Goal: Transaction & Acquisition: Obtain resource

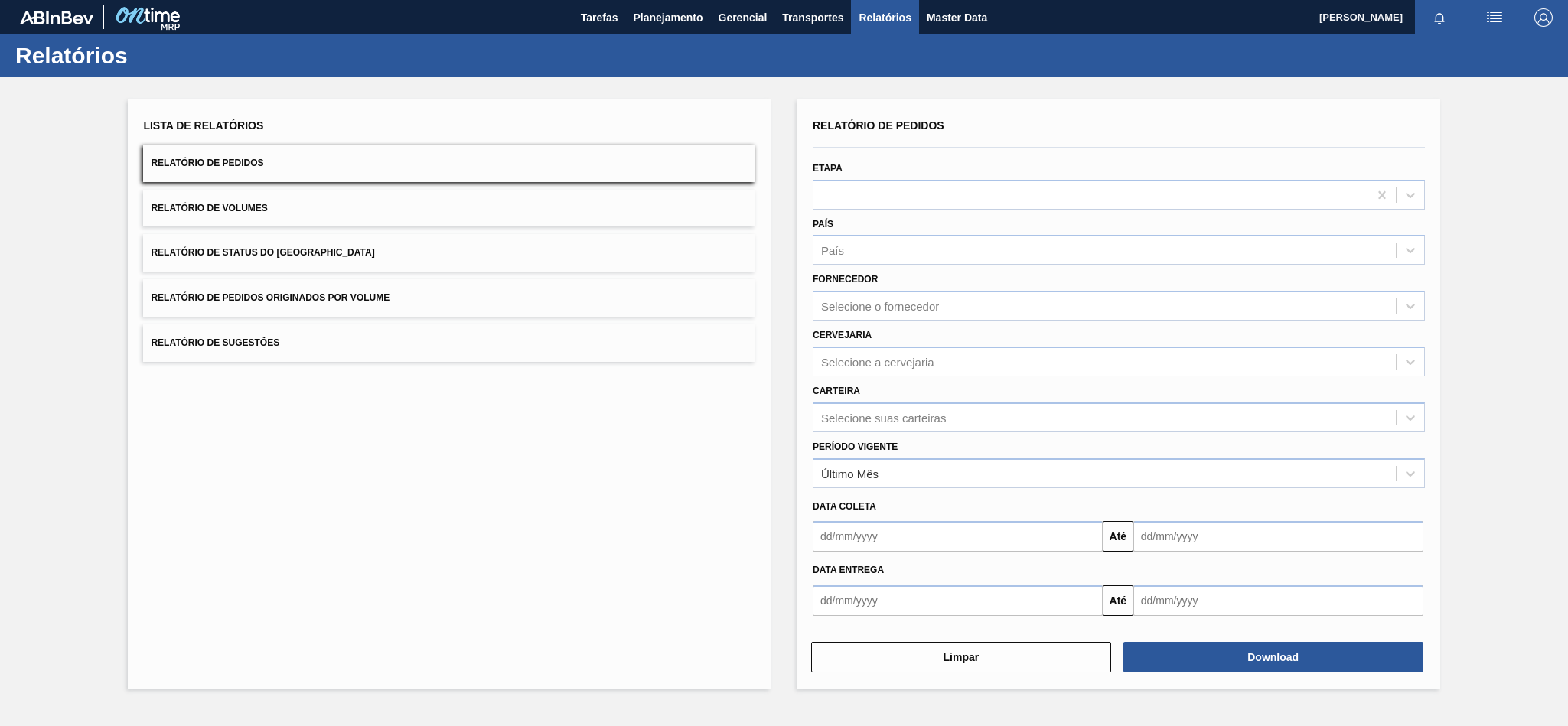
click at [880, 289] on div "Fornecedor Selecione o fornecedor" at bounding box center [1119, 294] width 612 height 52
click at [880, 301] on div "Selecione o fornecedor" at bounding box center [880, 306] width 118 height 13
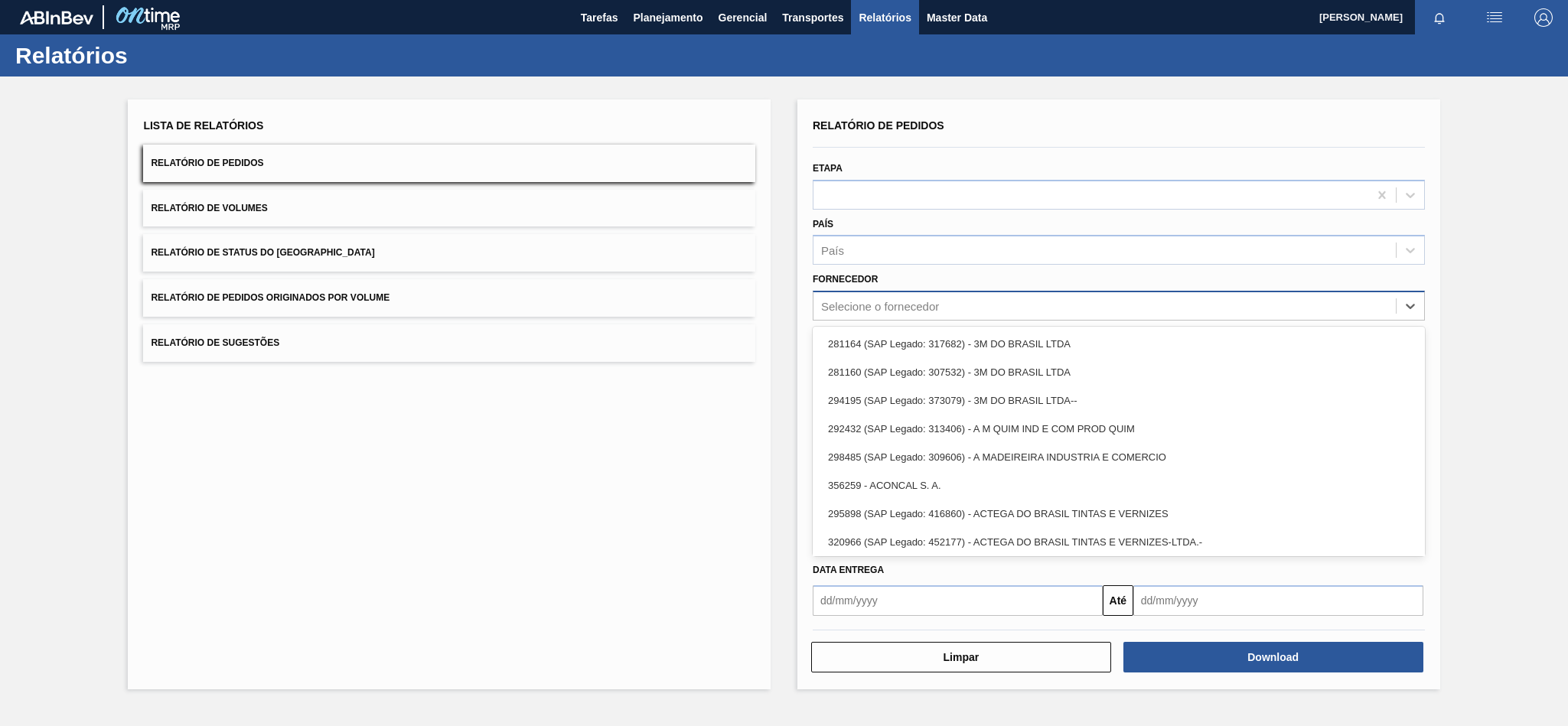
paste input "279493"
type input "279493"
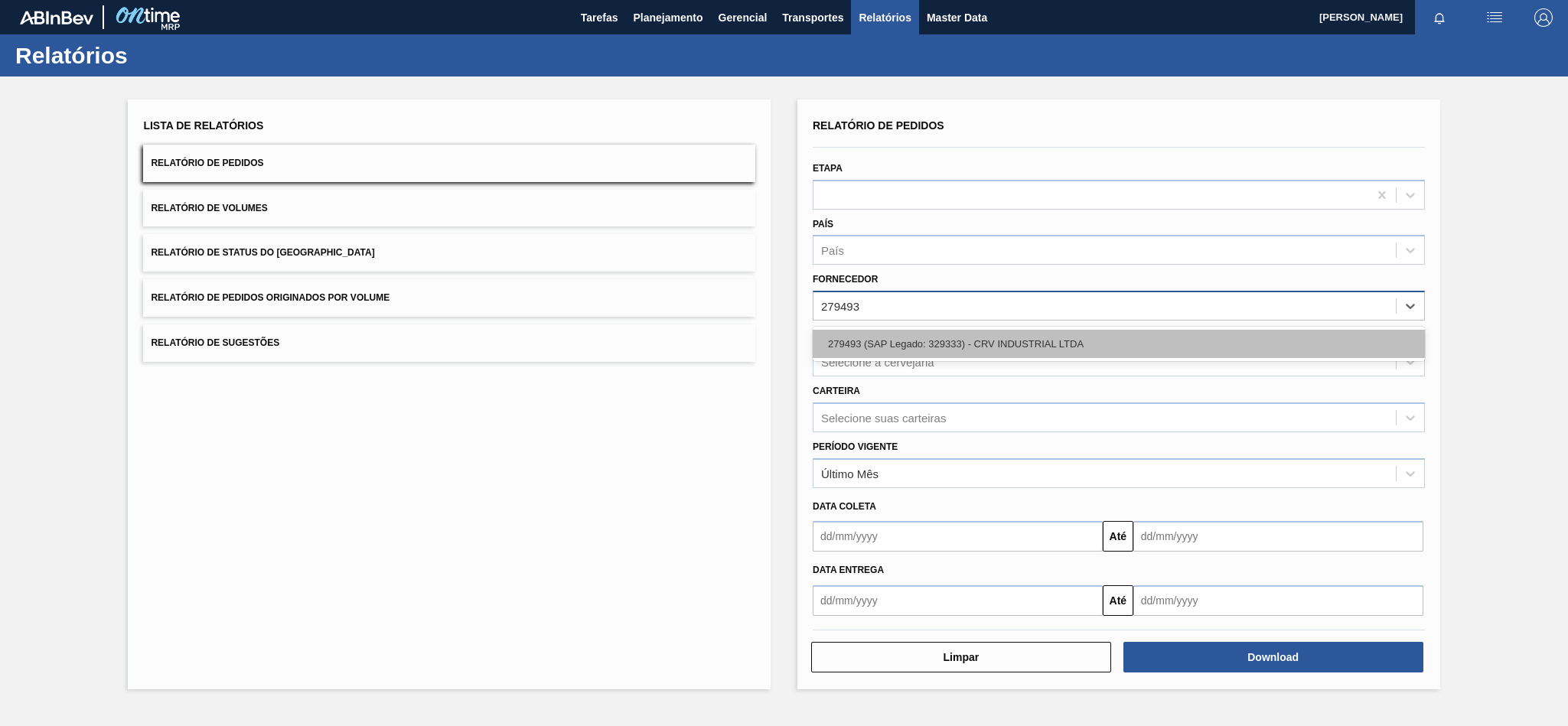
click at [842, 345] on div "279493 (SAP Legado: 329333) - CRV INDUSTRIAL LTDA" at bounding box center [1119, 343] width 612 height 28
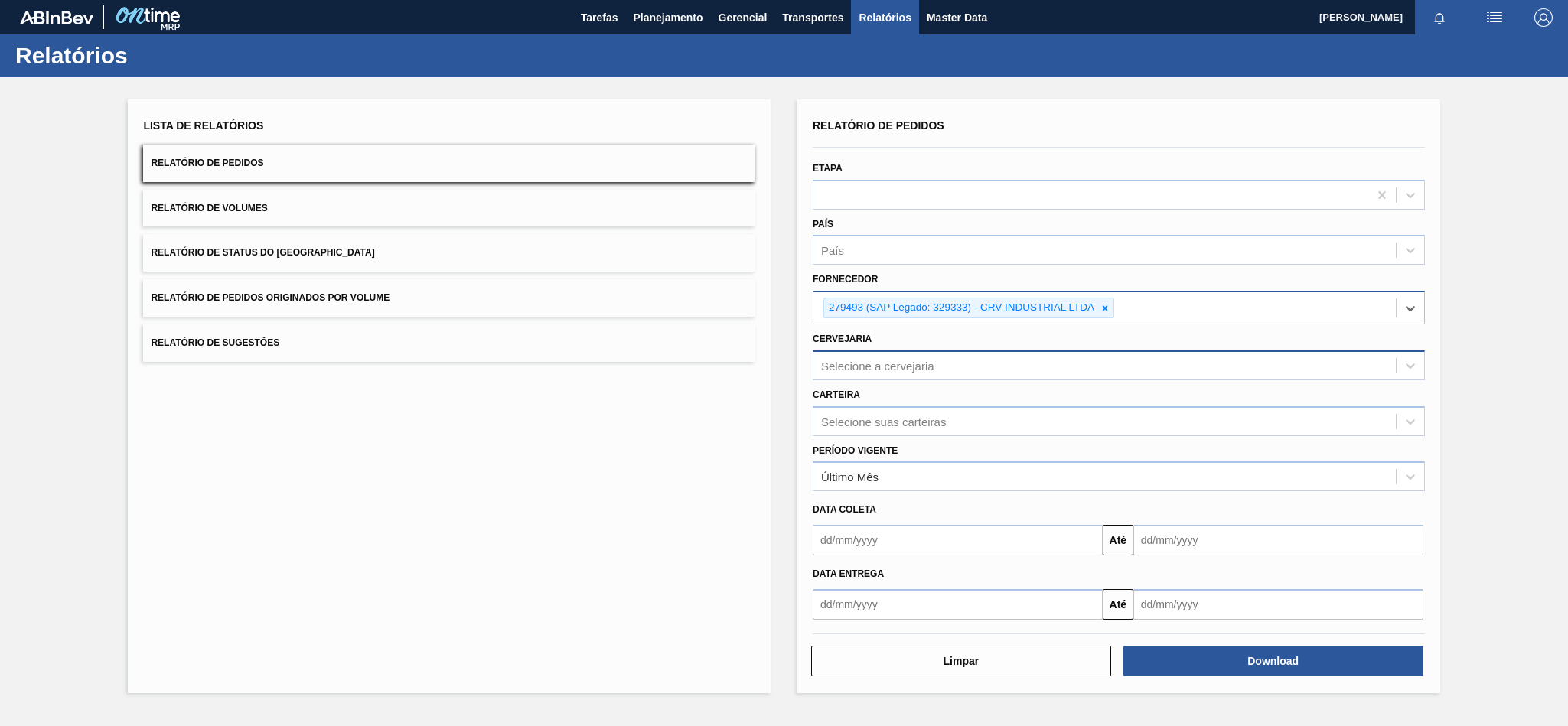
click at [877, 371] on div "Selecione a cervejaria" at bounding box center [878, 365] width 114 height 13
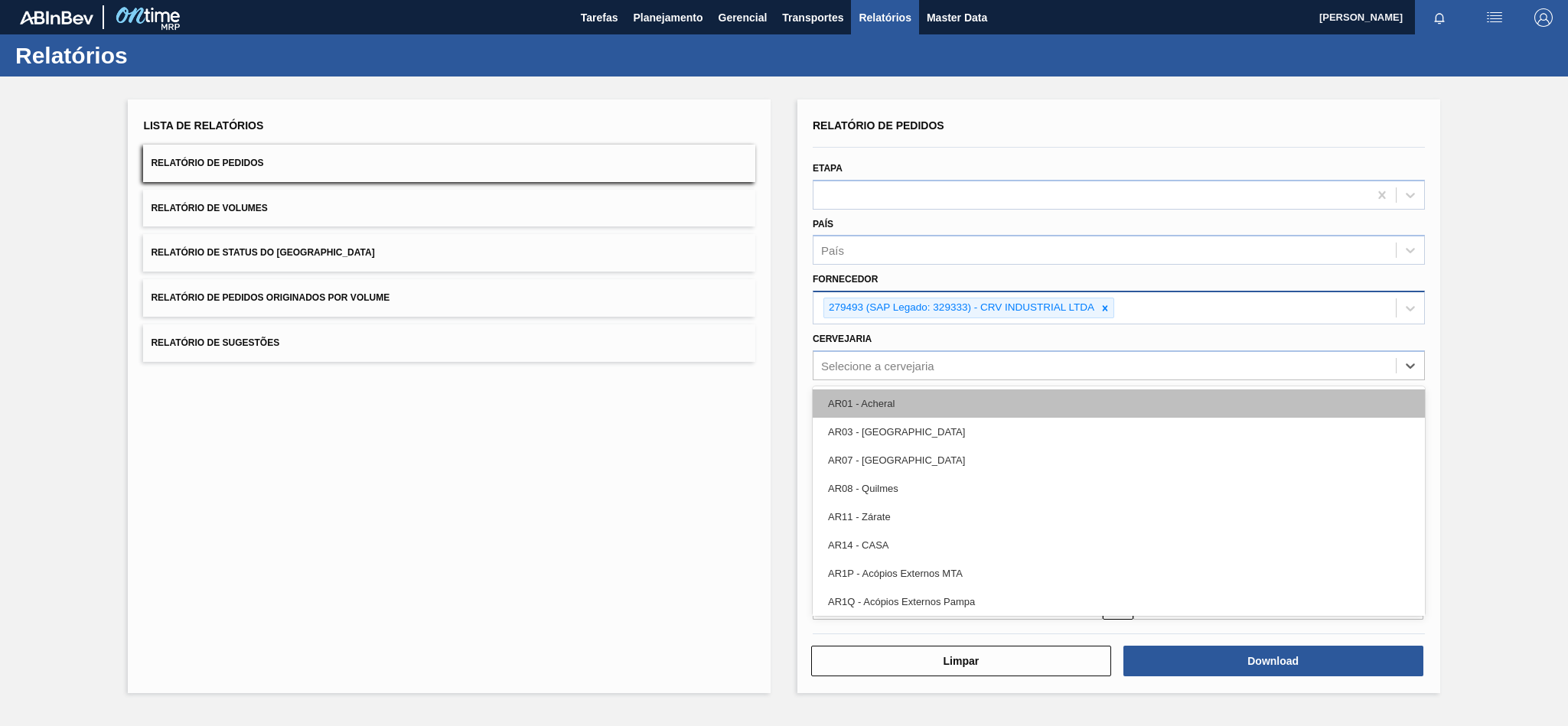
paste input "BR04"
type input "BR04"
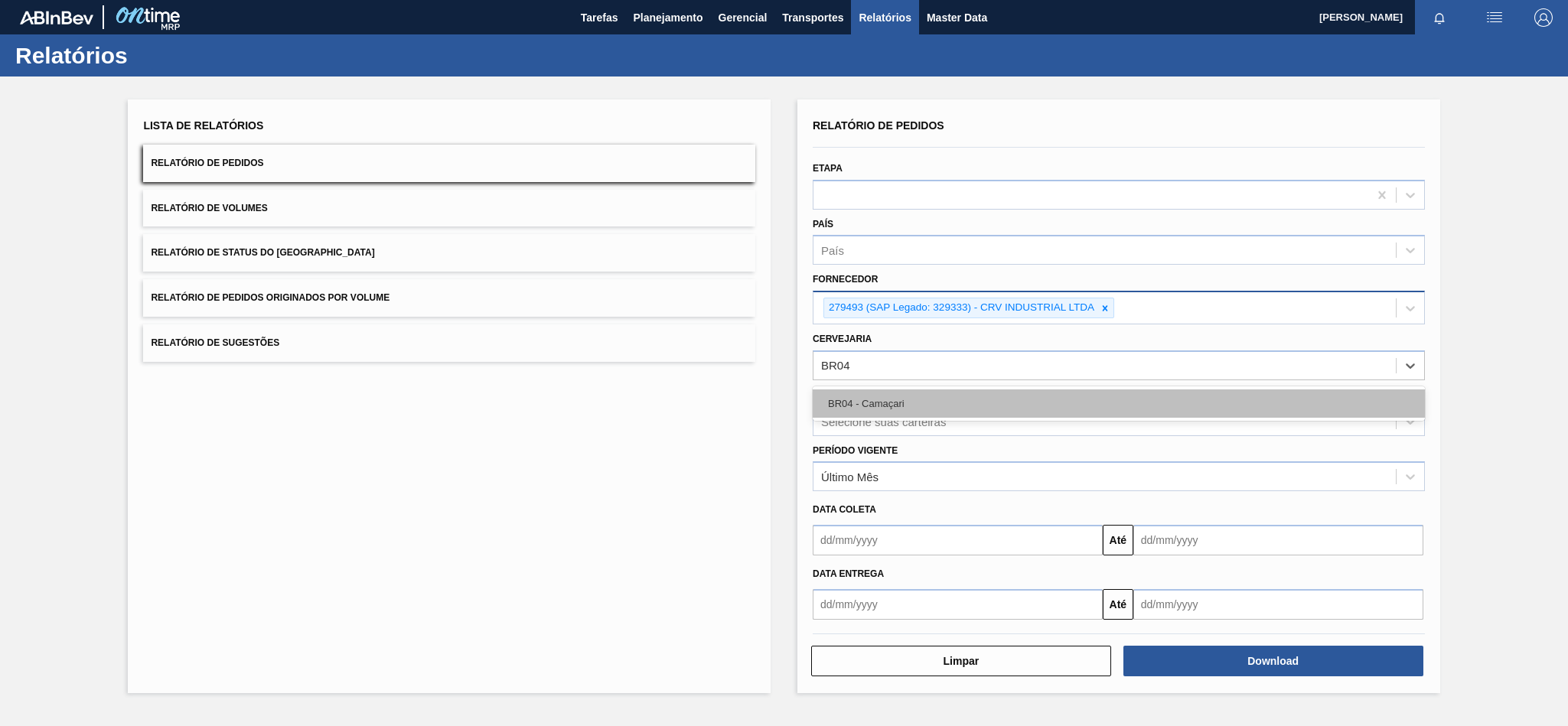
click at [852, 400] on div "BR04 - Camaçari" at bounding box center [1119, 403] width 612 height 28
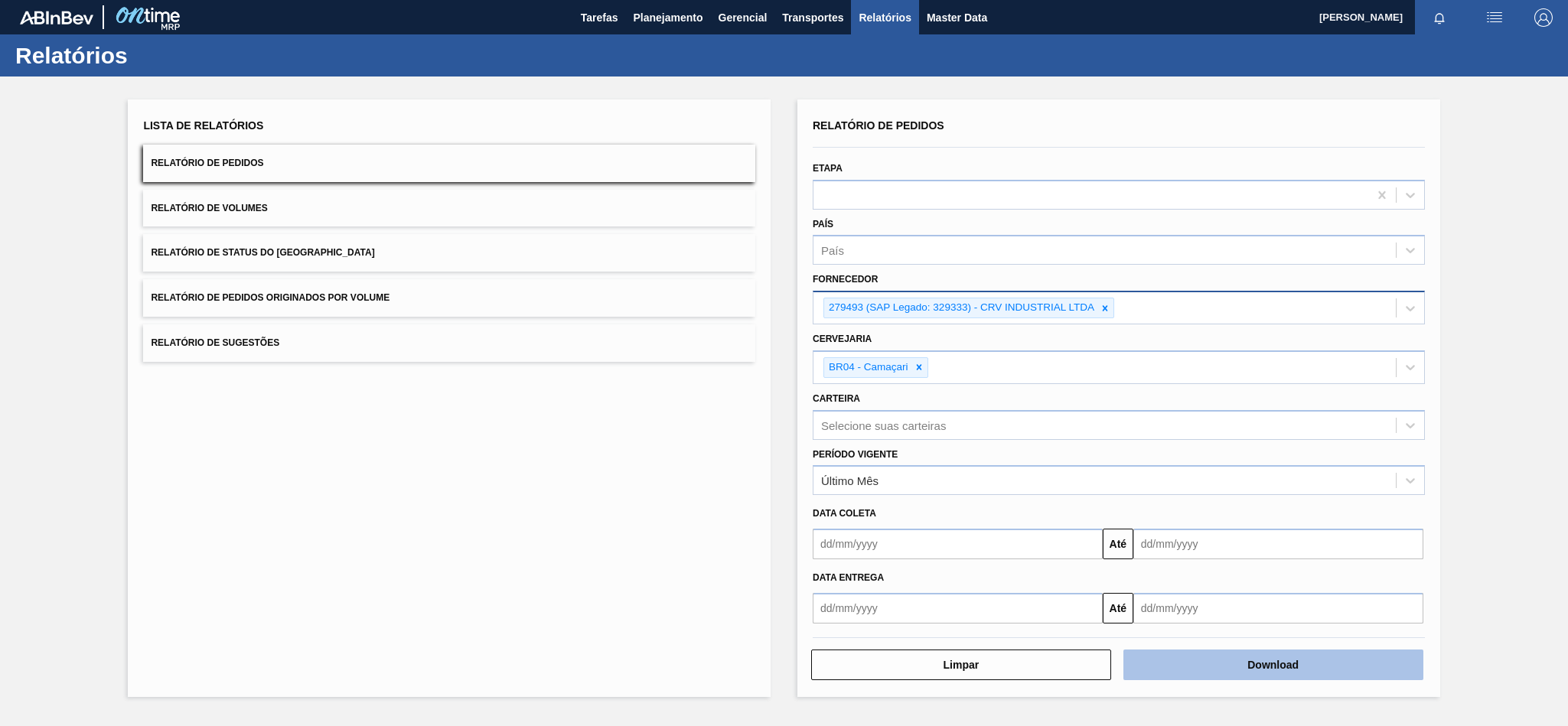
click at [1196, 657] on button "Download" at bounding box center [1273, 665] width 300 height 31
click at [1102, 308] on icon at bounding box center [1104, 308] width 10 height 10
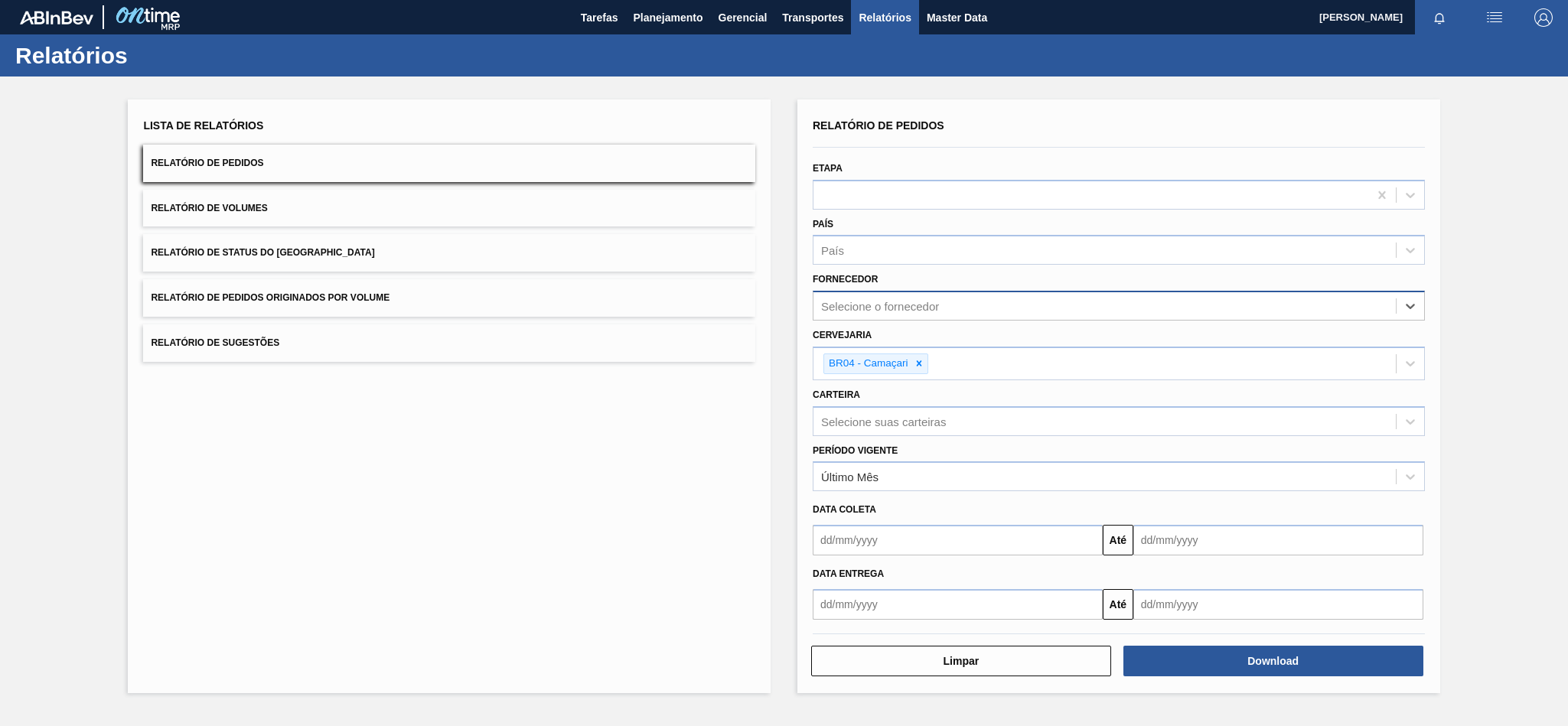
paste input "289877"
type input "289877"
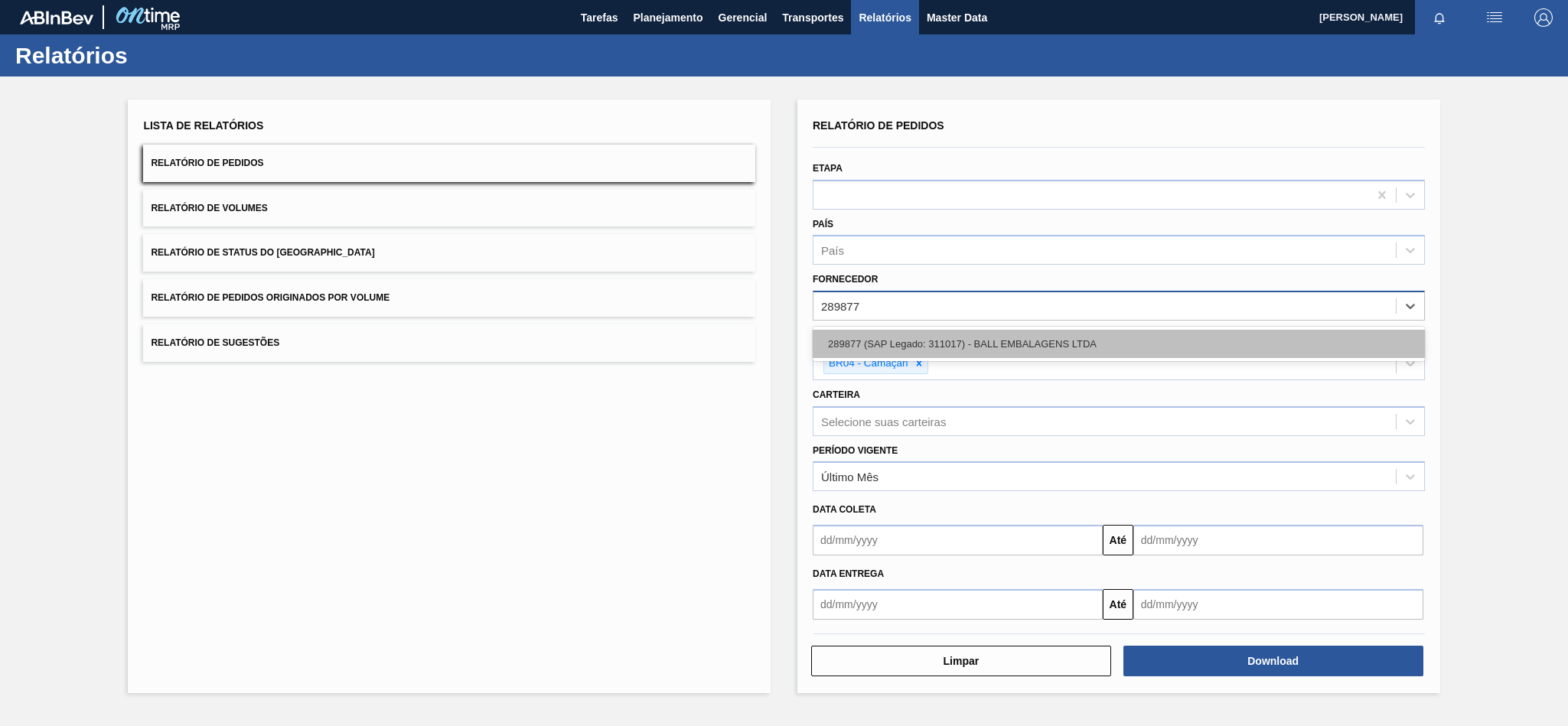
click at [891, 348] on div "289877 (SAP Legado: 311017) - BALL EMBALAGENS LTDA" at bounding box center [1119, 343] width 612 height 28
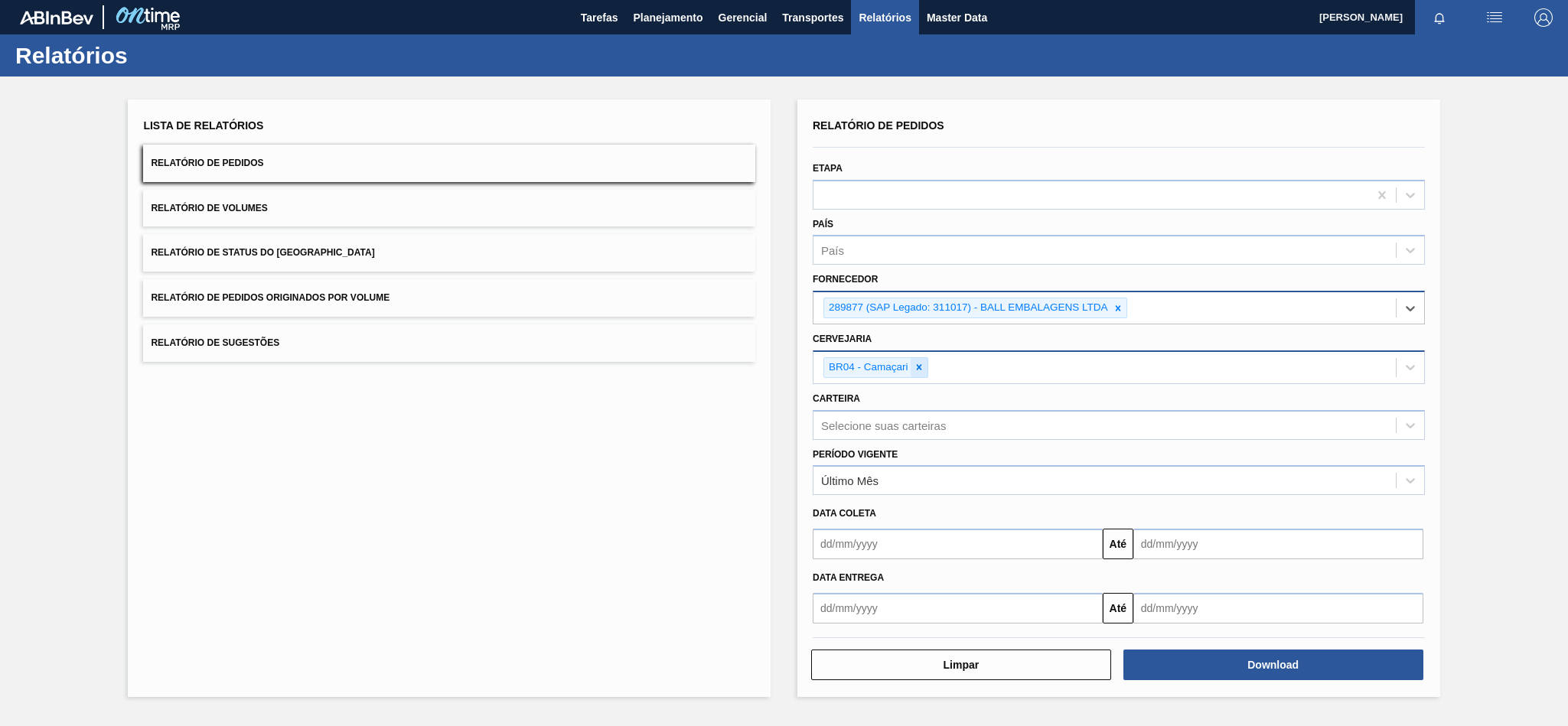
click at [919, 374] on div at bounding box center [919, 367] width 17 height 19
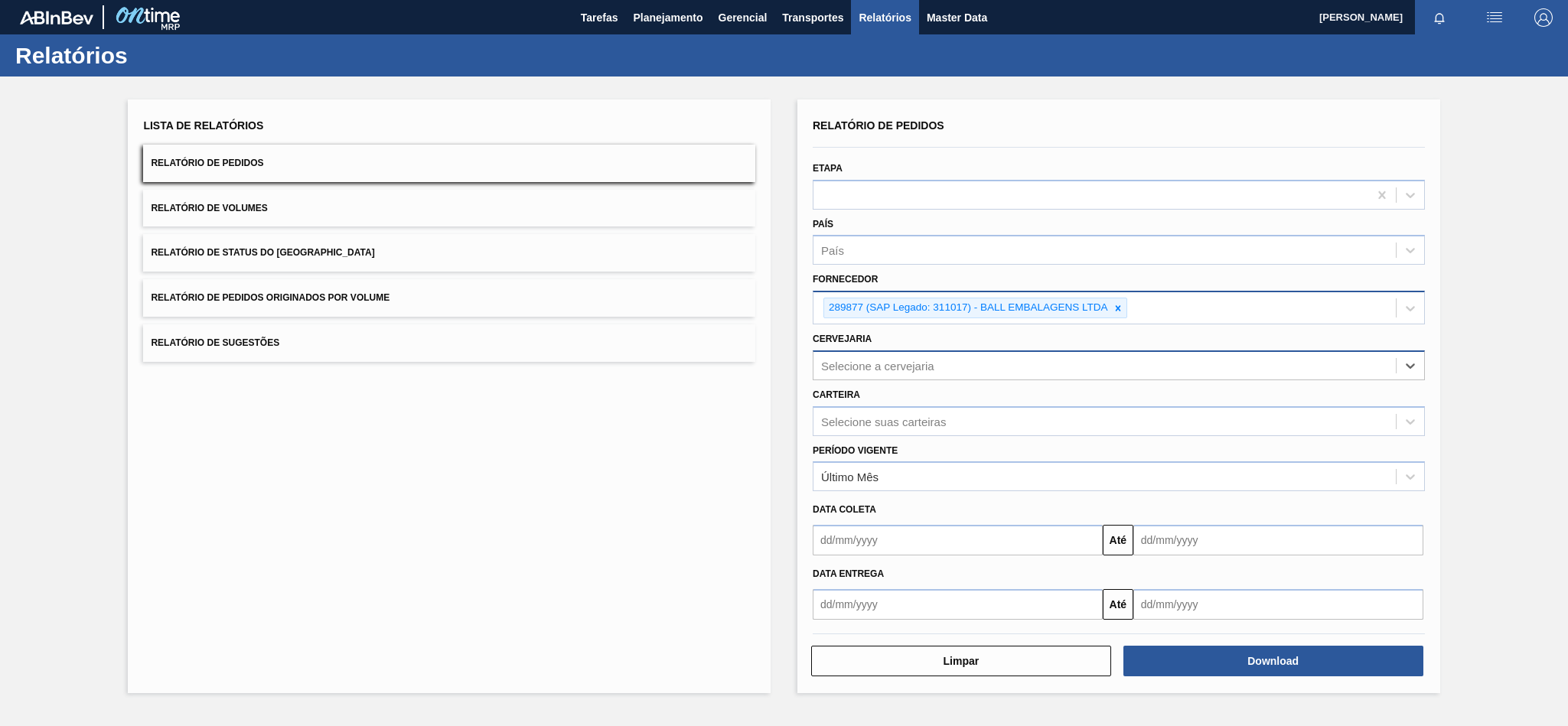
paste input "BR07"
type input "BR07"
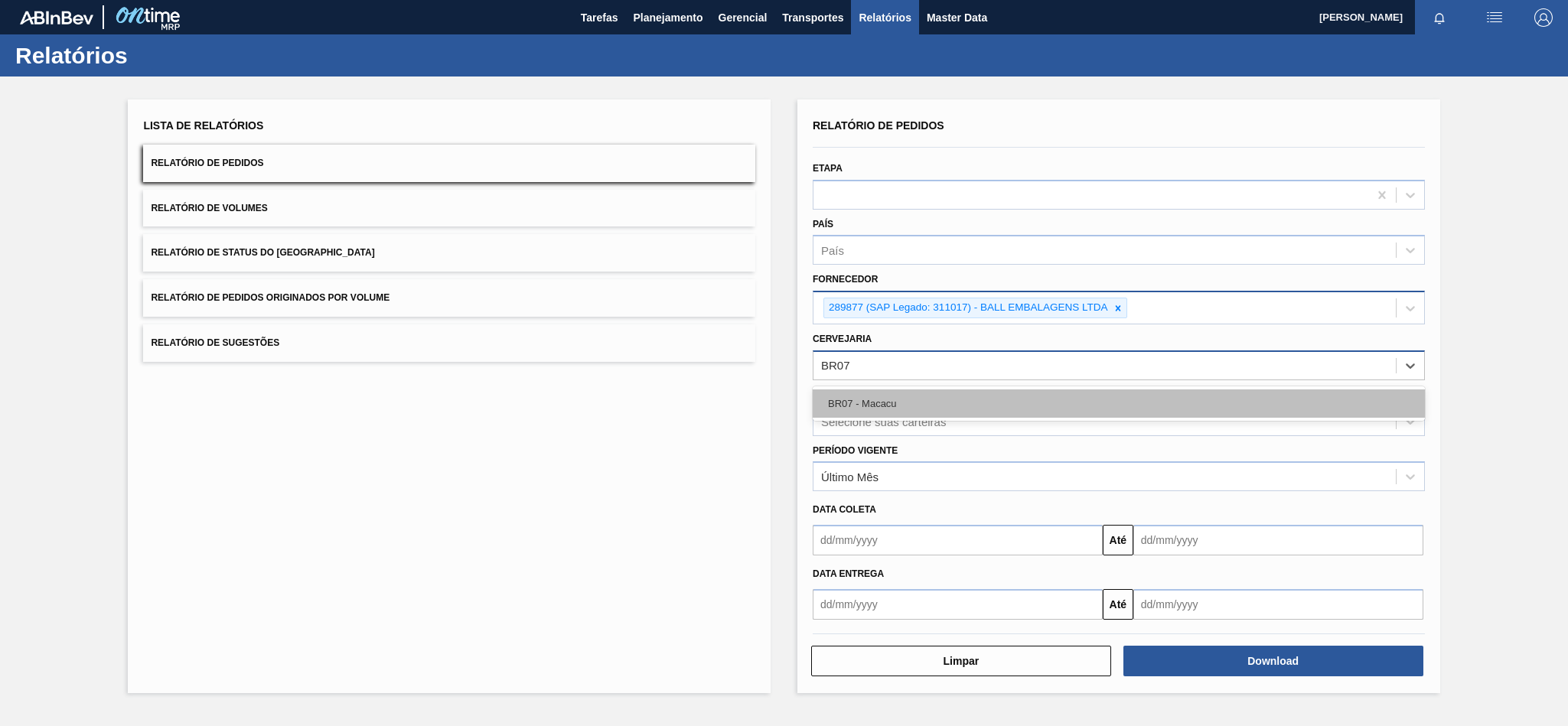
click at [914, 396] on div "BR07 - Macacu" at bounding box center [1119, 403] width 612 height 28
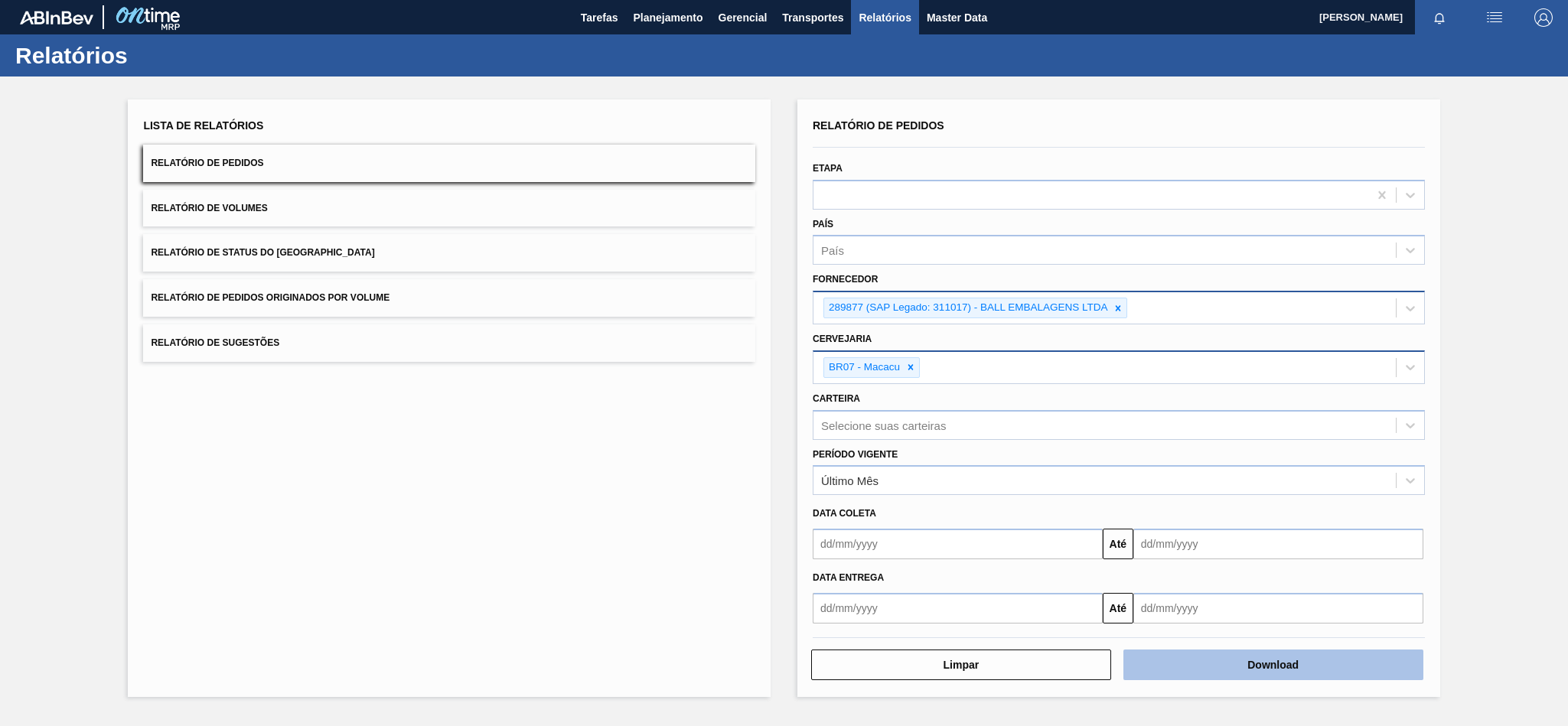
click at [1192, 671] on button "Download" at bounding box center [1273, 665] width 300 height 31
drag, startPoint x: 1116, startPoint y: 309, endPoint x: 1051, endPoint y: 309, distance: 65.0
click at [1116, 309] on icon at bounding box center [1118, 308] width 10 height 10
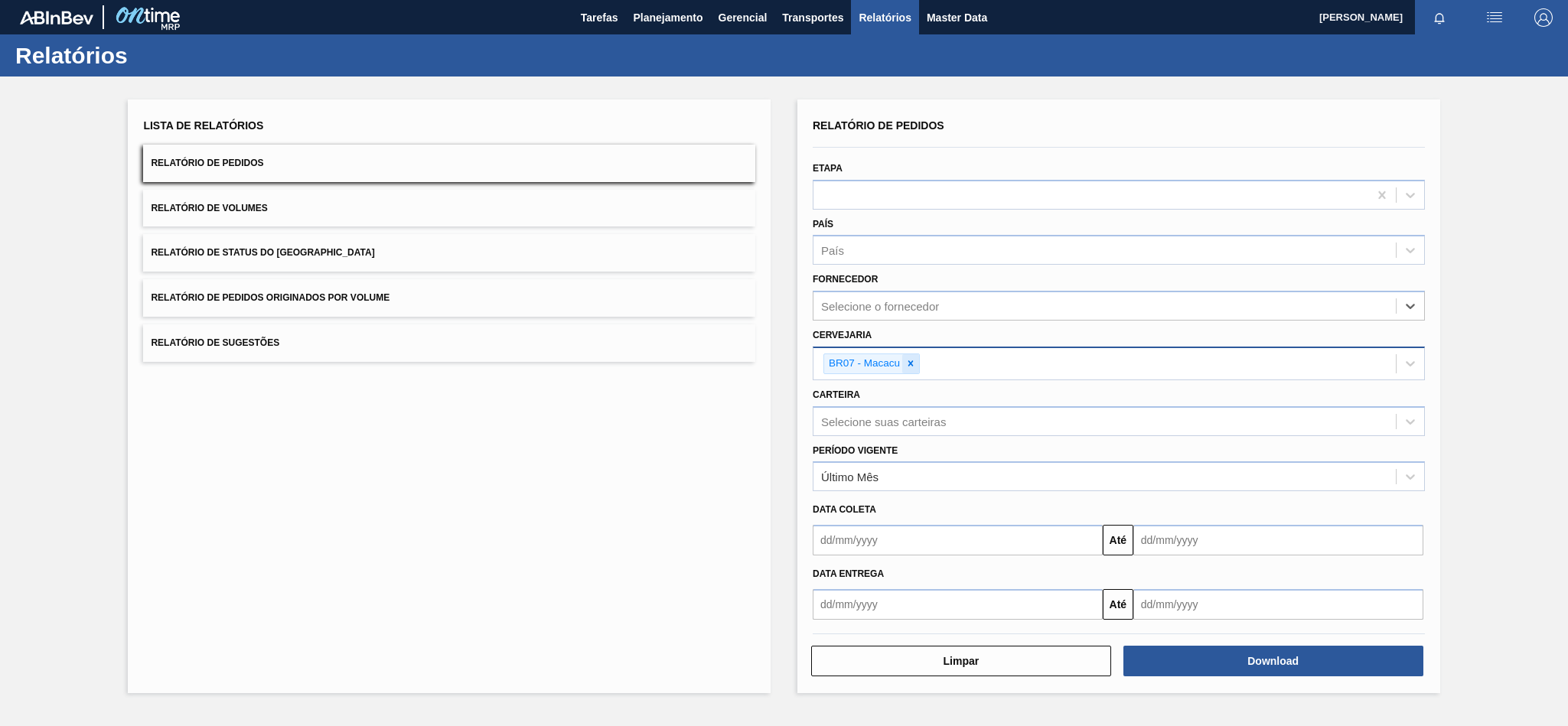
click at [909, 363] on icon at bounding box center [910, 363] width 10 height 10
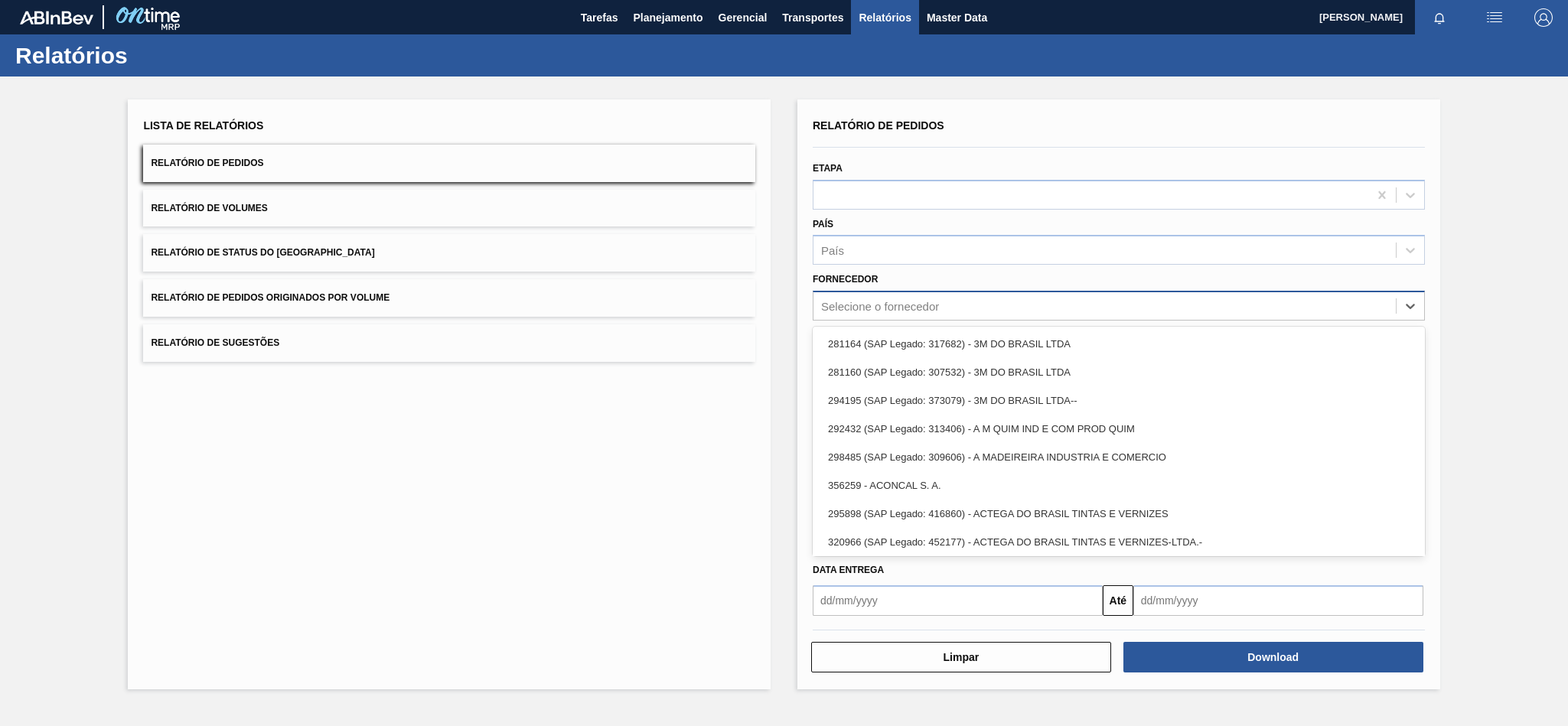
click at [859, 302] on div "Selecione o fornecedor" at bounding box center [880, 306] width 118 height 13
paste input "320622"
type input "320622"
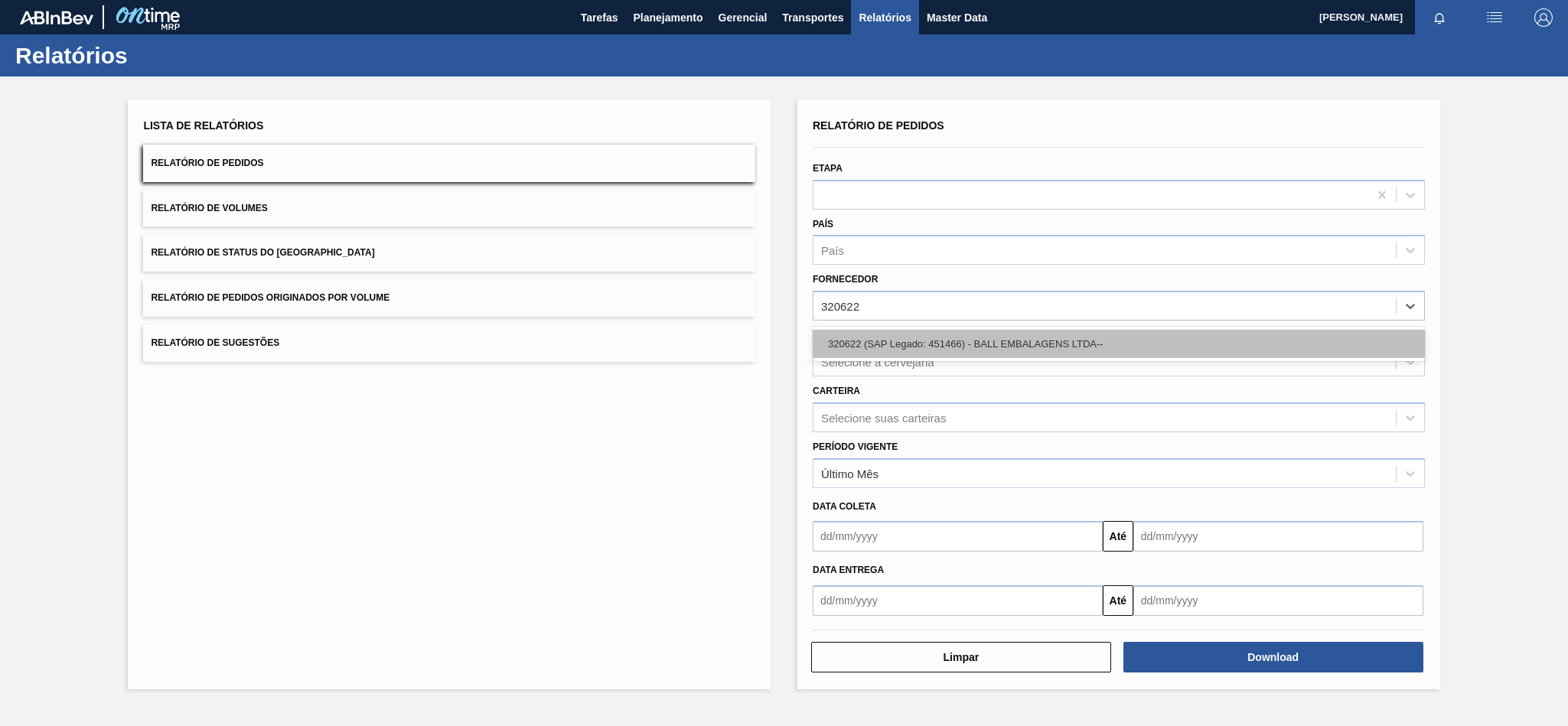
click at [868, 334] on div "320622 (SAP Legado: 451466) - BALL EMBALAGENS LTDA--" at bounding box center [1119, 343] width 612 height 28
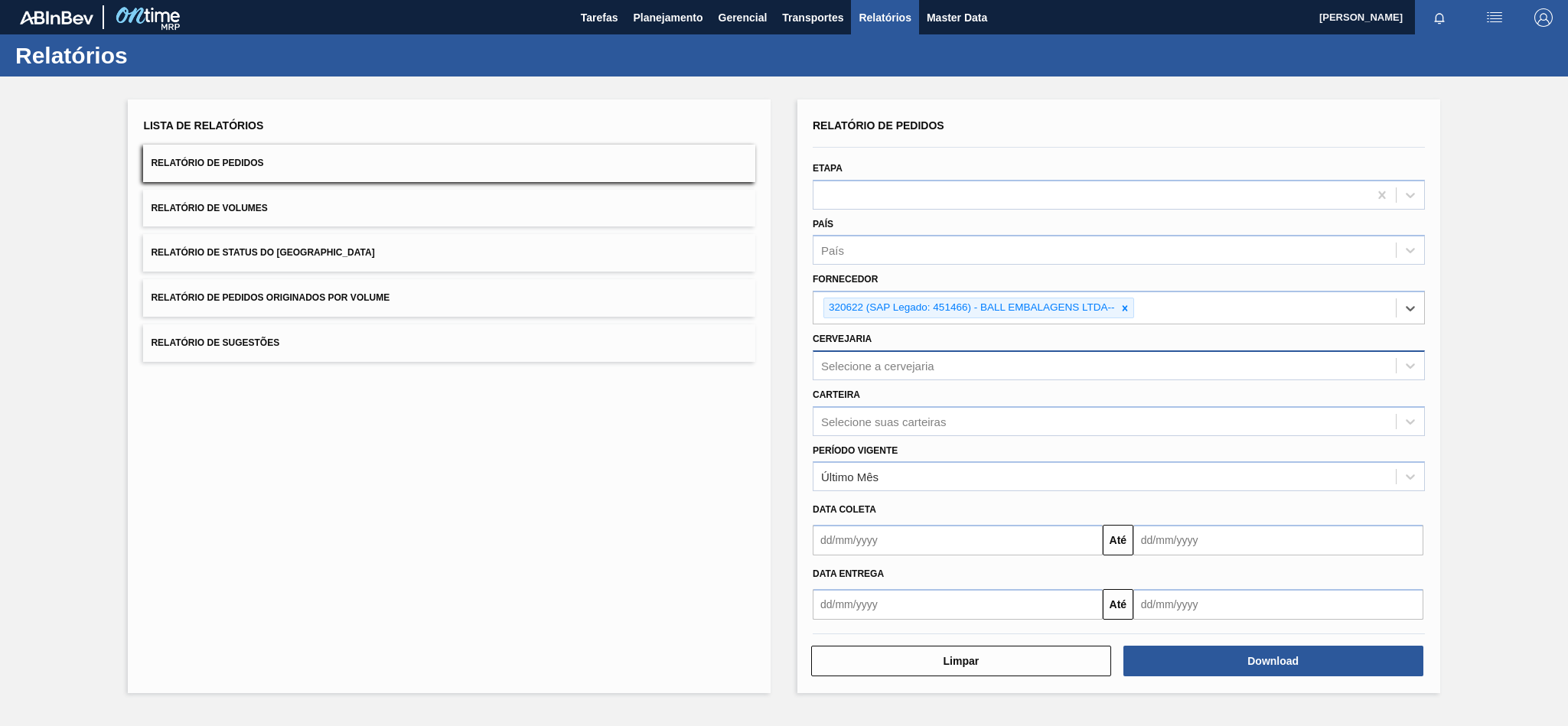
click at [903, 358] on div "Selecione a cervejaria" at bounding box center [1104, 366] width 582 height 22
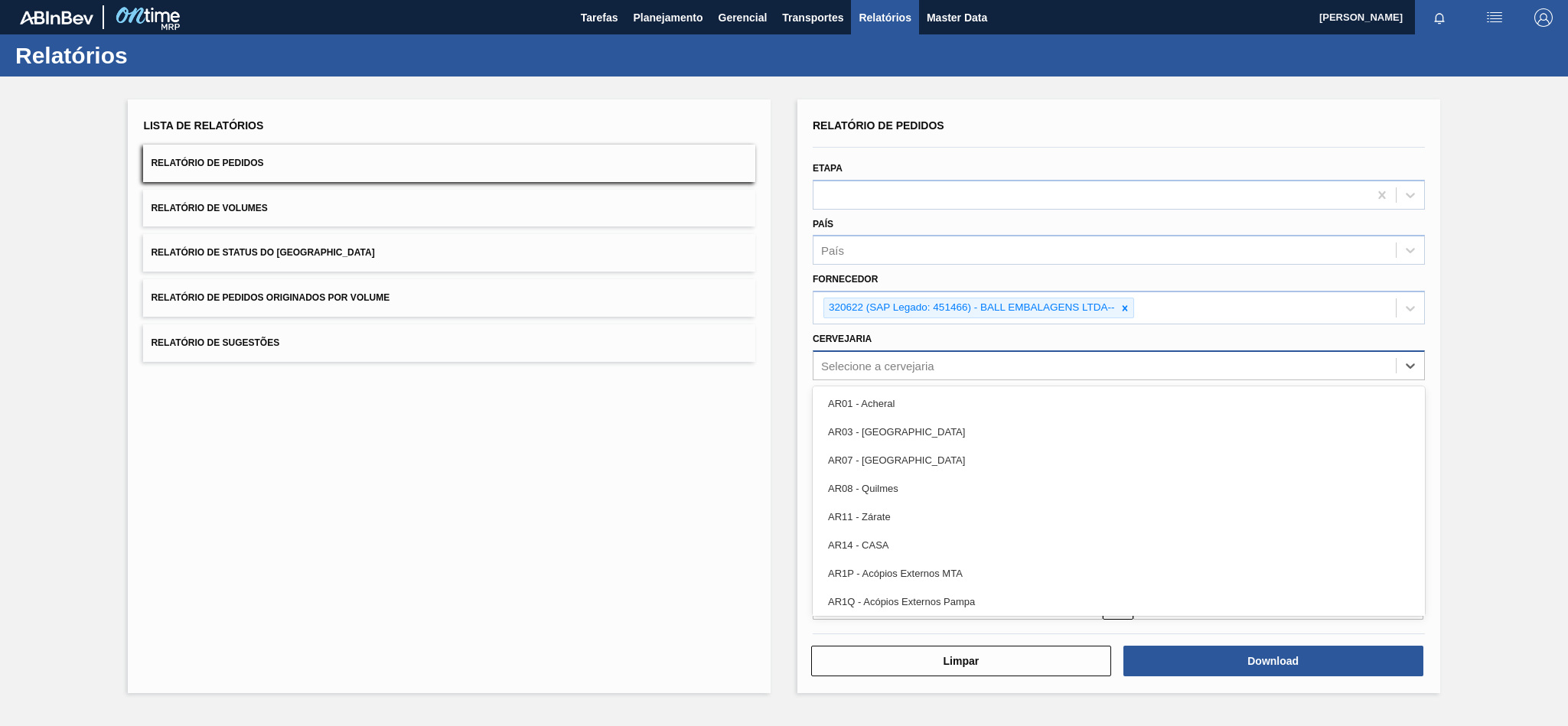
paste input "BR02"
type input "BR02"
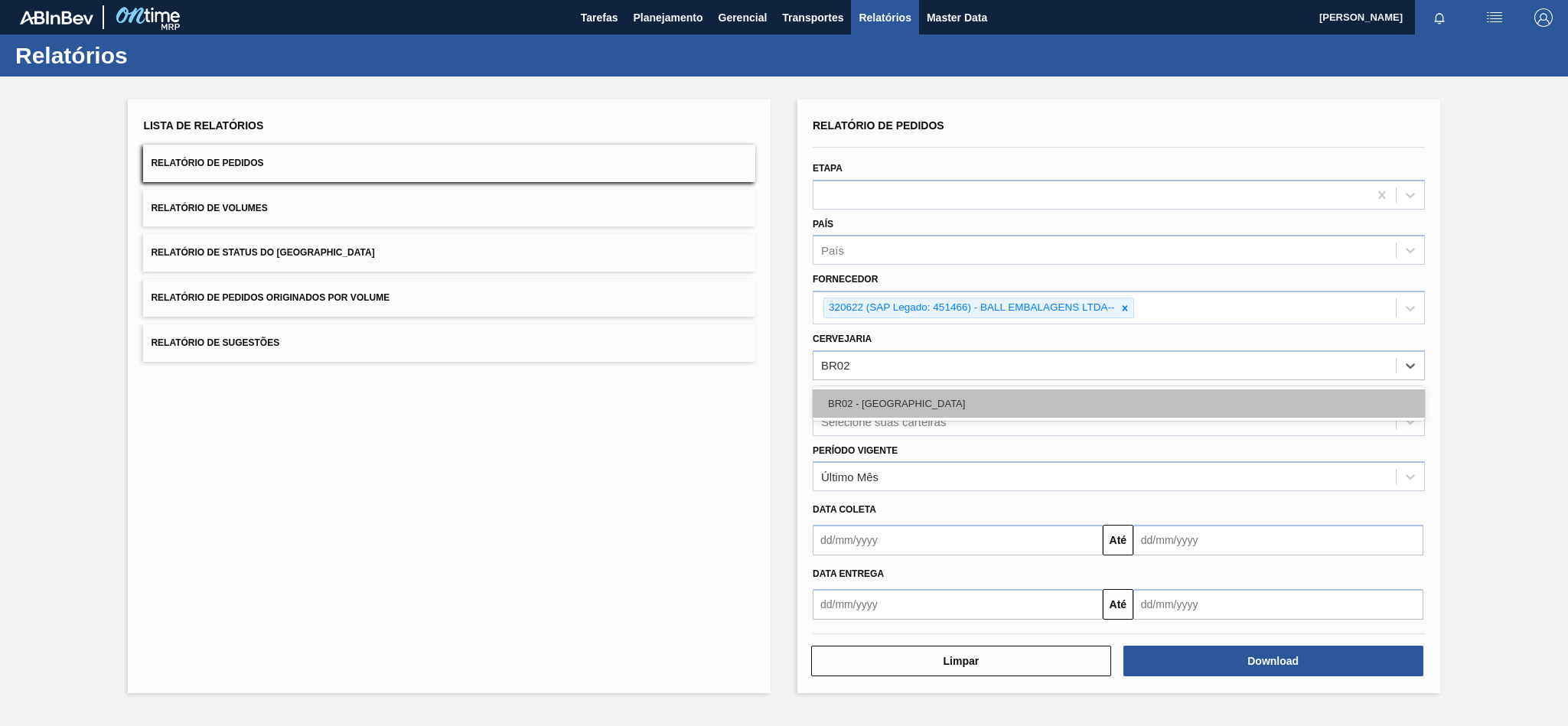
click at [872, 395] on div "BR02 - [GEOGRAPHIC_DATA]" at bounding box center [1119, 403] width 612 height 28
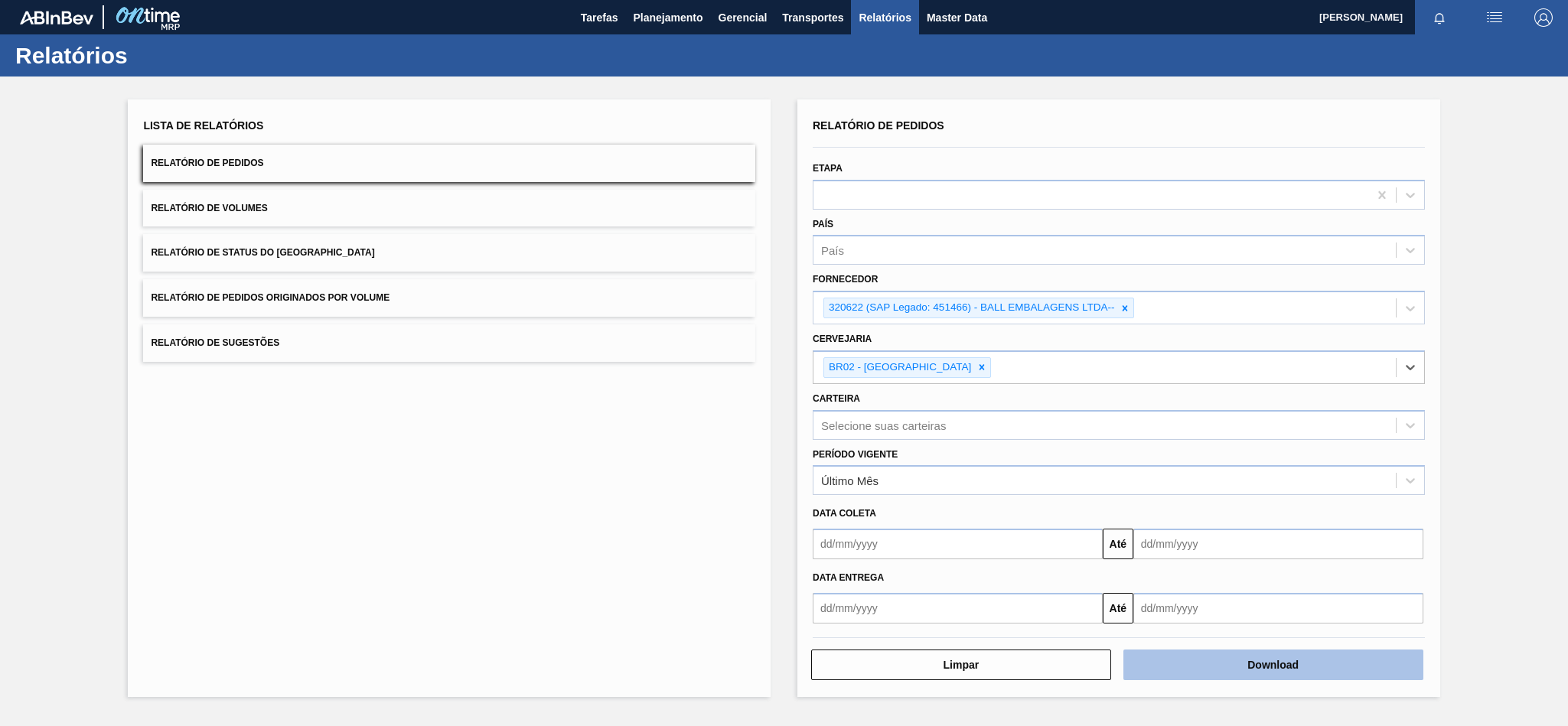
click at [1178, 652] on button "Download" at bounding box center [1273, 665] width 300 height 31
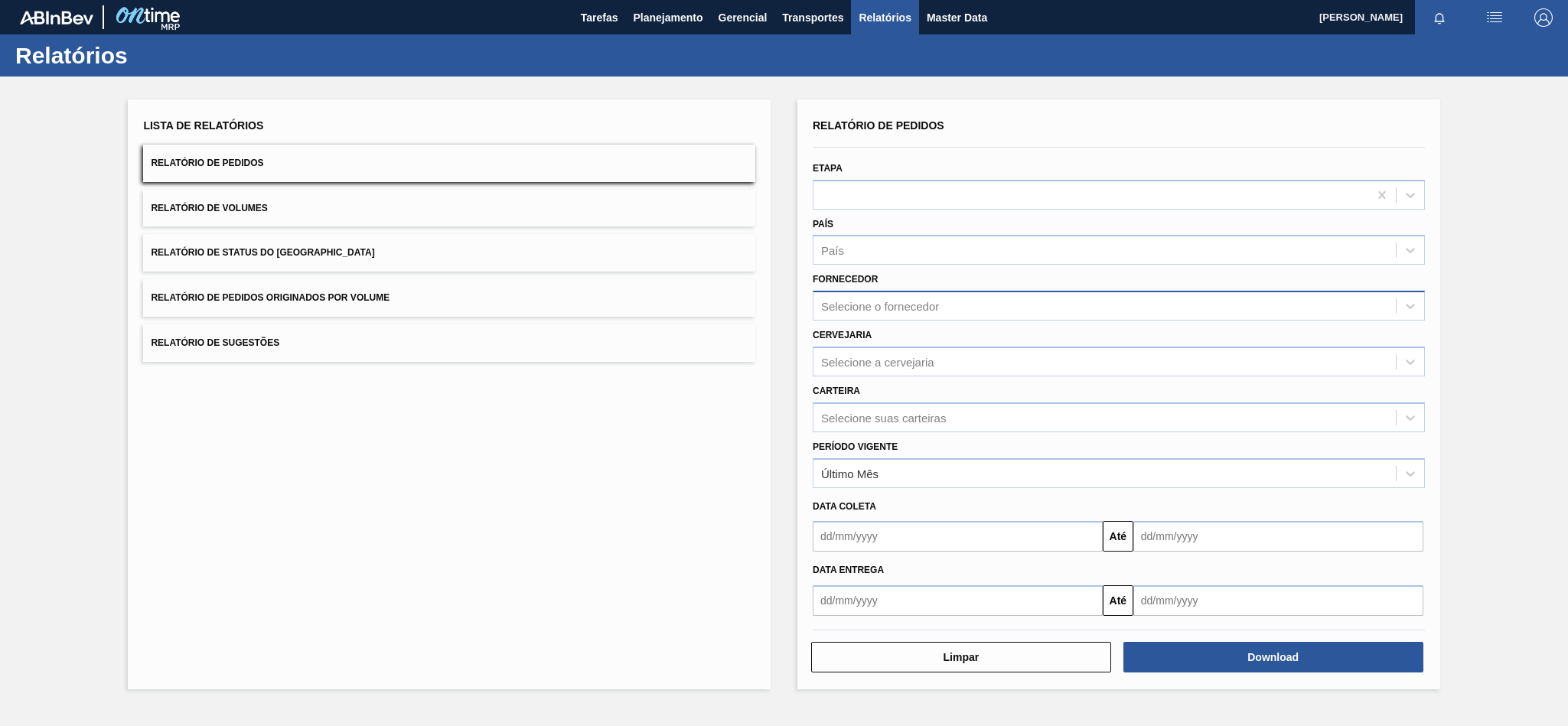
click at [891, 317] on div "Selecione o fornecedor" at bounding box center [1119, 305] width 612 height 30
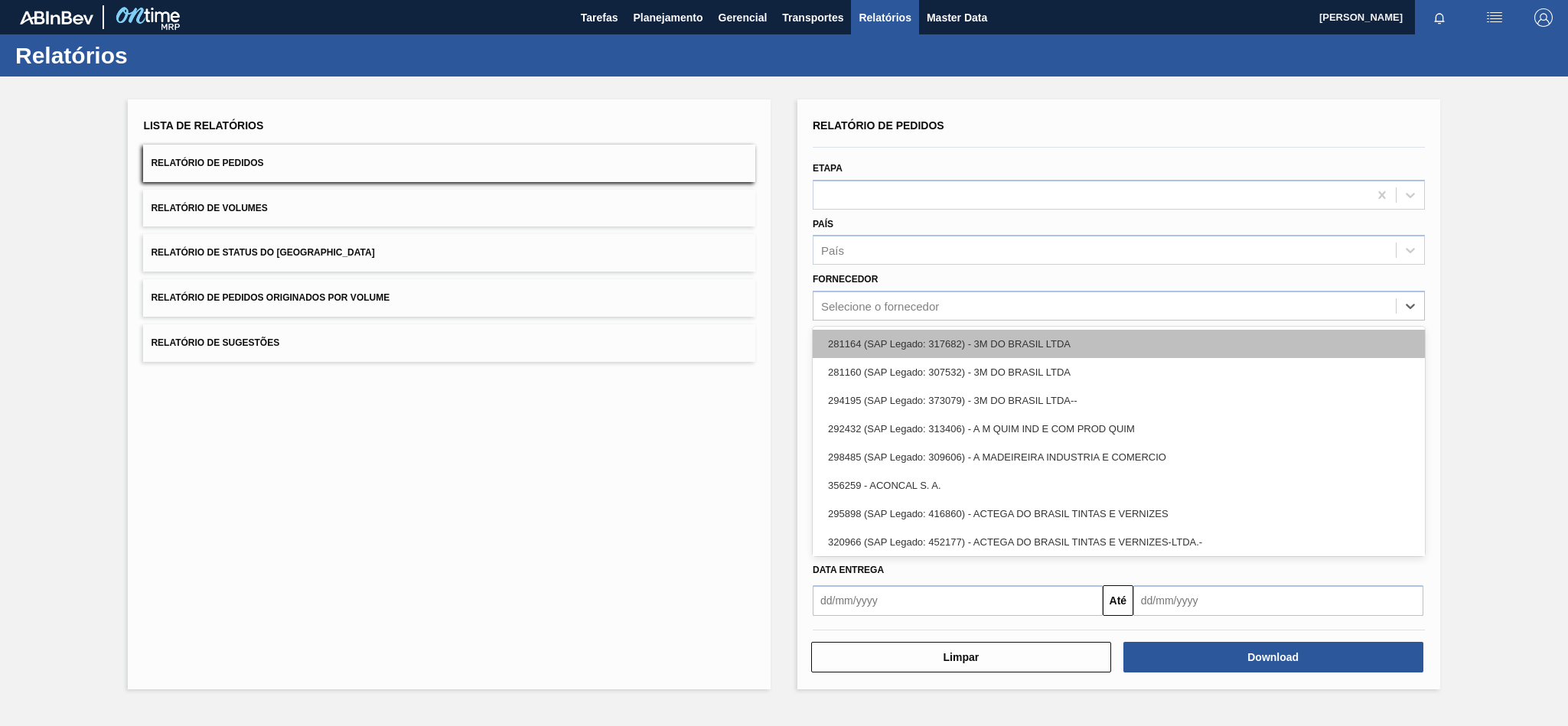
paste input "320622"
type input "320622"
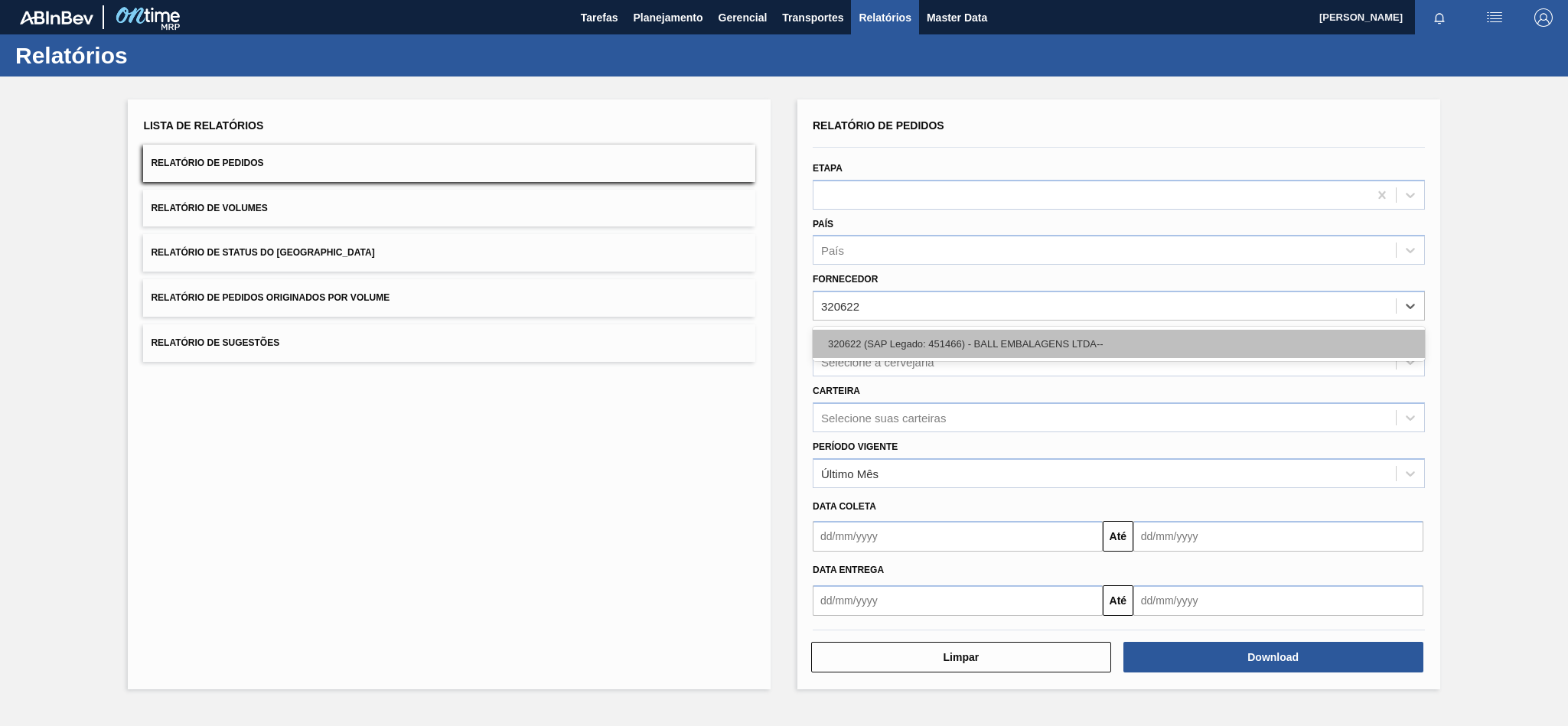
click at [938, 338] on div "320622 (SAP Legado: 451466) - BALL EMBALAGENS LTDA--" at bounding box center [1119, 343] width 612 height 28
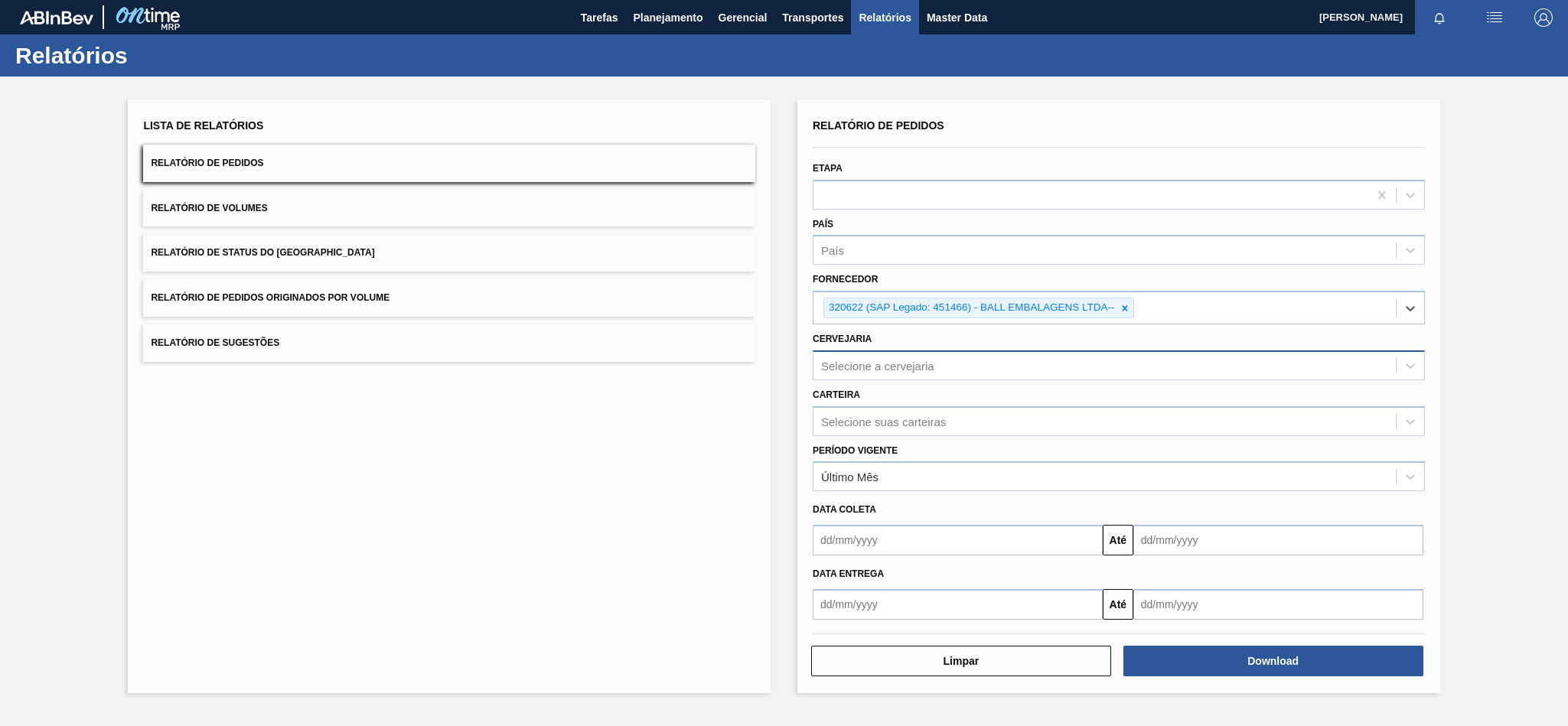
click at [891, 367] on div "Selecione a cervejaria" at bounding box center [878, 365] width 114 height 13
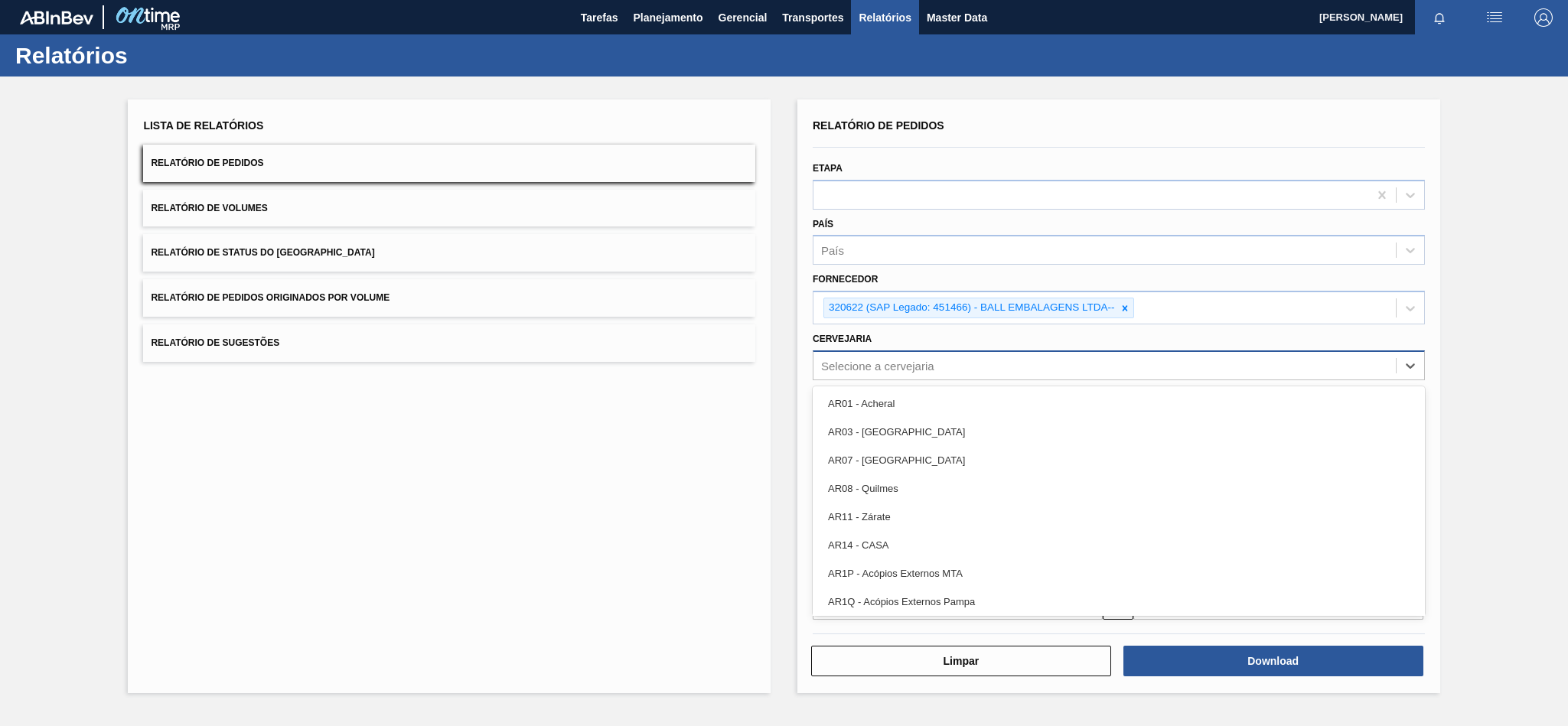
paste input "BR02"
type input "BR02"
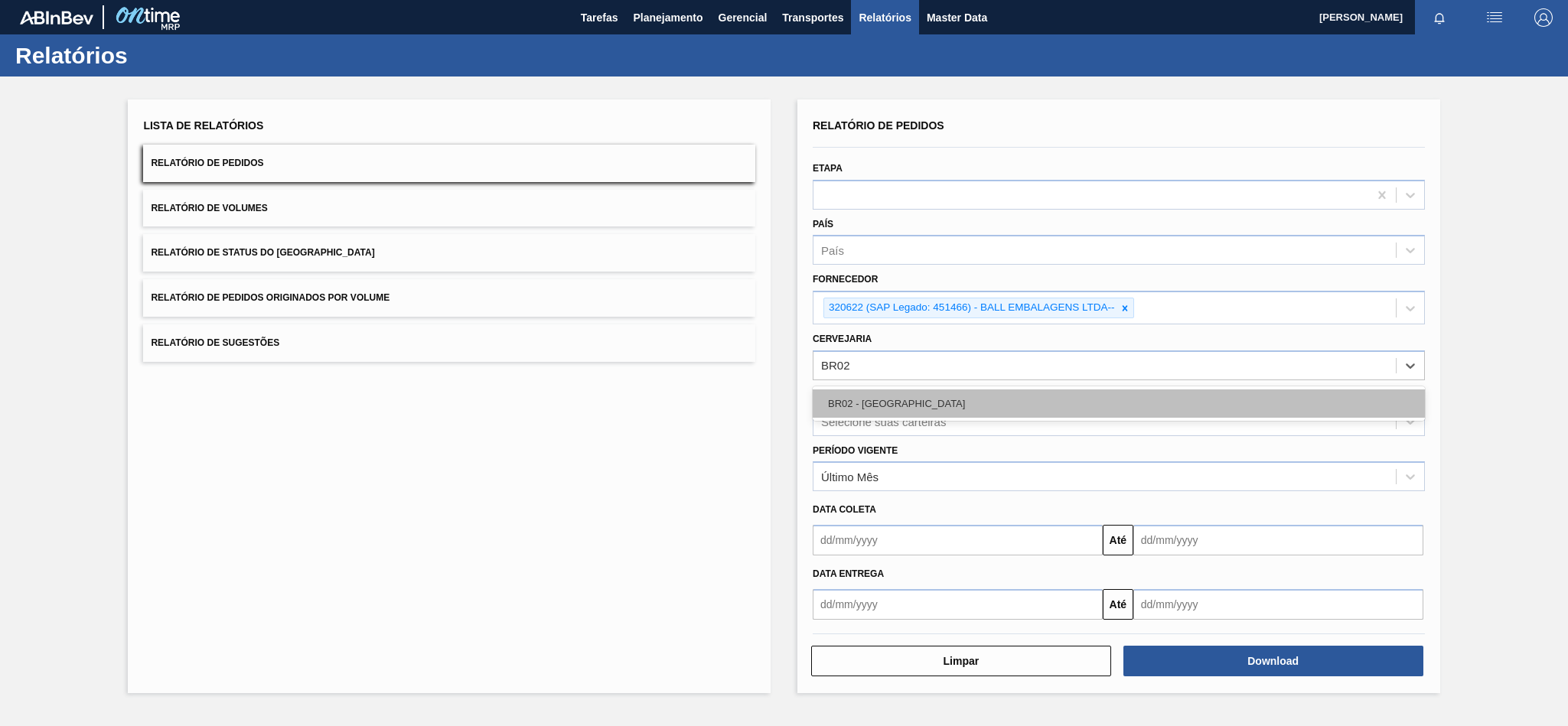
click at [863, 395] on div "BR02 - [GEOGRAPHIC_DATA]" at bounding box center [1119, 403] width 612 height 28
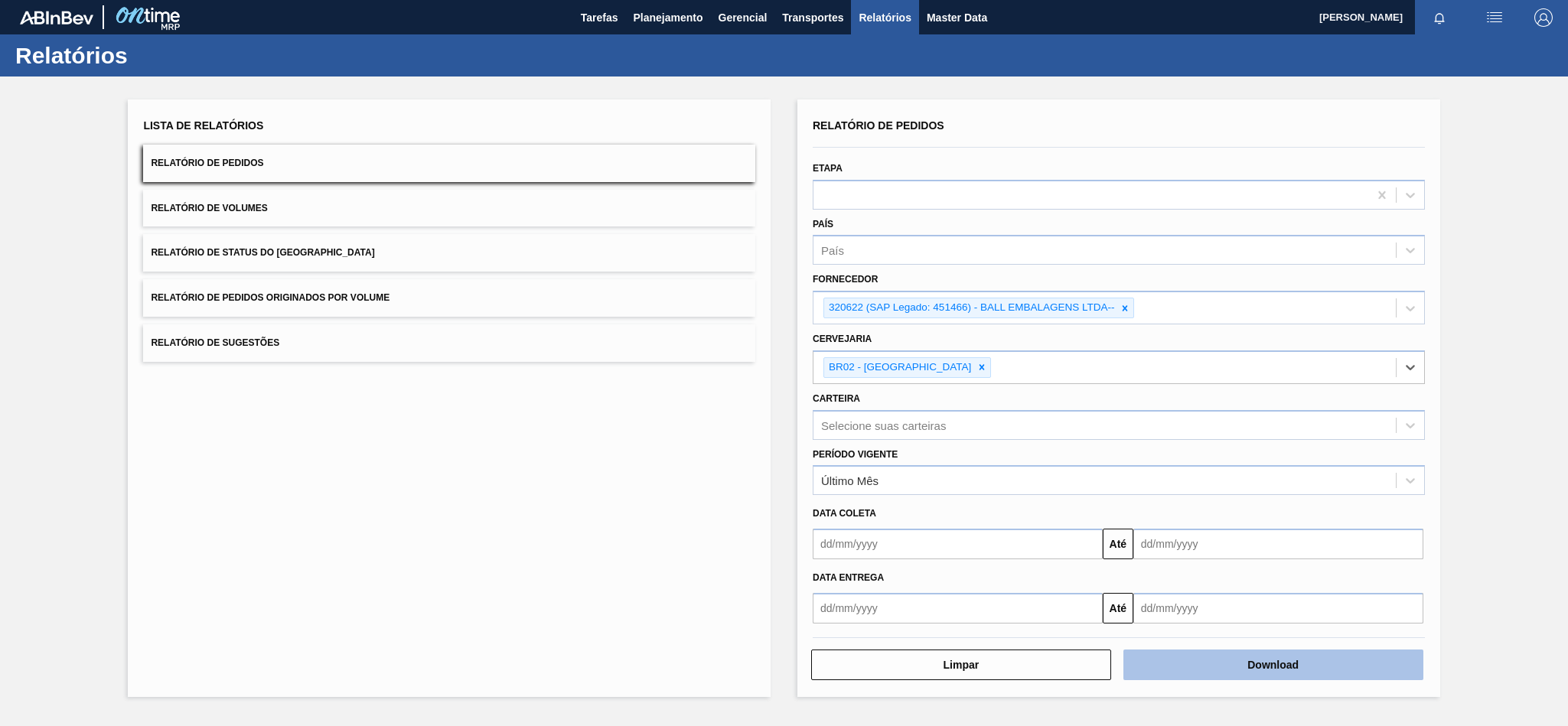
click at [1196, 660] on button "Download" at bounding box center [1273, 665] width 300 height 31
click at [1123, 305] on icon at bounding box center [1125, 308] width 5 height 5
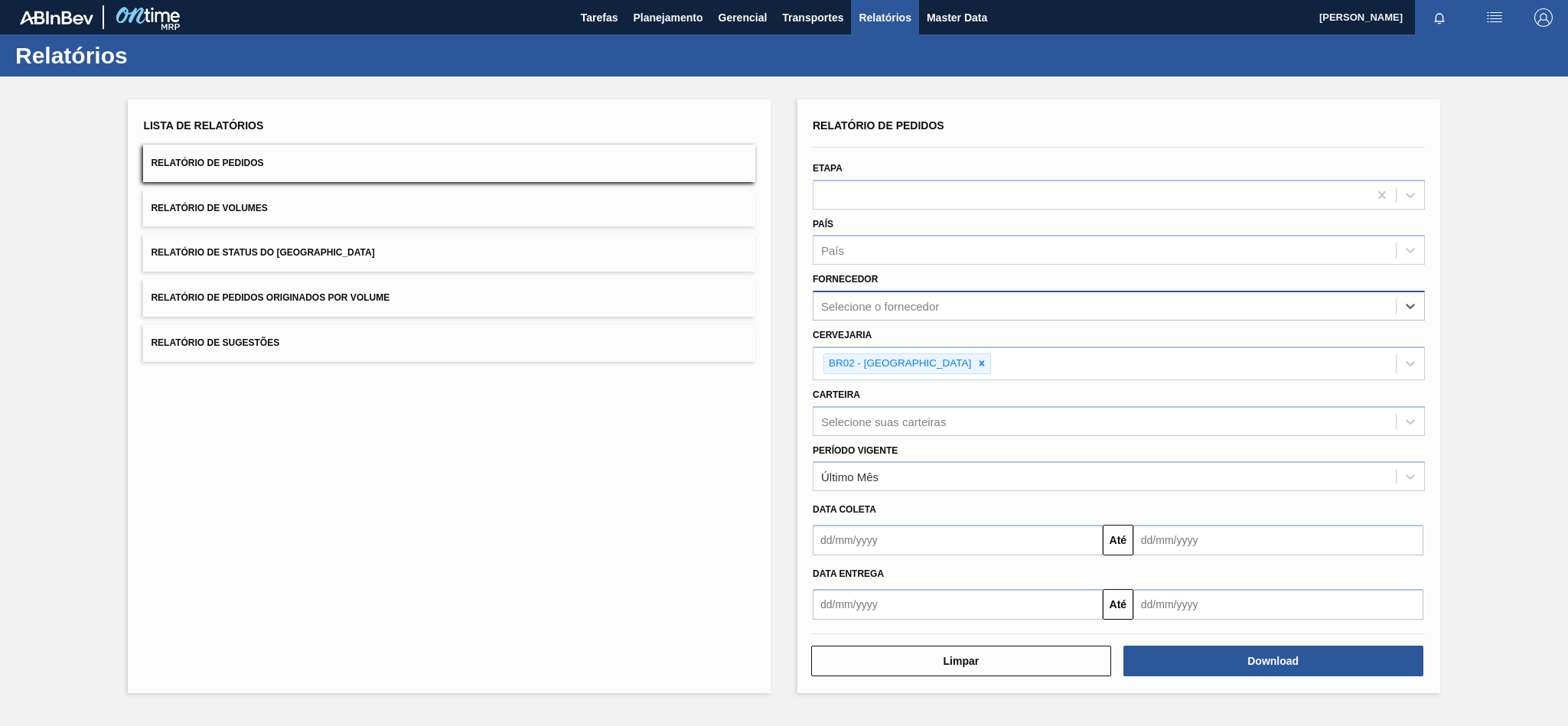
paste input "290167"
type input "290167"
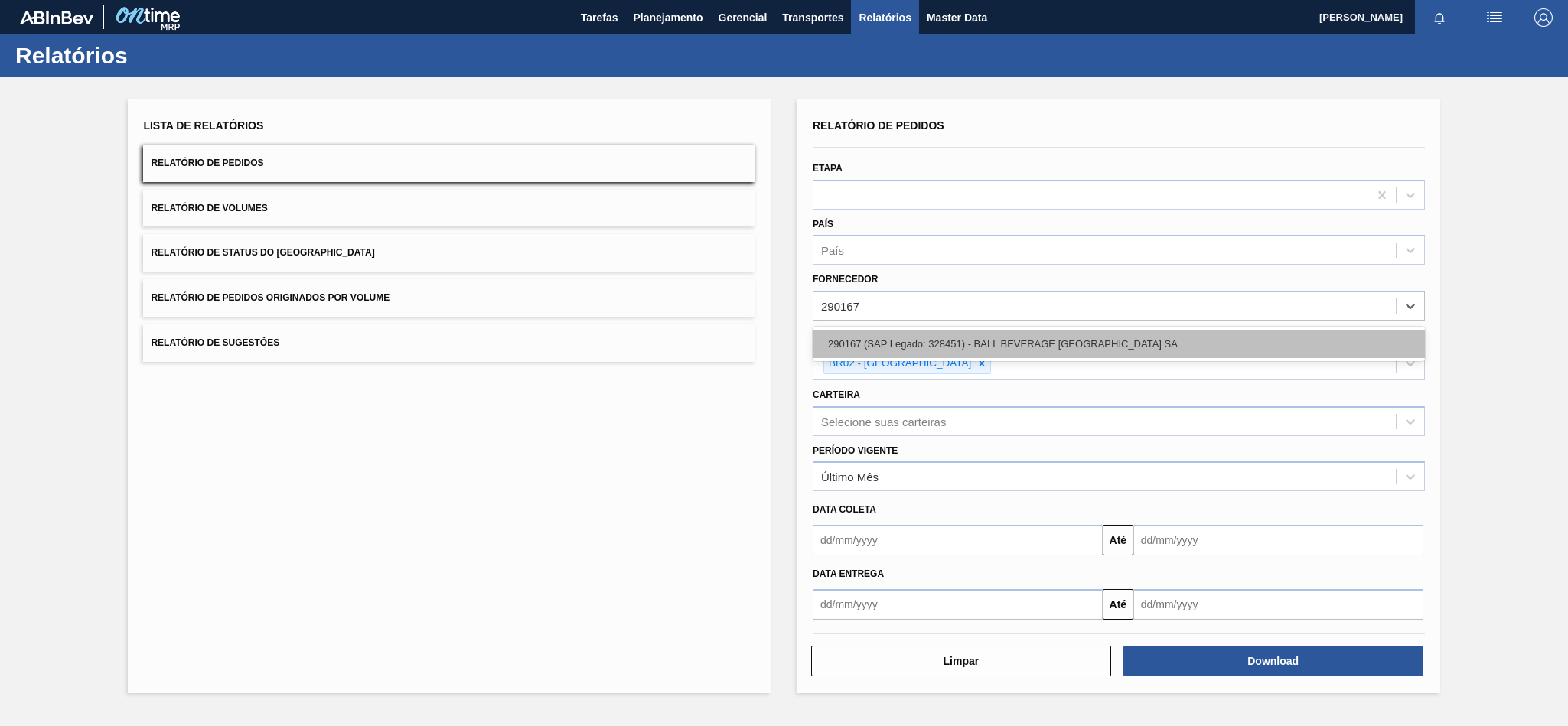
click at [921, 338] on div "290167 (SAP Legado: 328451) - BALL BEVERAGE [GEOGRAPHIC_DATA] SA" at bounding box center [1119, 343] width 612 height 28
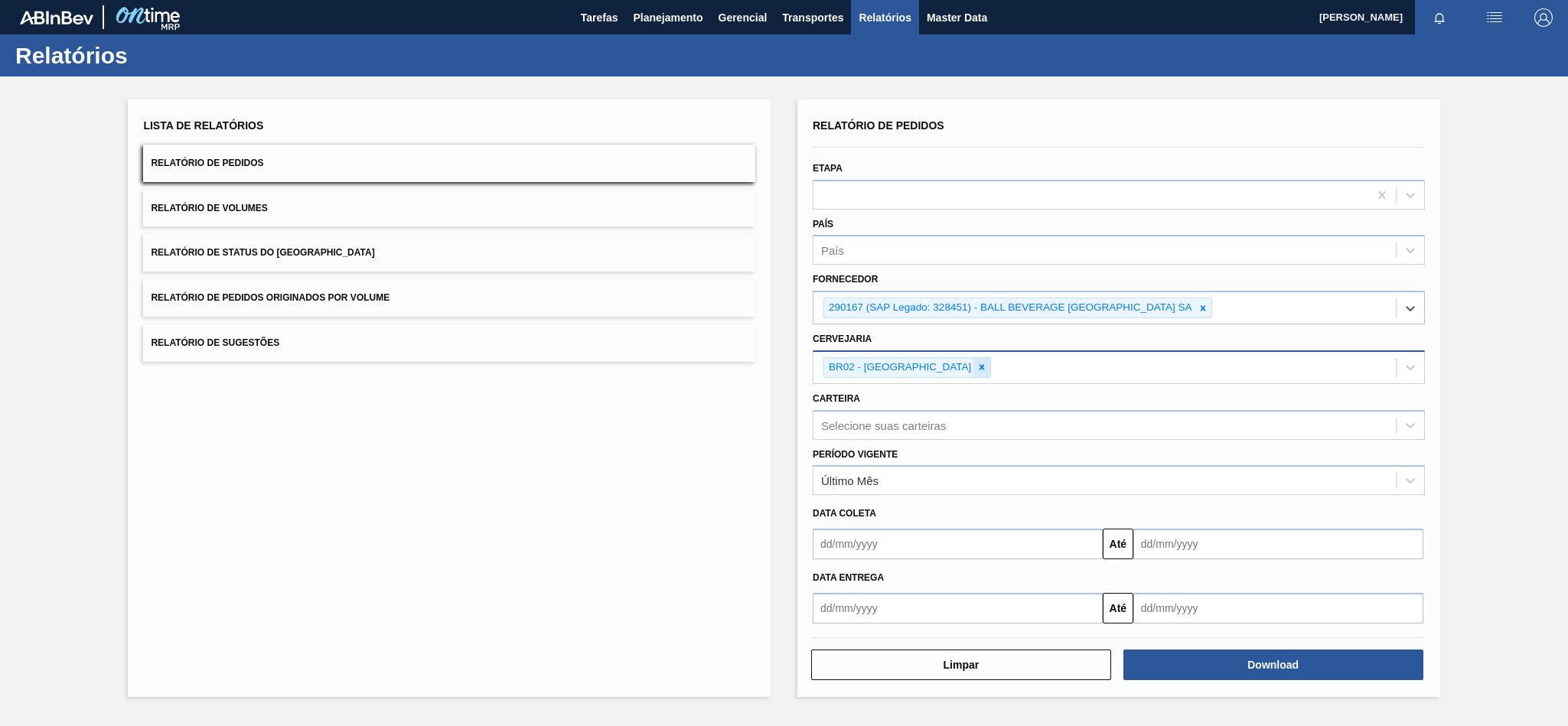
click at [976, 367] on icon at bounding box center [981, 367] width 10 height 10
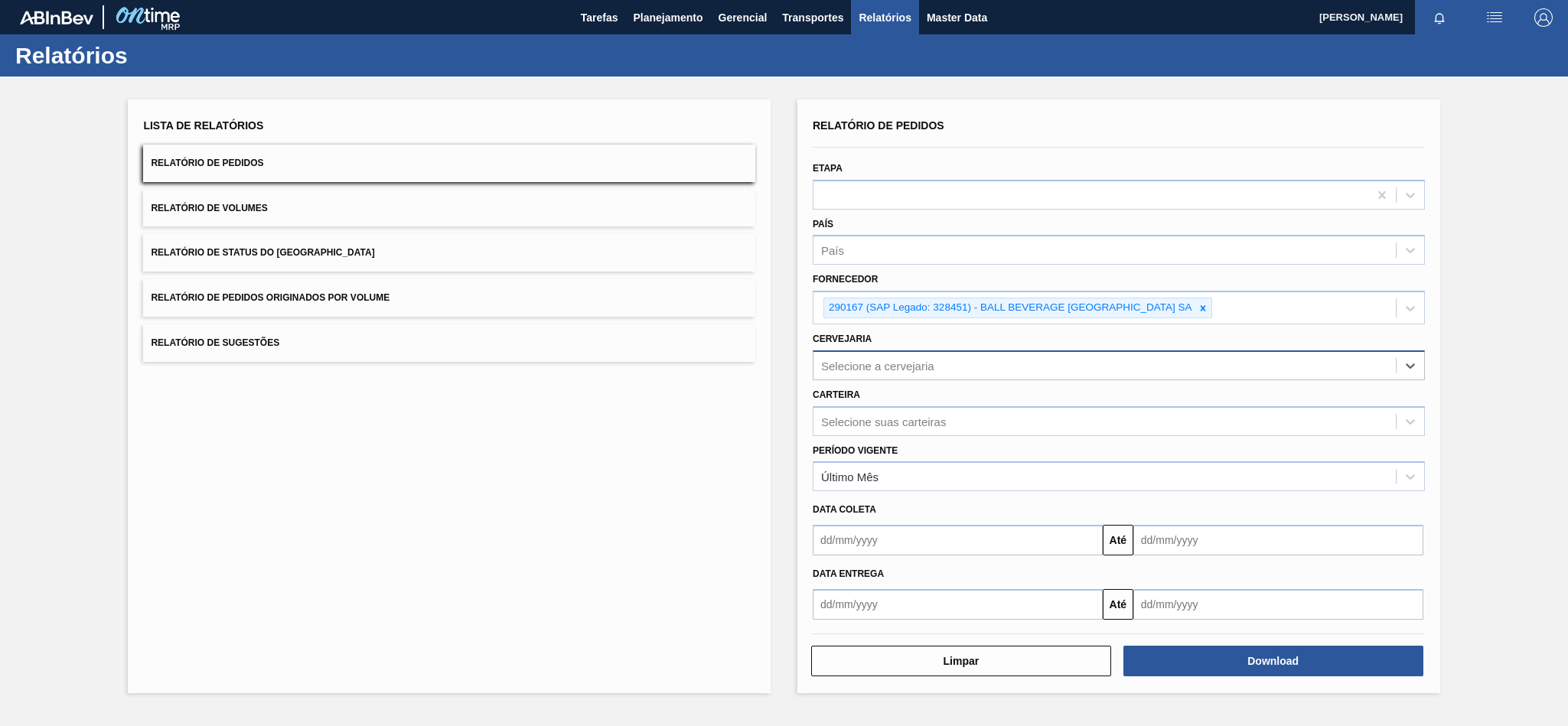
paste input "BR04"
type input "BR04"
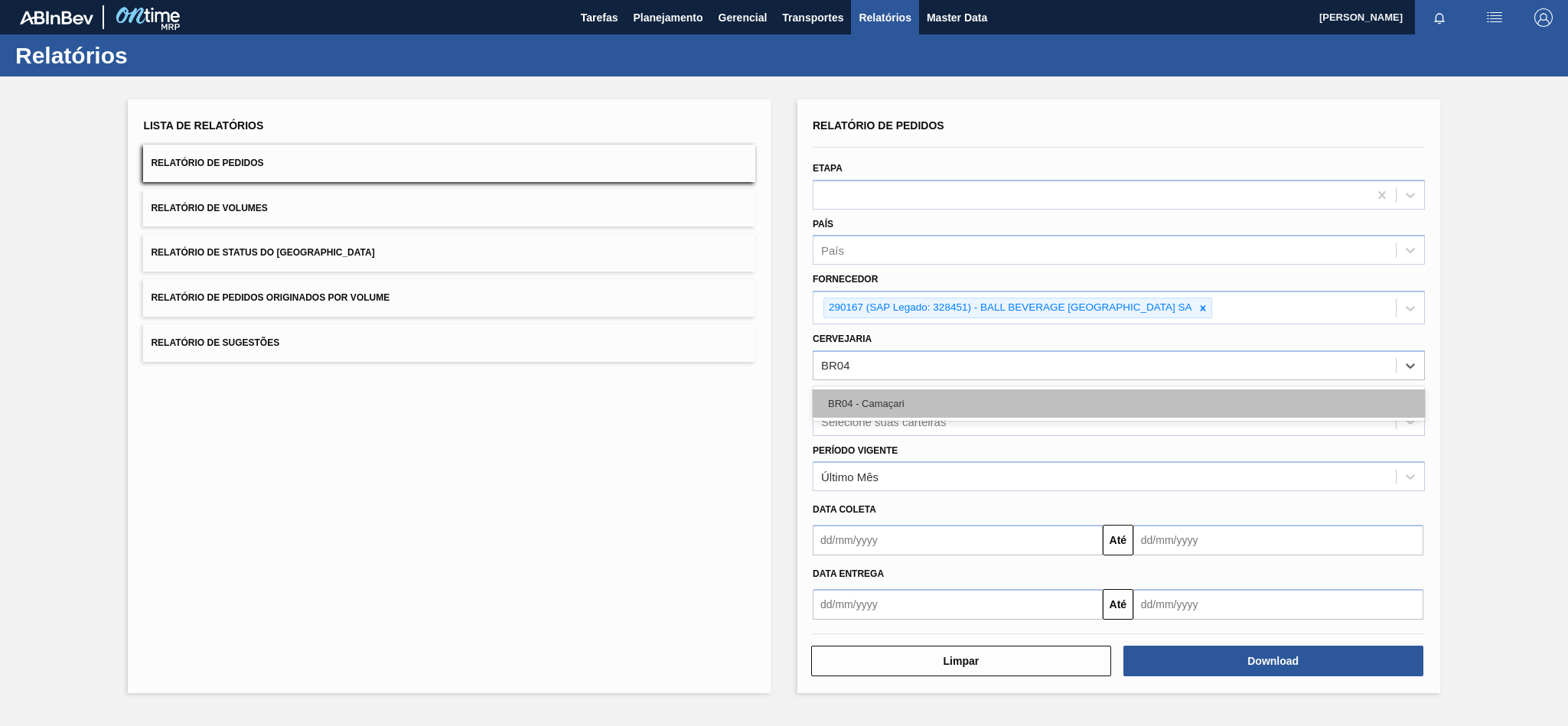
click at [870, 409] on div "BR04 - Camaçari" at bounding box center [1119, 403] width 612 height 28
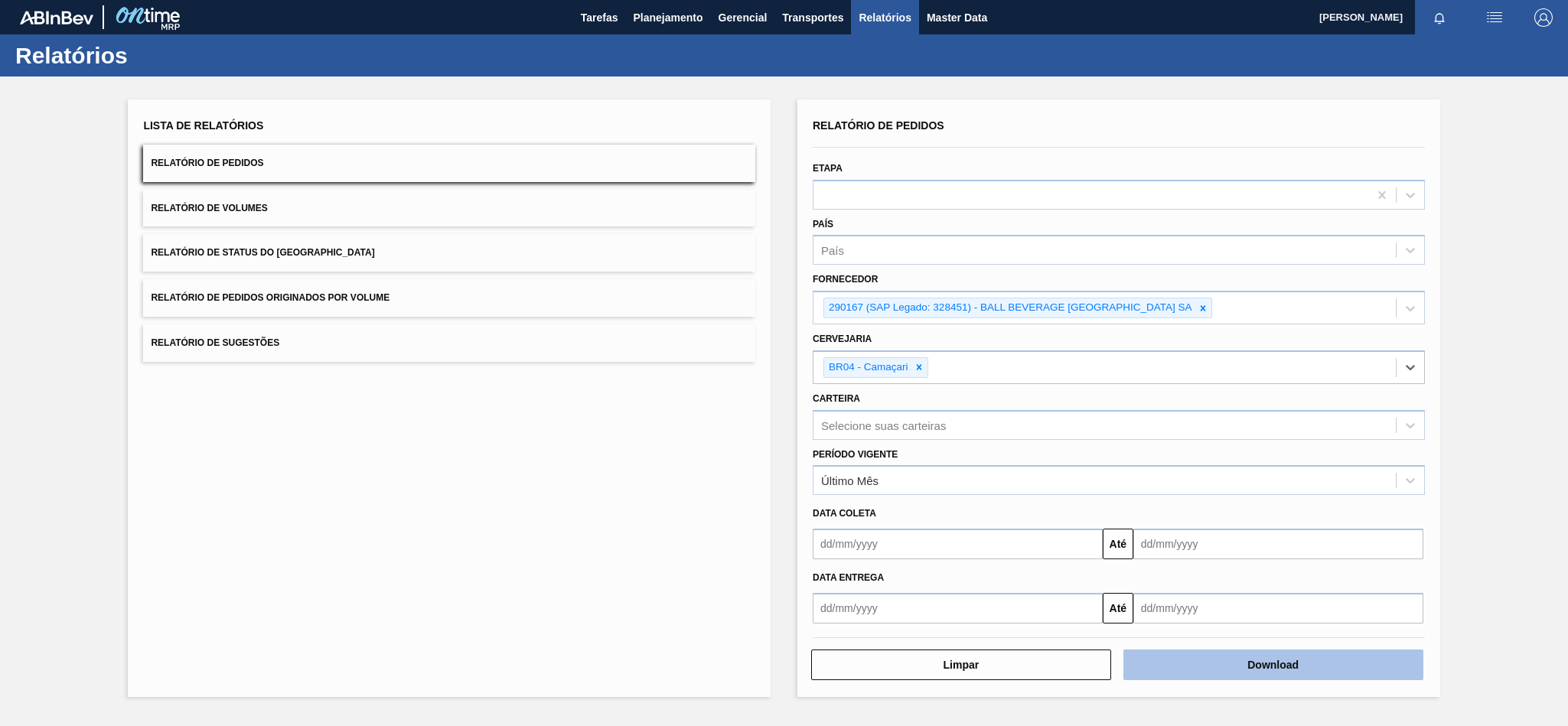
click at [1277, 674] on button "Download" at bounding box center [1273, 665] width 300 height 31
click at [1205, 309] on icon at bounding box center [1202, 308] width 5 height 5
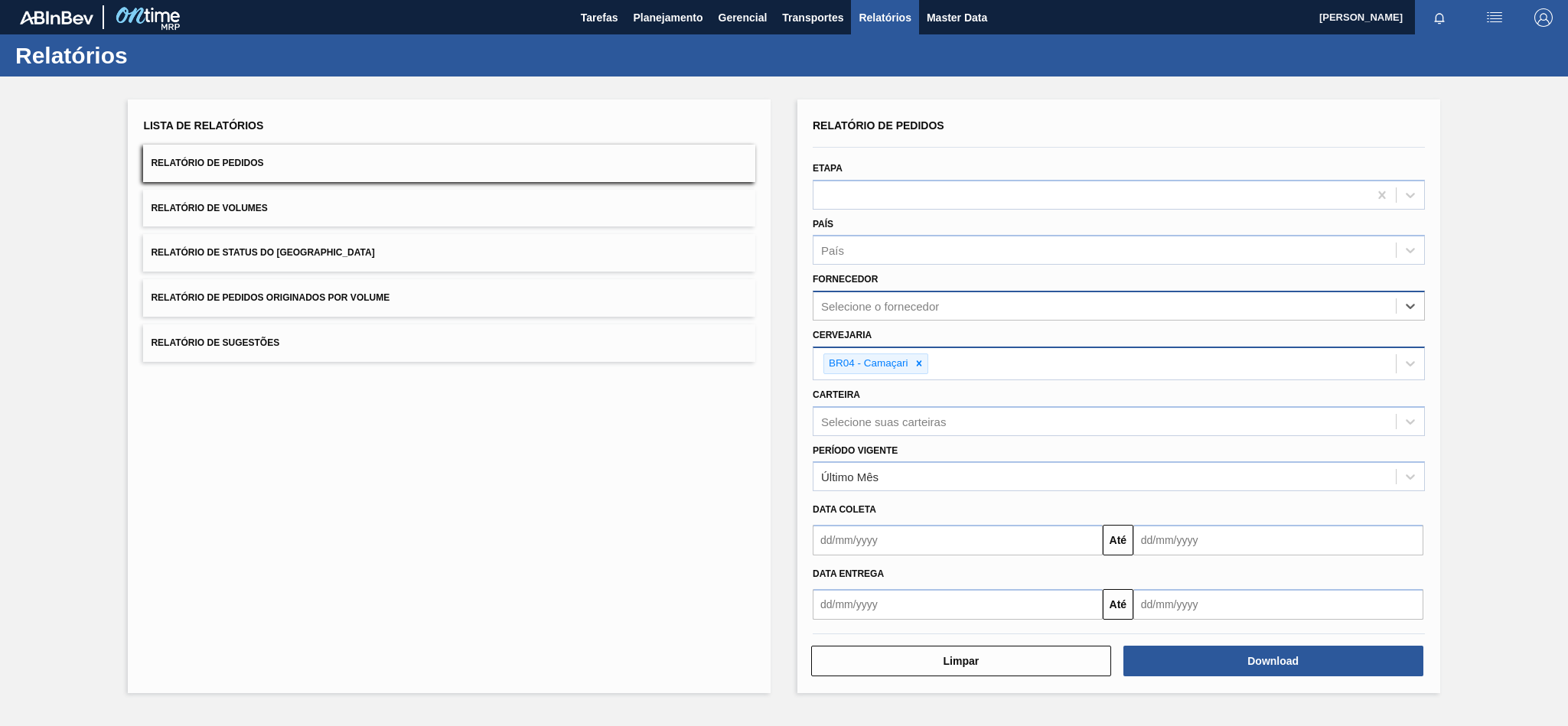
drag, startPoint x: 923, startPoint y: 366, endPoint x: 923, endPoint y: 354, distance: 12.0
click at [924, 366] on icon at bounding box center [919, 363] width 10 height 10
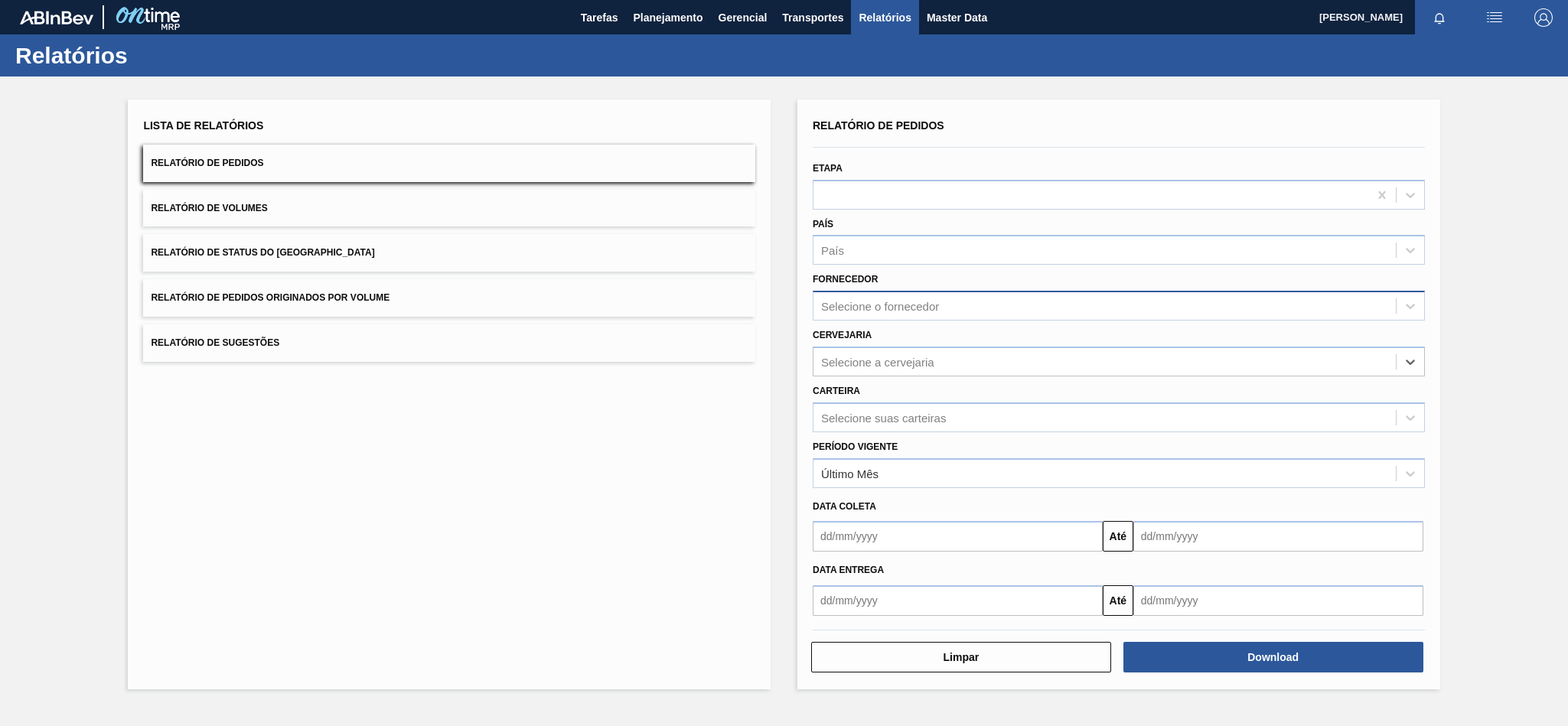
click at [898, 304] on div "Selecione o fornecedor" at bounding box center [880, 306] width 118 height 13
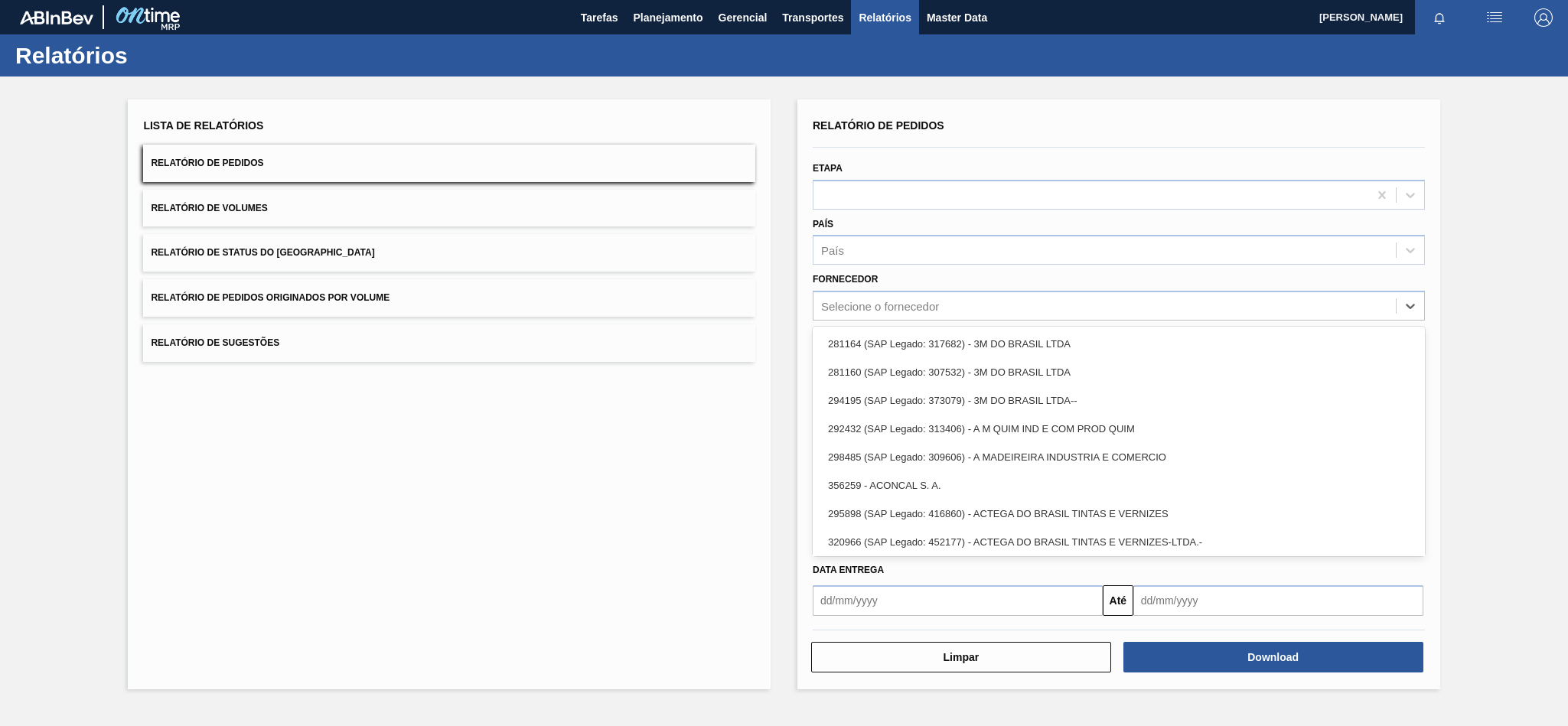
paste input "320622"
type input "320622"
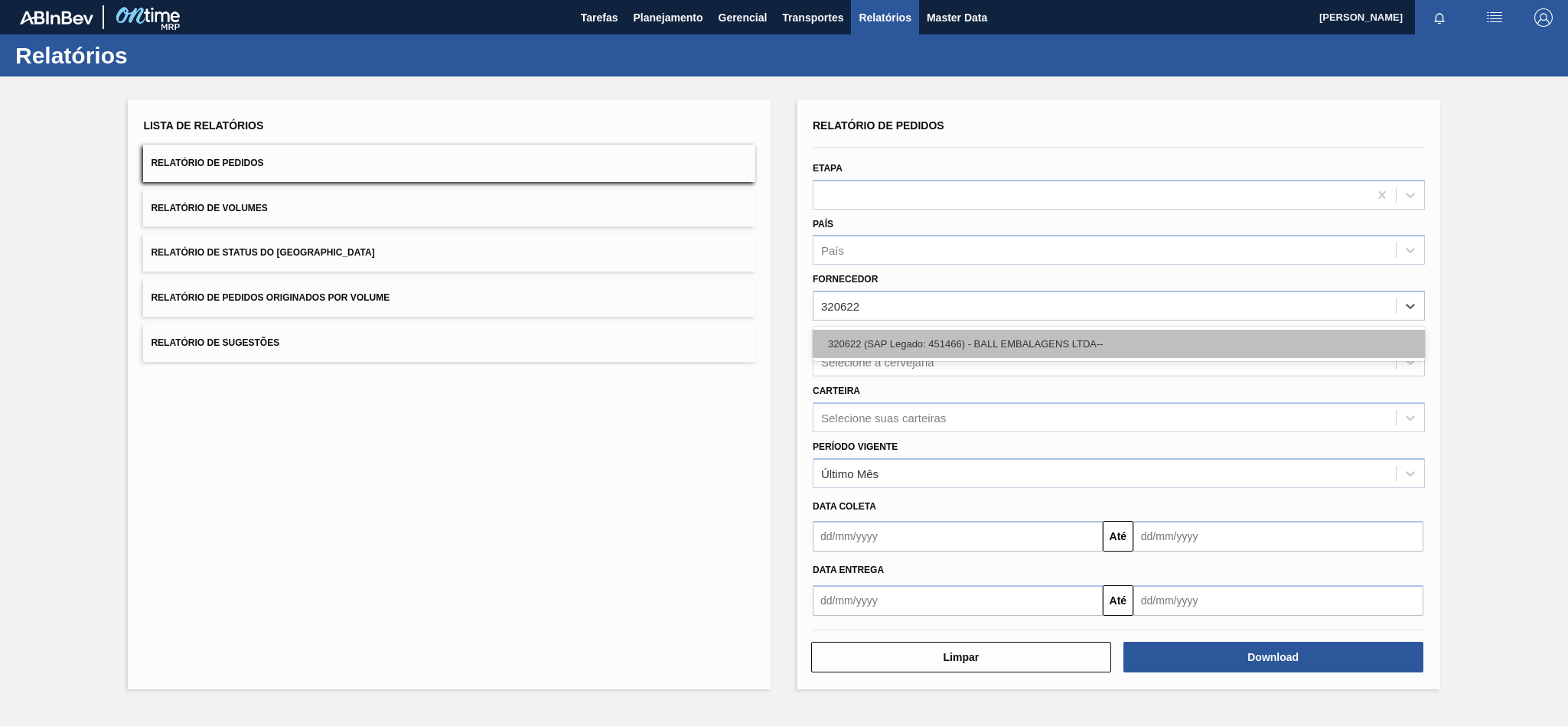
click at [886, 336] on div "320622 (SAP Legado: 451466) - BALL EMBALAGENS LTDA--" at bounding box center [1119, 343] width 612 height 28
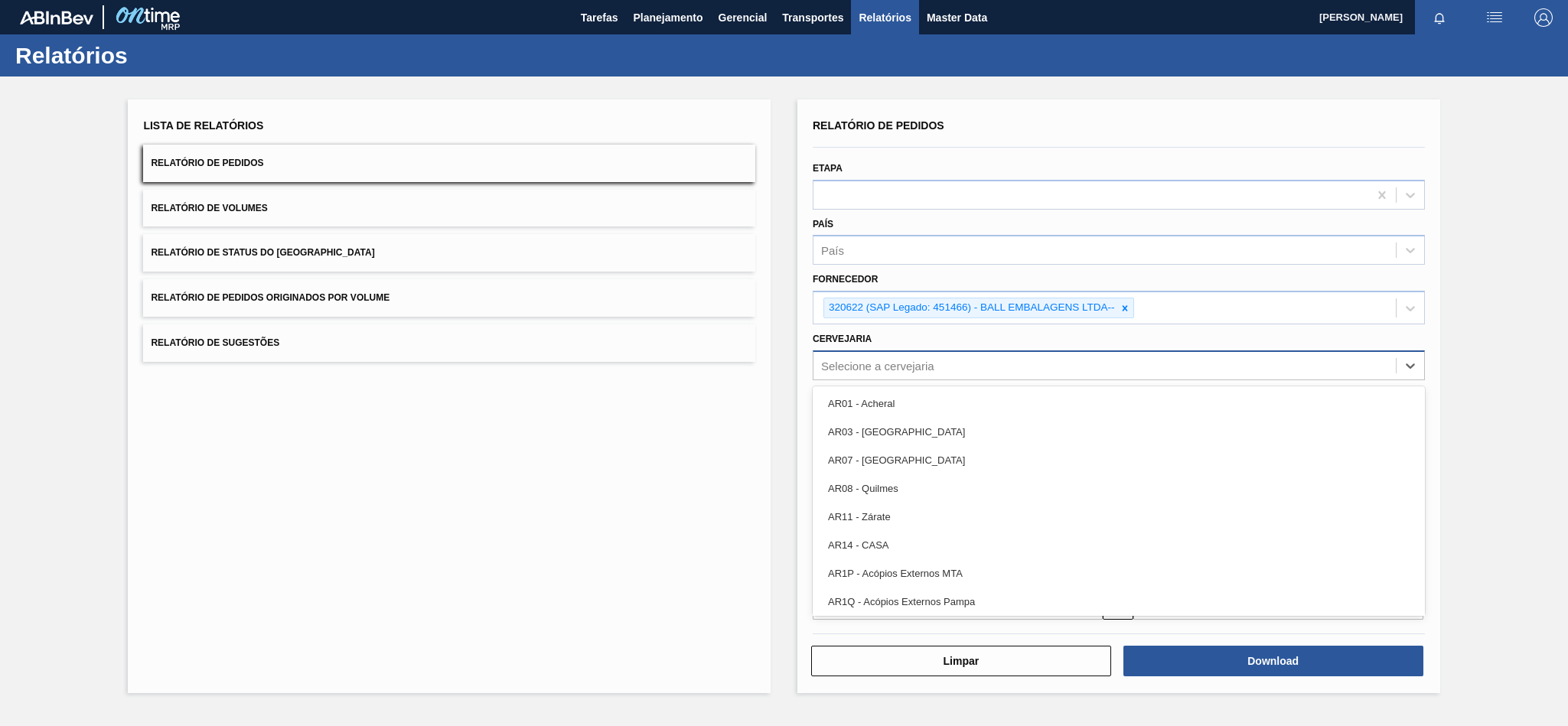
click at [865, 370] on div "Selecione a cervejaria" at bounding box center [878, 365] width 114 height 13
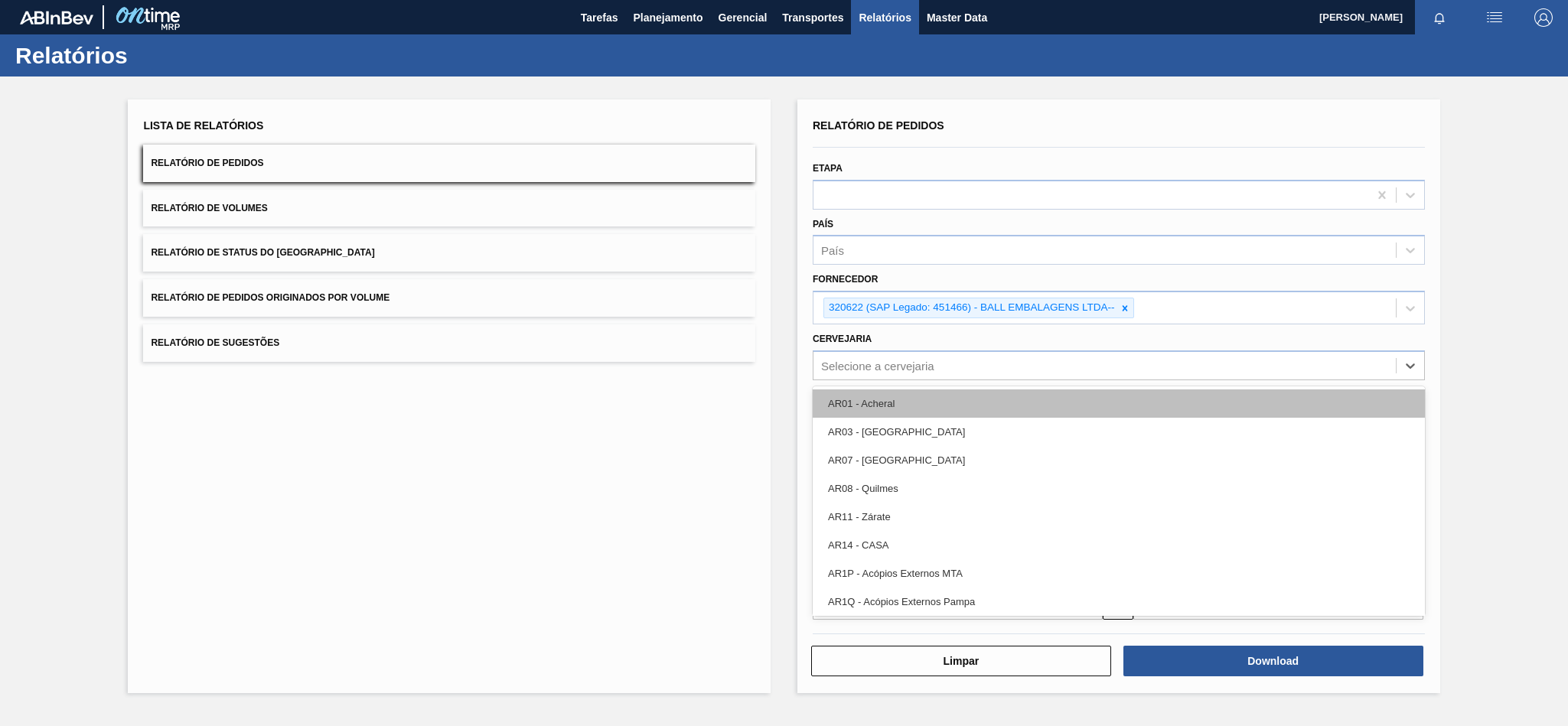
paste input "BR04"
type input "BR04"
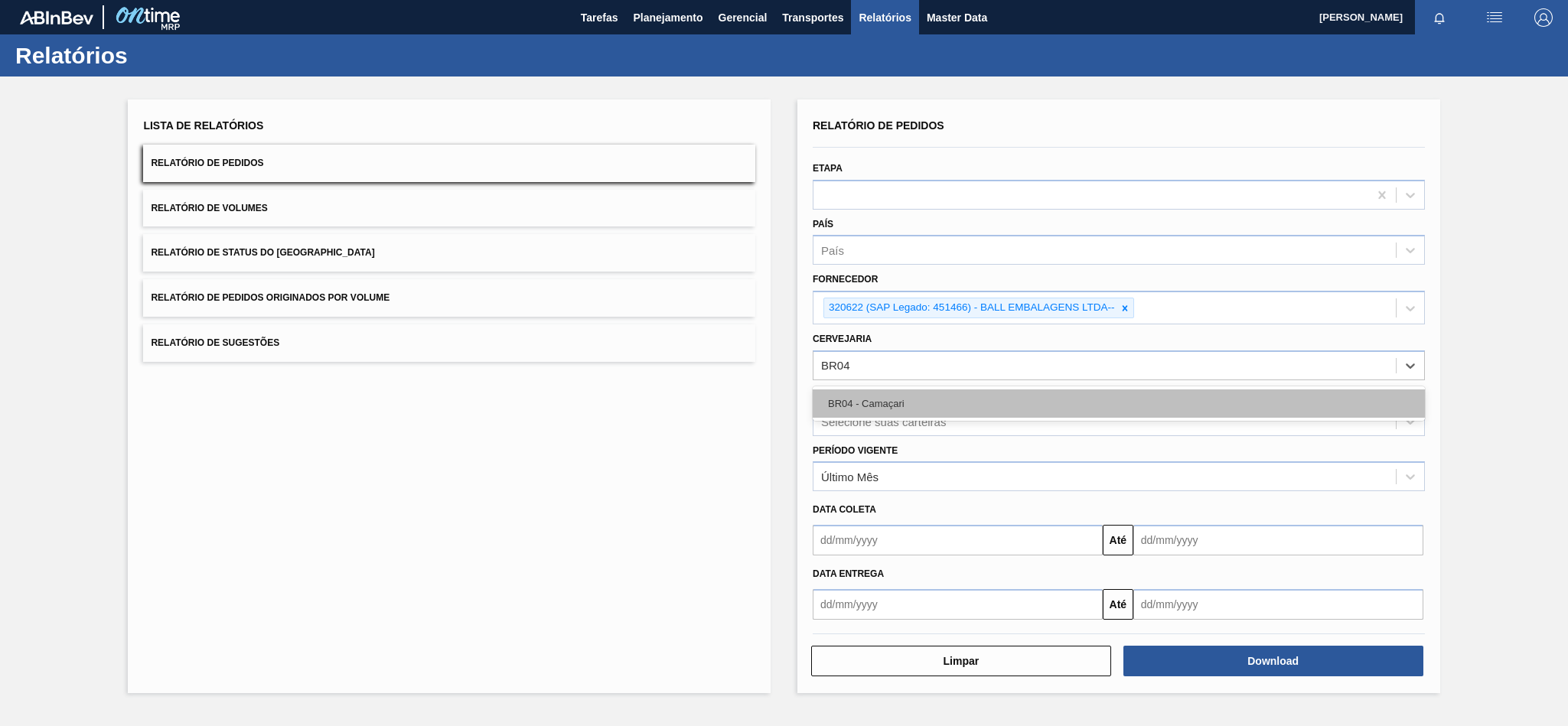
click at [850, 404] on div "BR04 - Camaçari" at bounding box center [1119, 403] width 612 height 28
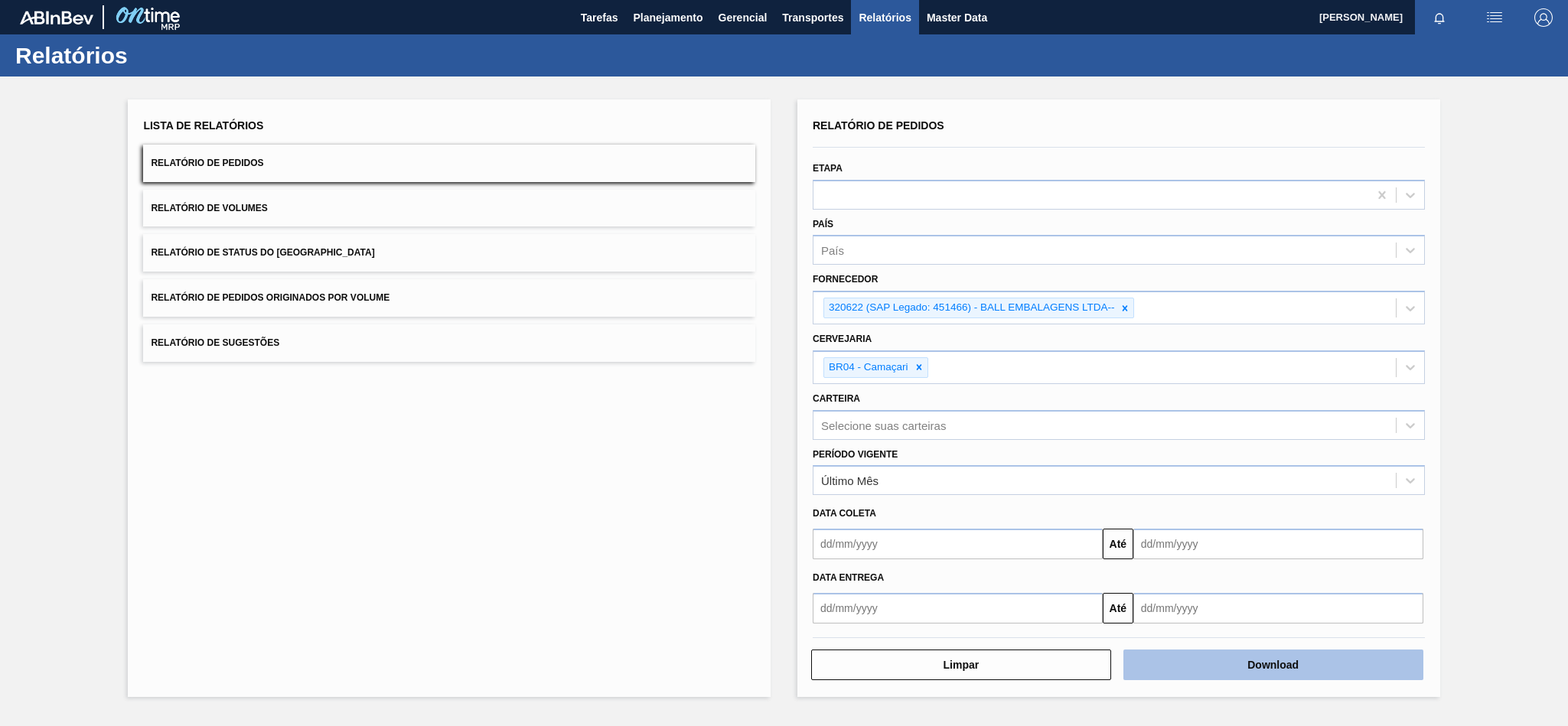
click at [1201, 666] on button "Download" at bounding box center [1273, 665] width 300 height 31
click at [1127, 306] on icon at bounding box center [1125, 308] width 5 height 5
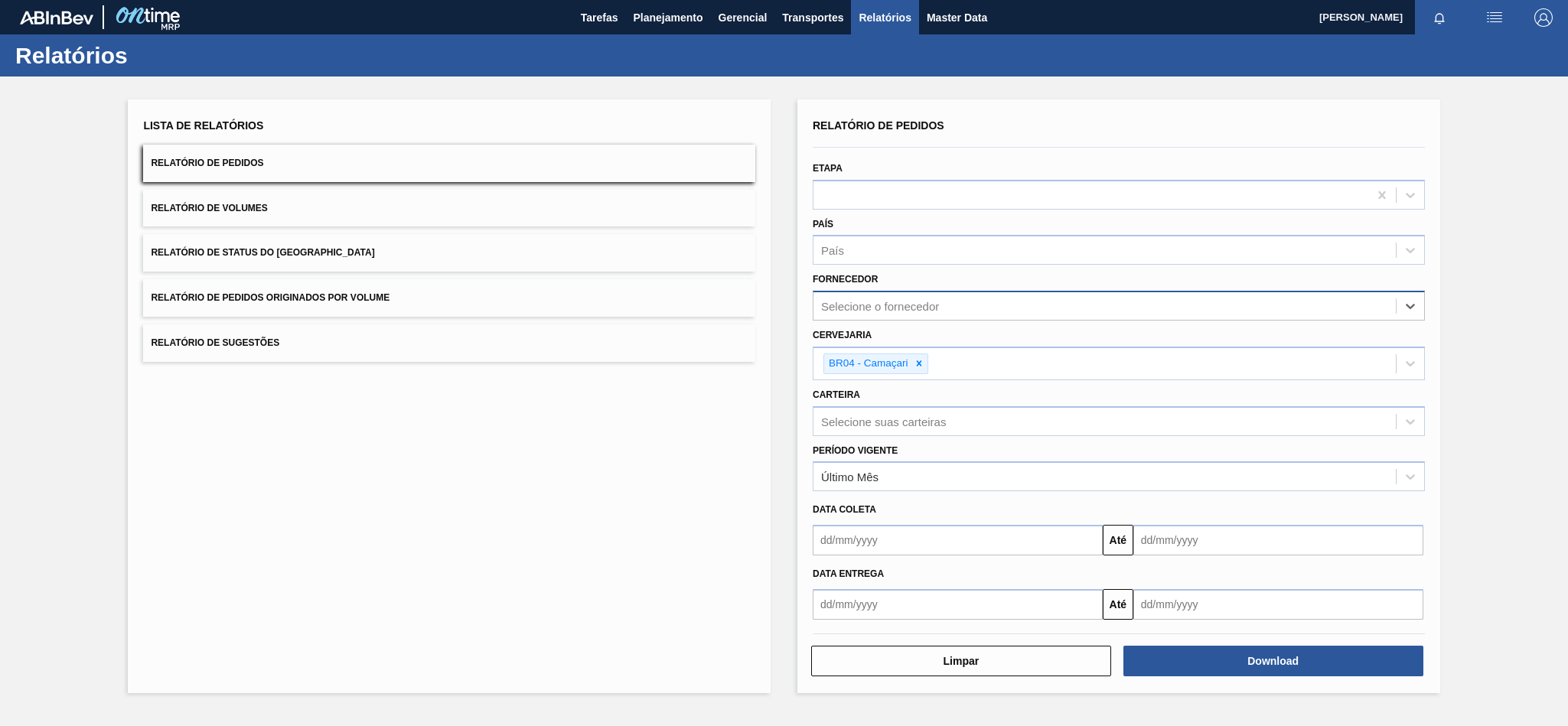
paste input "320622"
type input "320622"
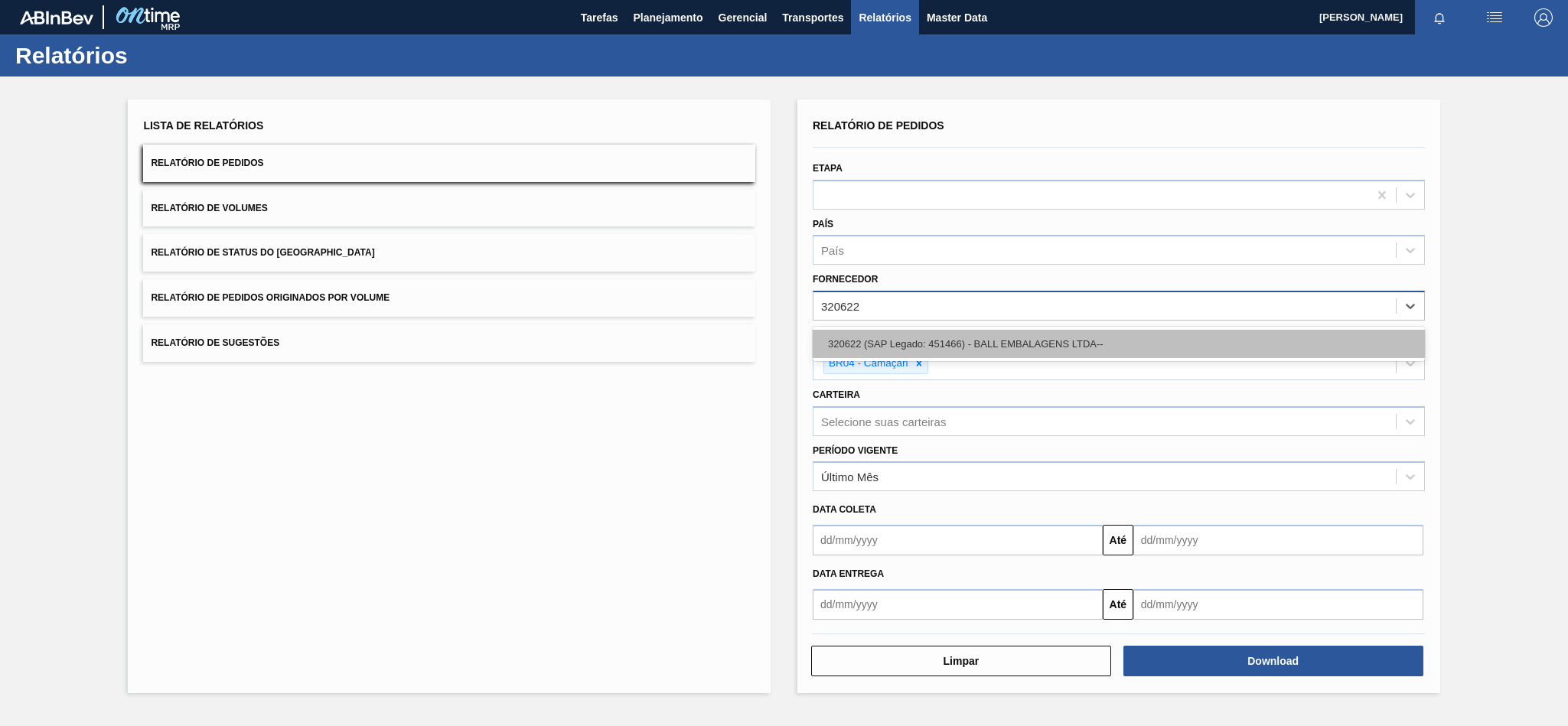
click at [916, 343] on div "320622 (SAP Legado: 451466) - BALL EMBALAGENS LTDA--" at bounding box center [1119, 343] width 612 height 28
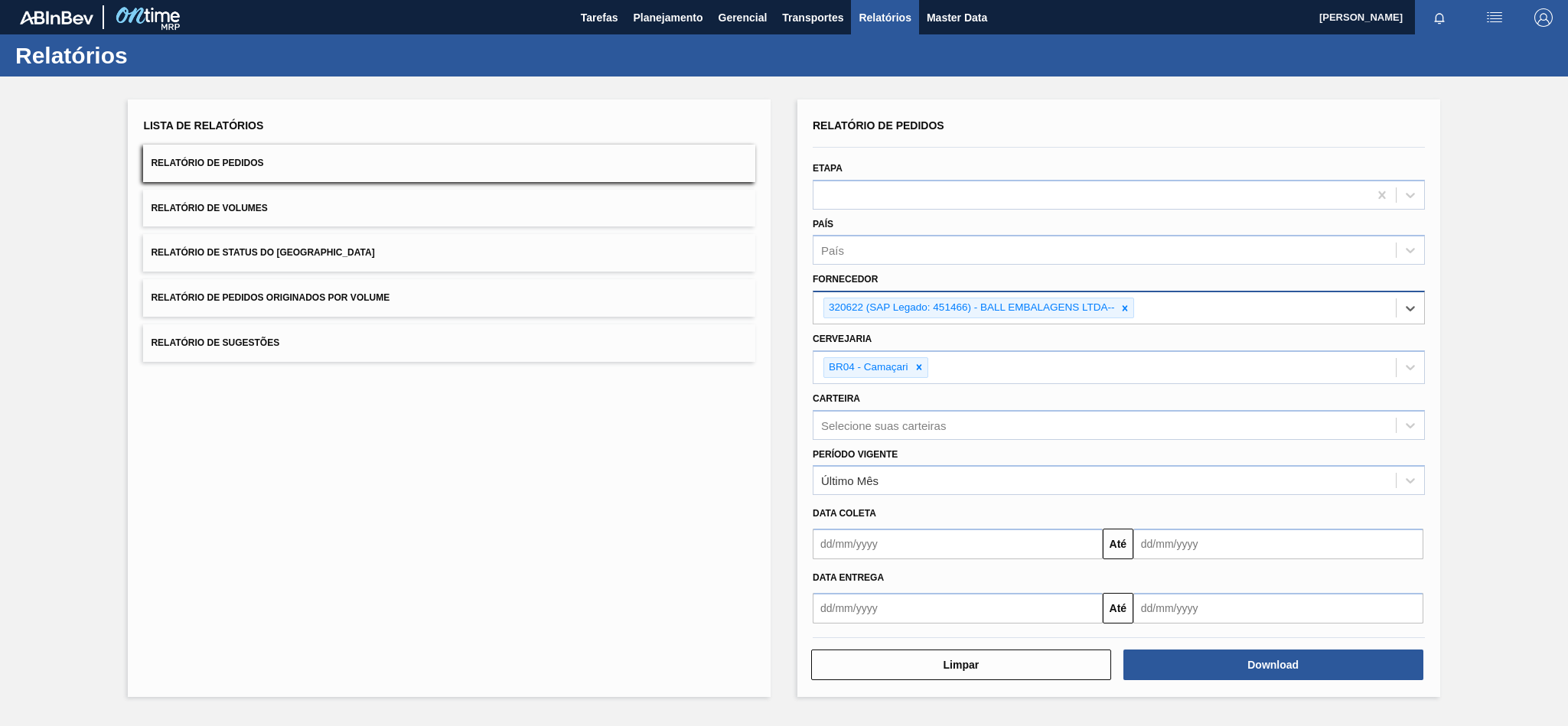
drag, startPoint x: 919, startPoint y: 361, endPoint x: 907, endPoint y: 334, distance: 29.5
click at [919, 363] on div at bounding box center [919, 367] width 17 height 19
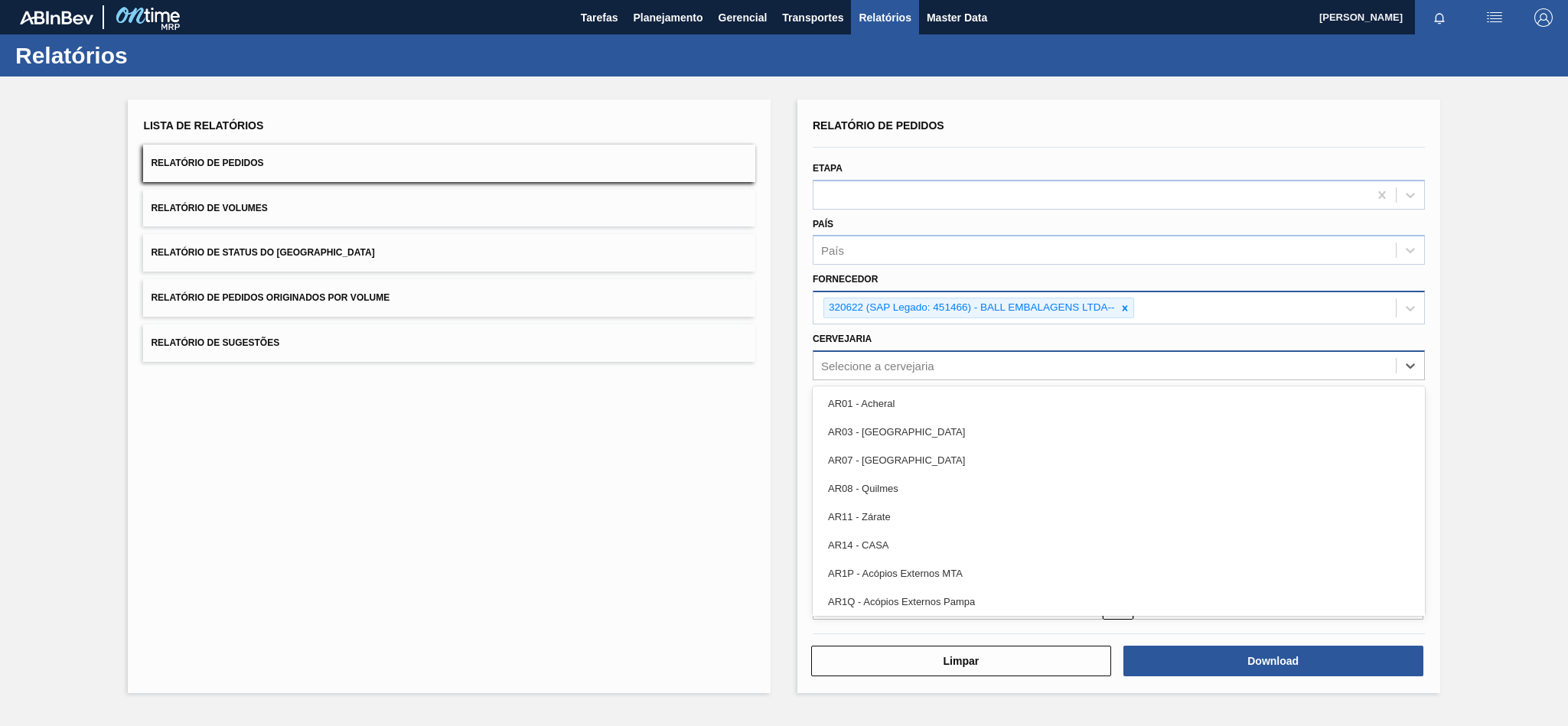
click at [891, 367] on div "Selecione a cervejaria" at bounding box center [878, 365] width 114 height 13
paste input "BR04"
type input "BR04"
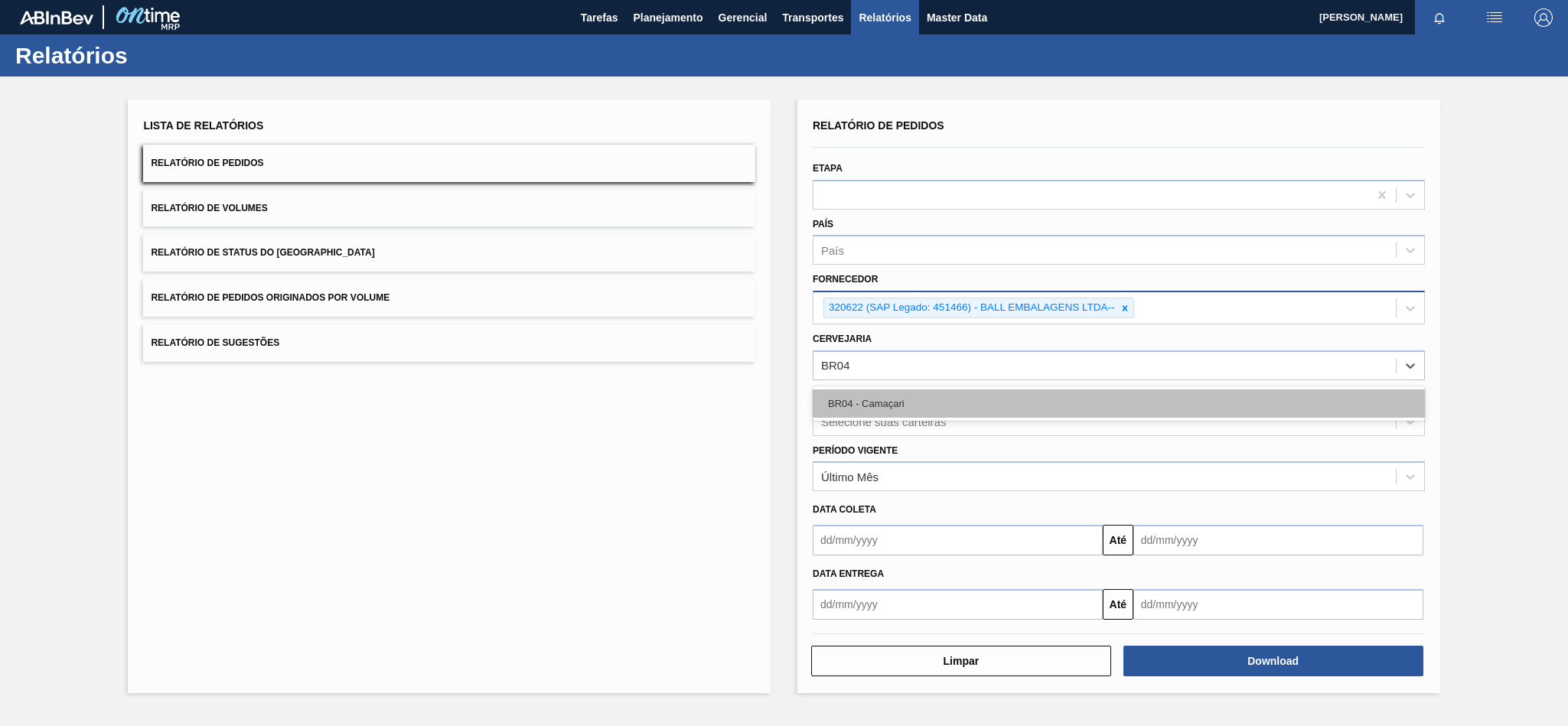
click at [839, 399] on div "BR04 - Camaçari" at bounding box center [1119, 403] width 612 height 28
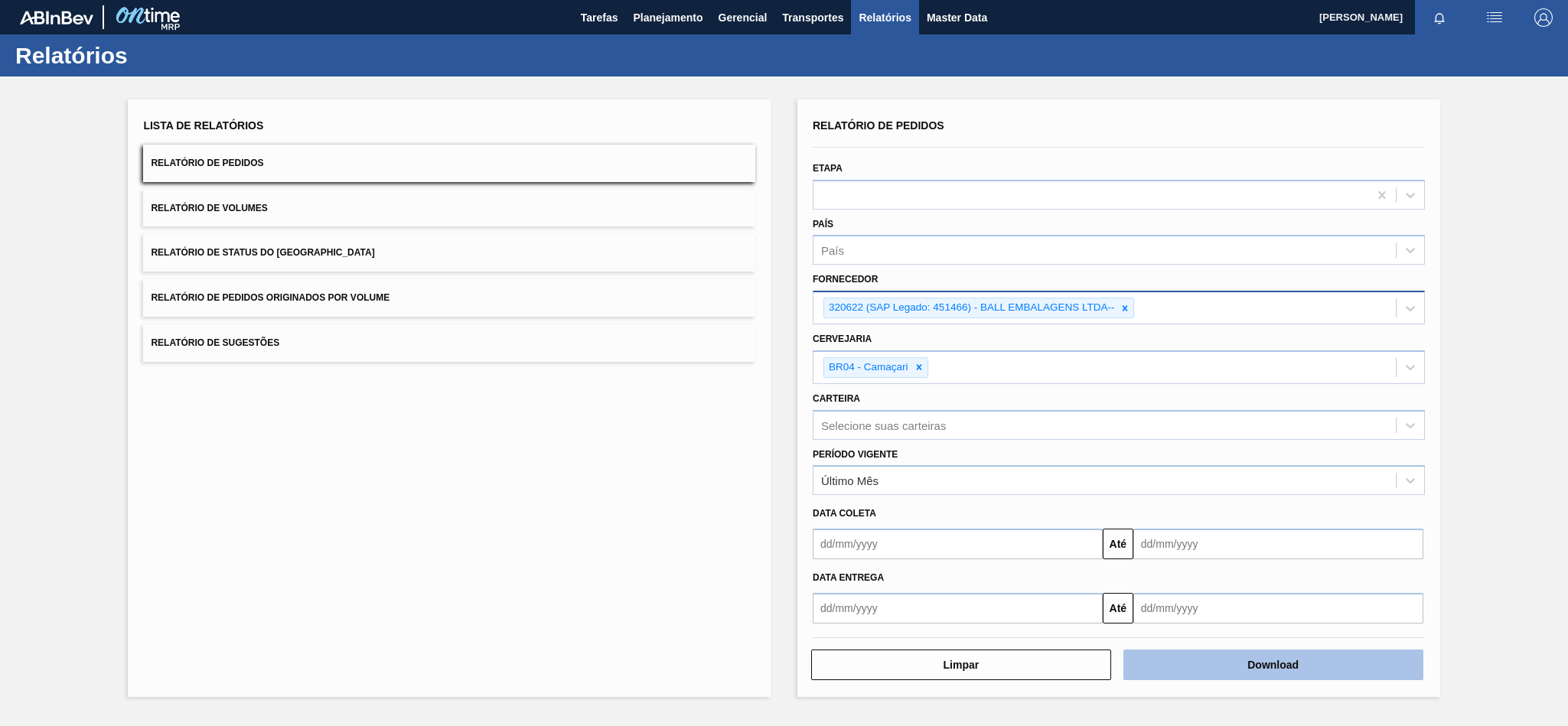
click at [1253, 657] on button "Download" at bounding box center [1273, 665] width 300 height 31
click at [1128, 304] on icon at bounding box center [1125, 308] width 10 height 10
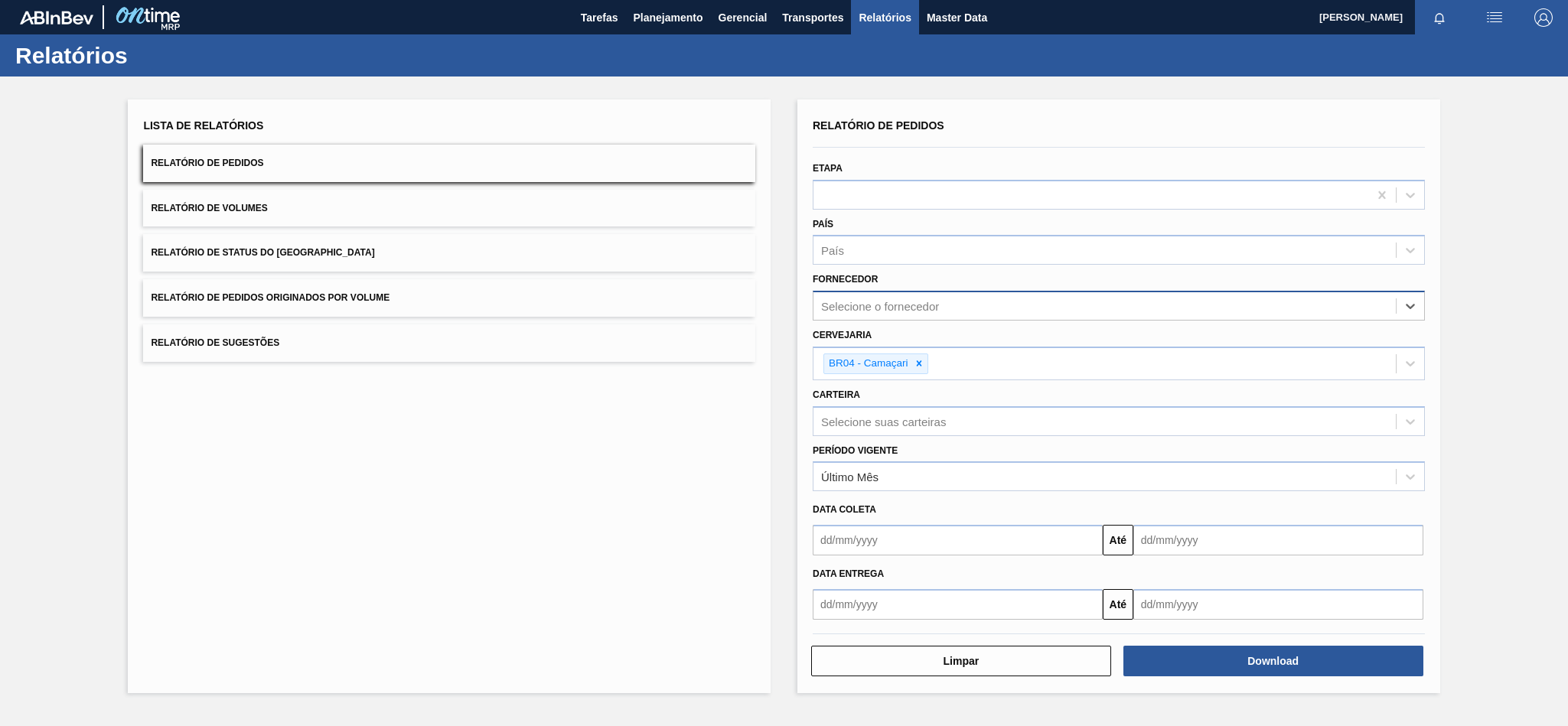
paste input "327858"
type input "327858"
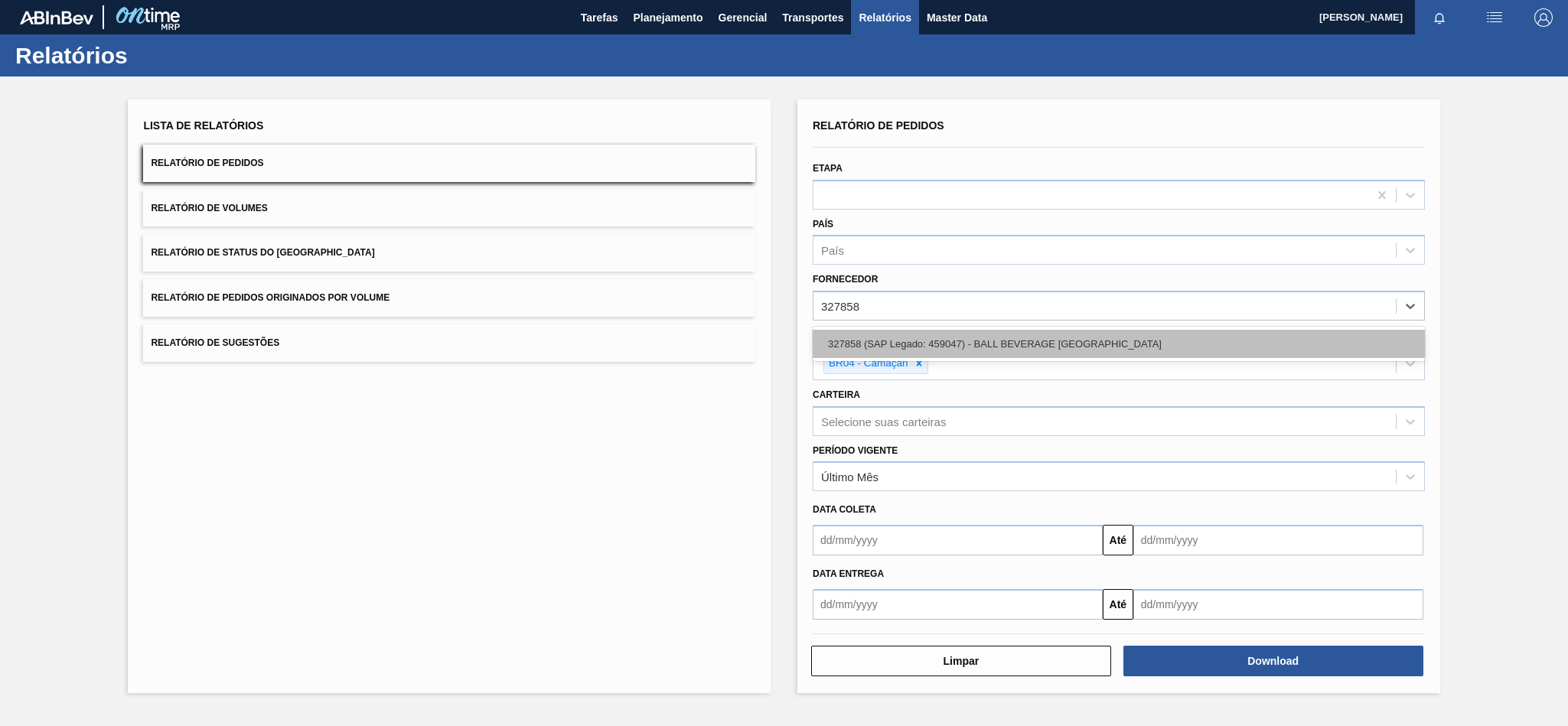
click at [960, 343] on div "327858 (SAP Legado: 459047) - BALL BEVERAGE [GEOGRAPHIC_DATA]" at bounding box center [1119, 343] width 612 height 28
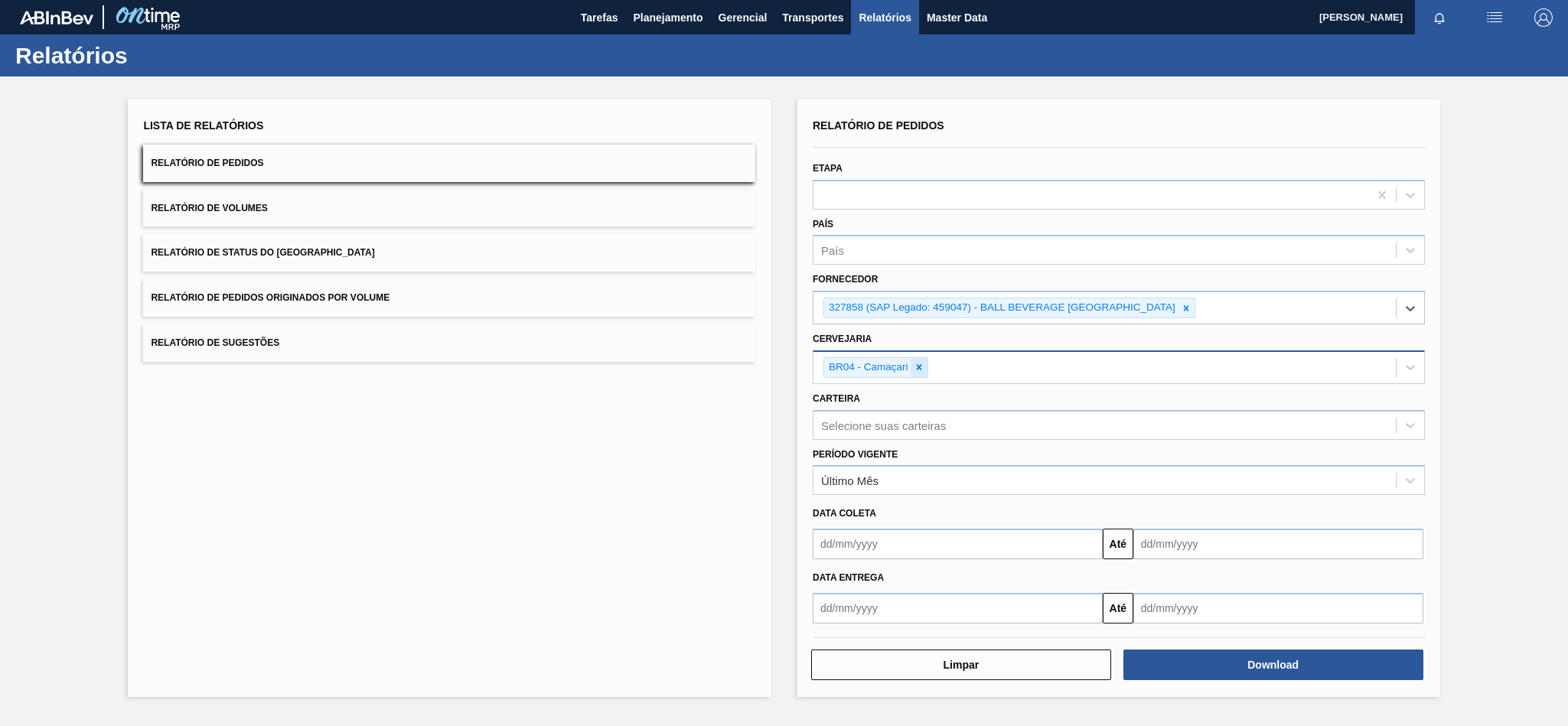
click at [919, 367] on icon at bounding box center [919, 367] width 5 height 5
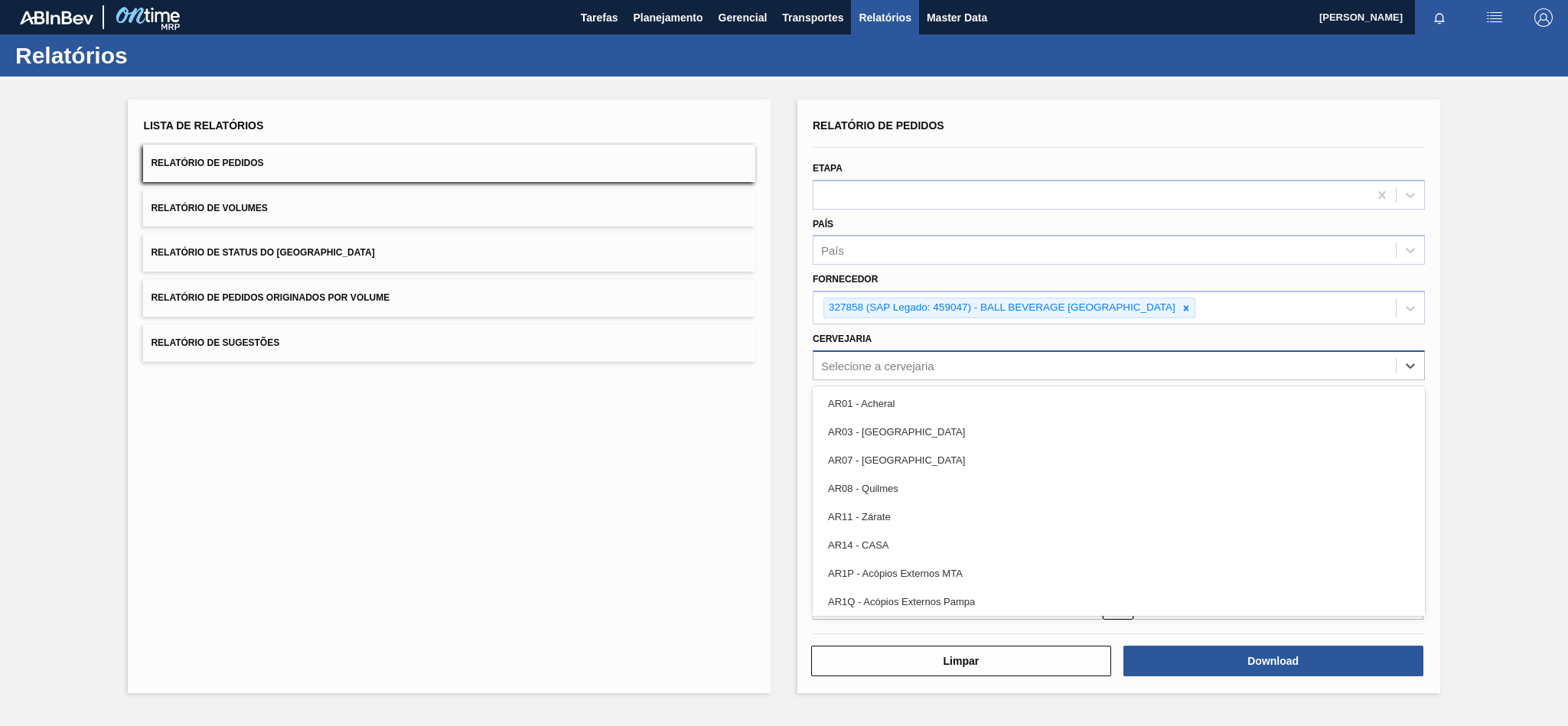
click at [905, 365] on div "Selecione a cervejaria" at bounding box center [878, 365] width 114 height 13
paste input "BR04"
type input "BR04"
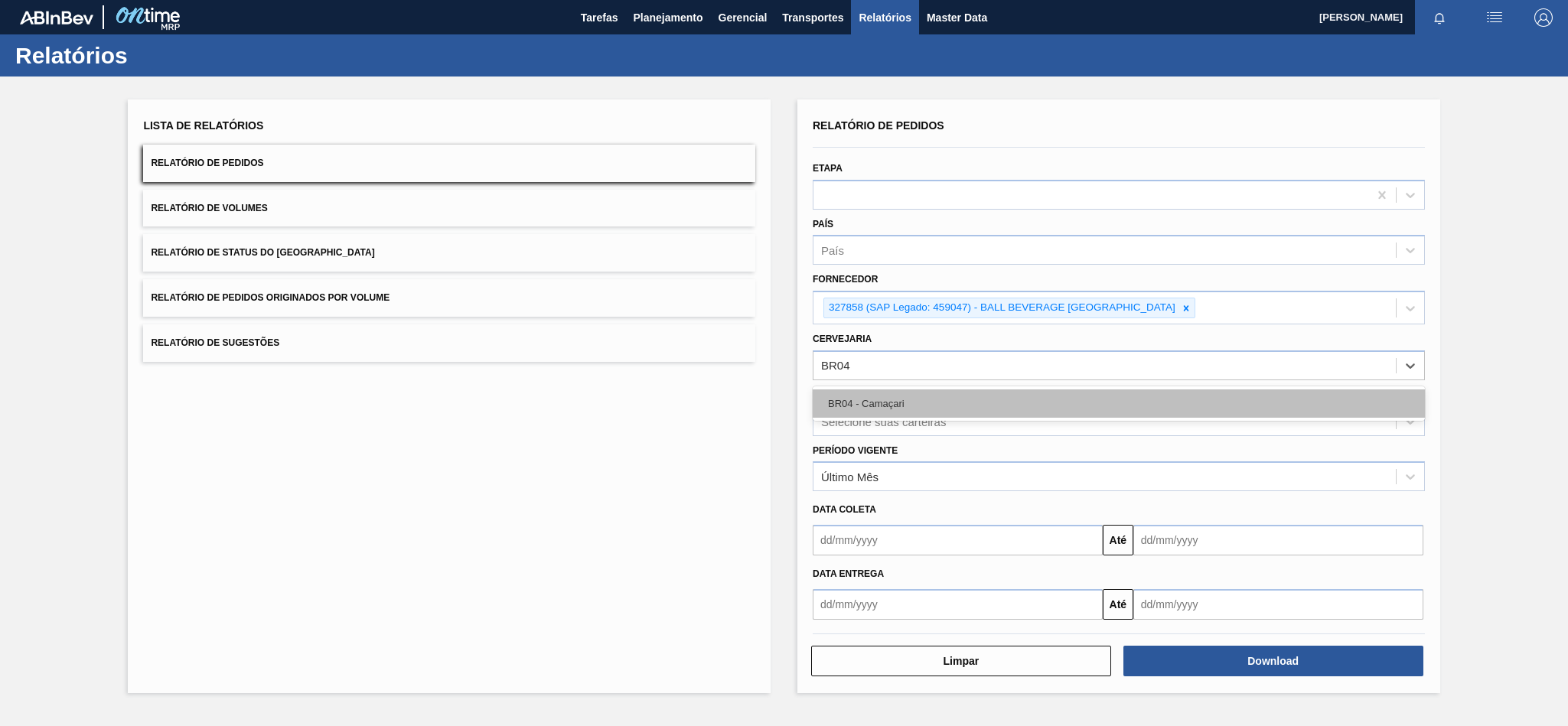
click at [861, 406] on div "BR04 - Camaçari" at bounding box center [1119, 403] width 612 height 28
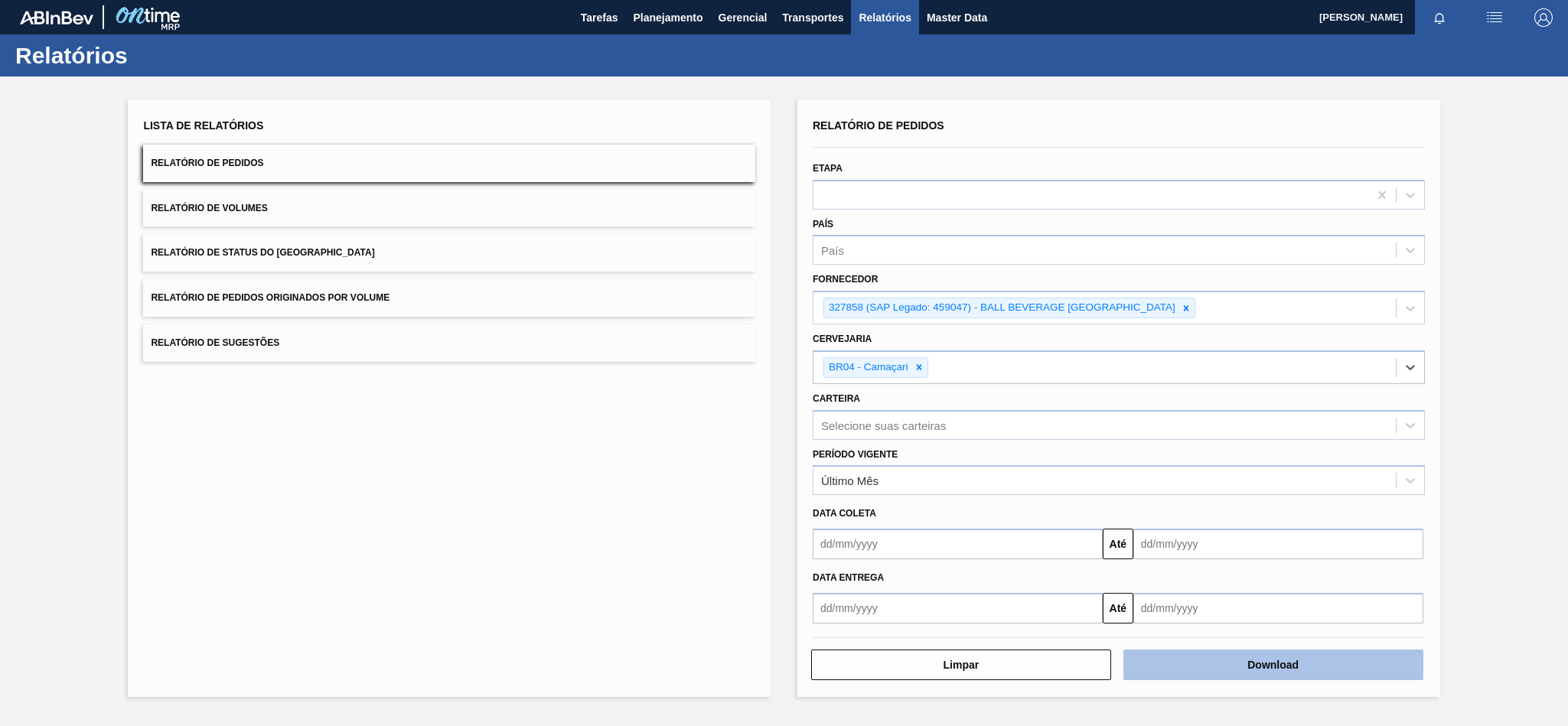
click at [1195, 667] on button "Download" at bounding box center [1273, 665] width 300 height 31
click at [1189, 306] on icon at bounding box center [1186, 308] width 10 height 10
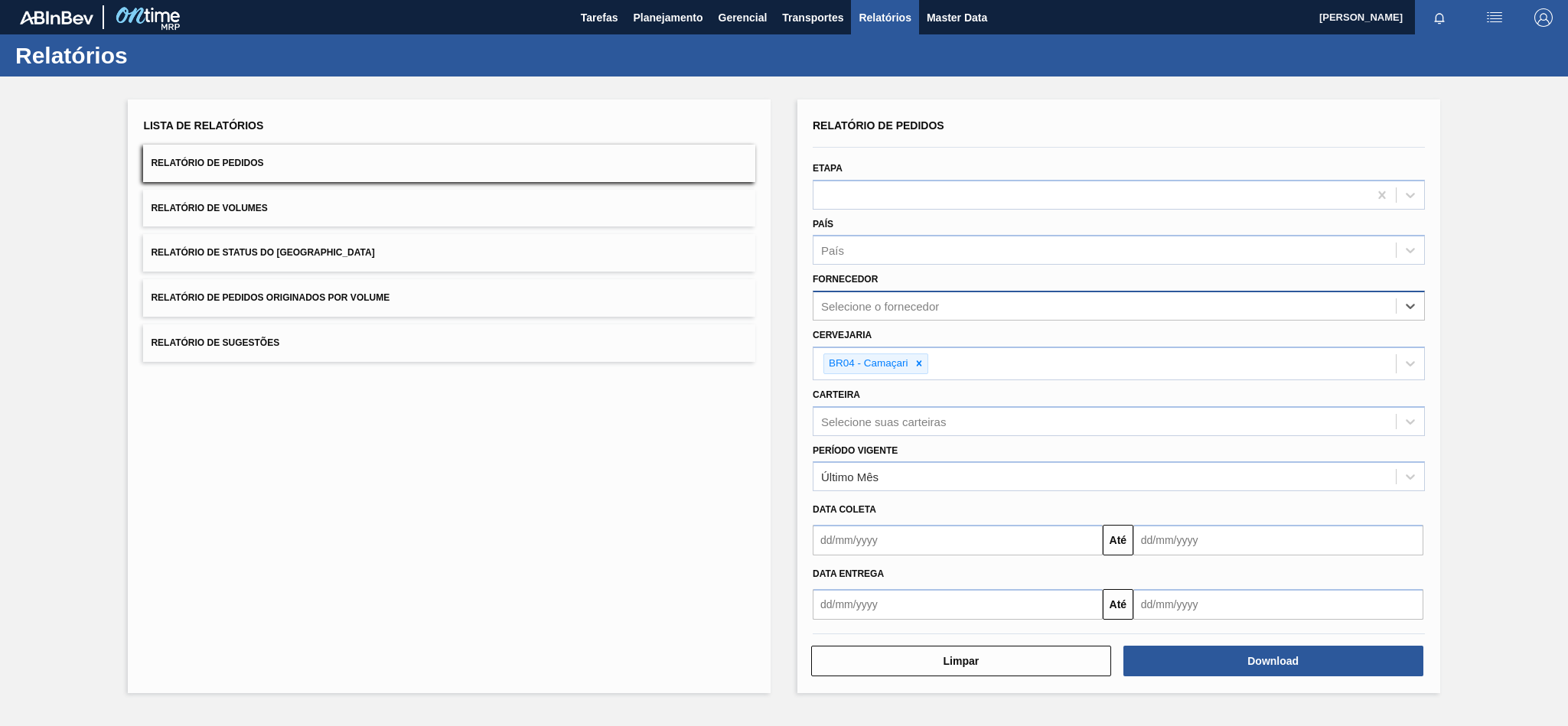
paste input "279493"
type input "279493"
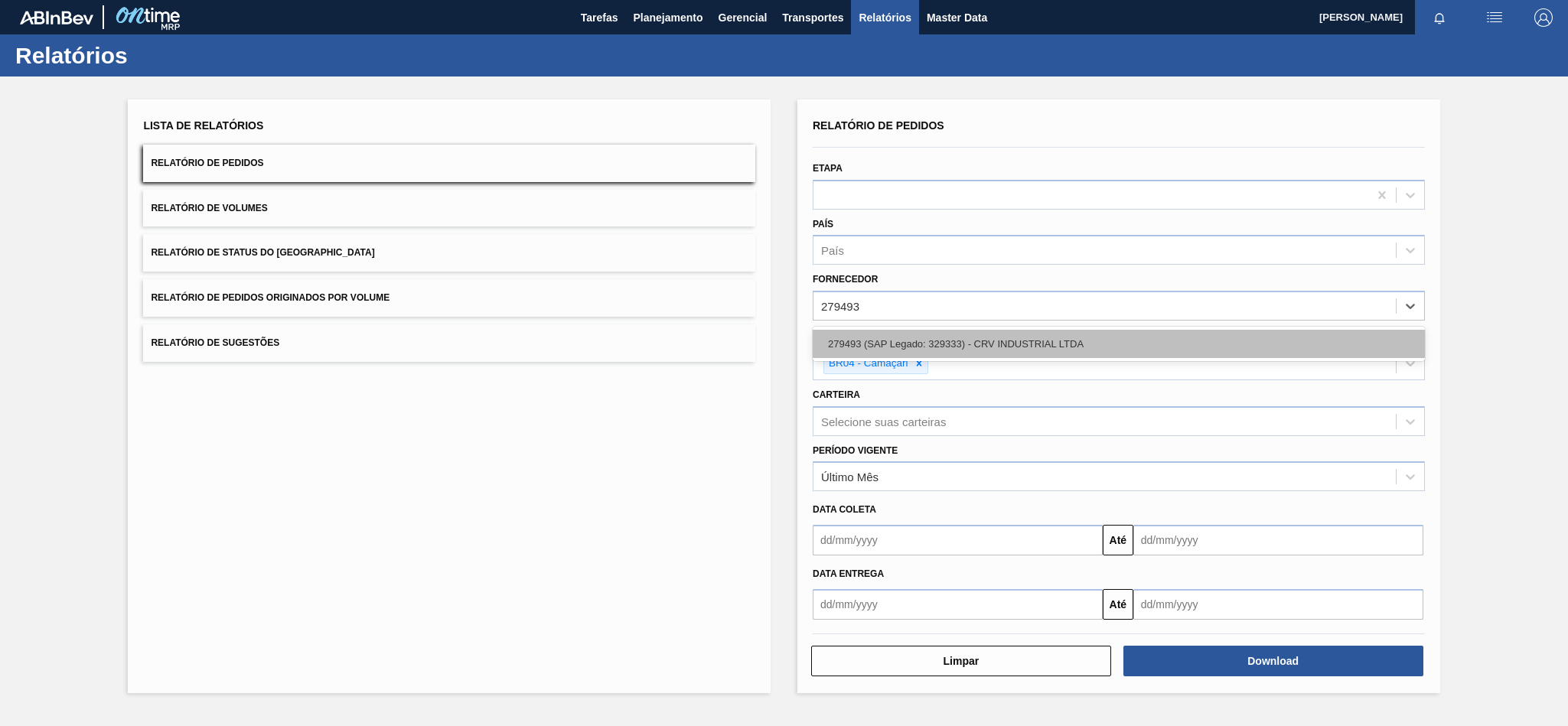
click at [999, 341] on div "279493 (SAP Legado: 329333) - CRV INDUSTRIAL LTDA" at bounding box center [1119, 343] width 612 height 28
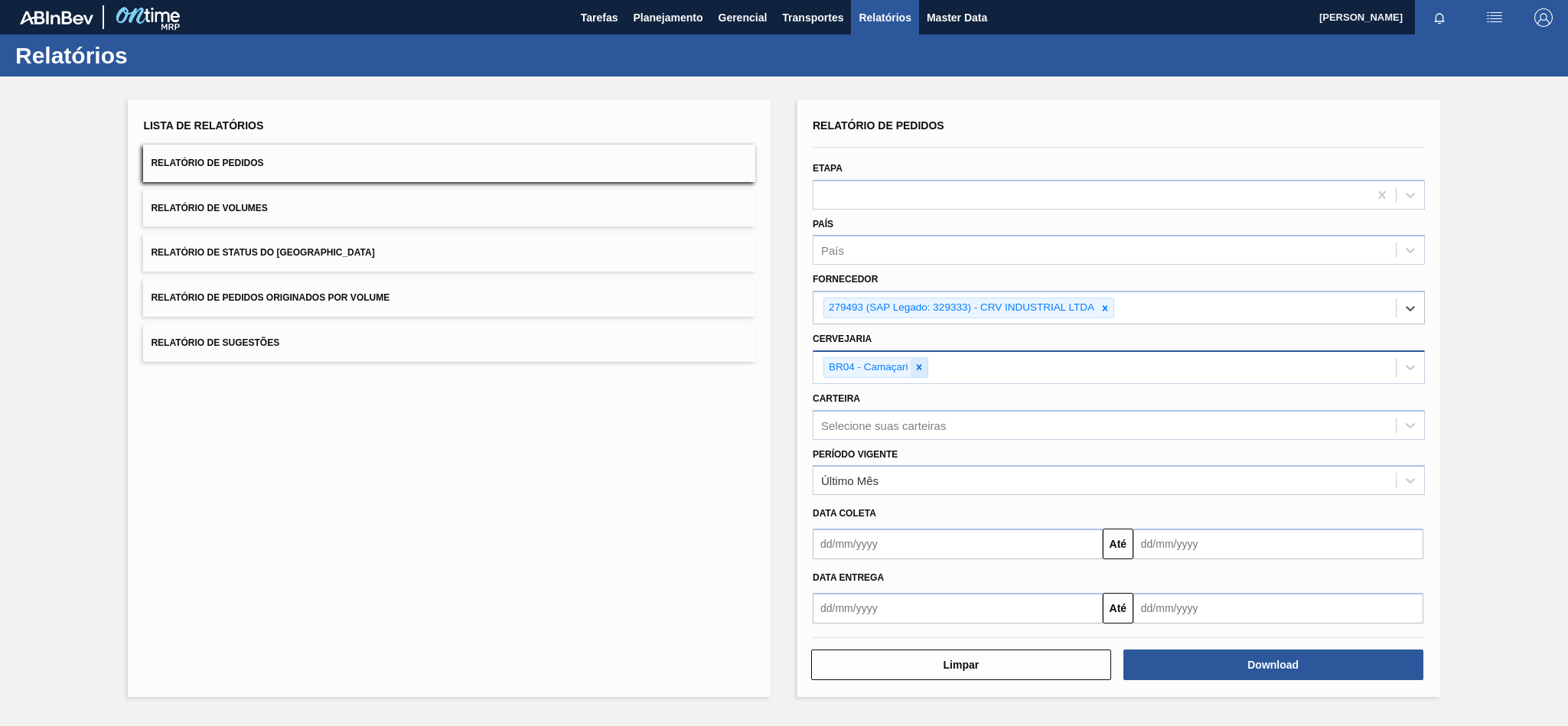
click at [919, 367] on icon at bounding box center [919, 367] width 5 height 5
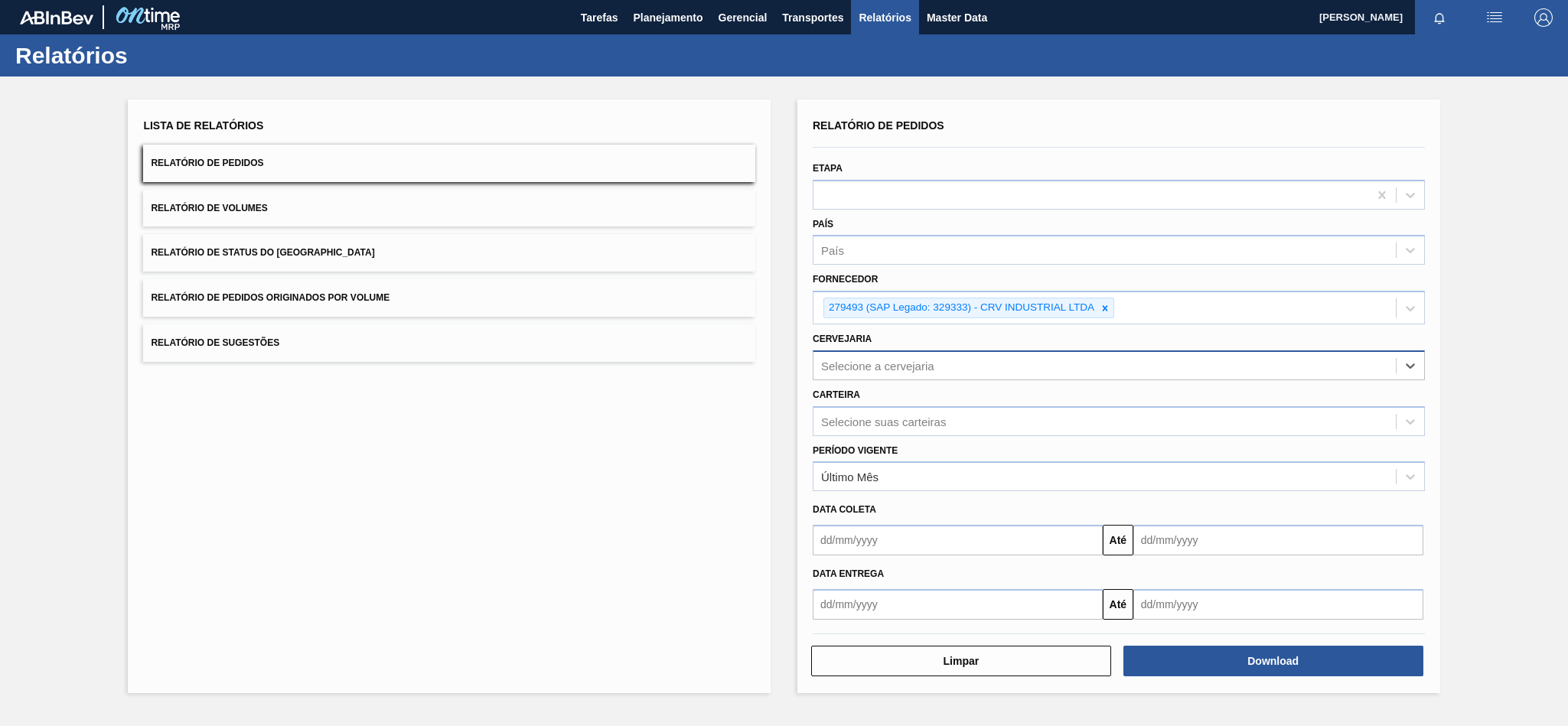
paste input "BR08"
type input "BR08"
click at [889, 385] on div "Carteira Selecione suas carteiras" at bounding box center [1119, 410] width 612 height 52
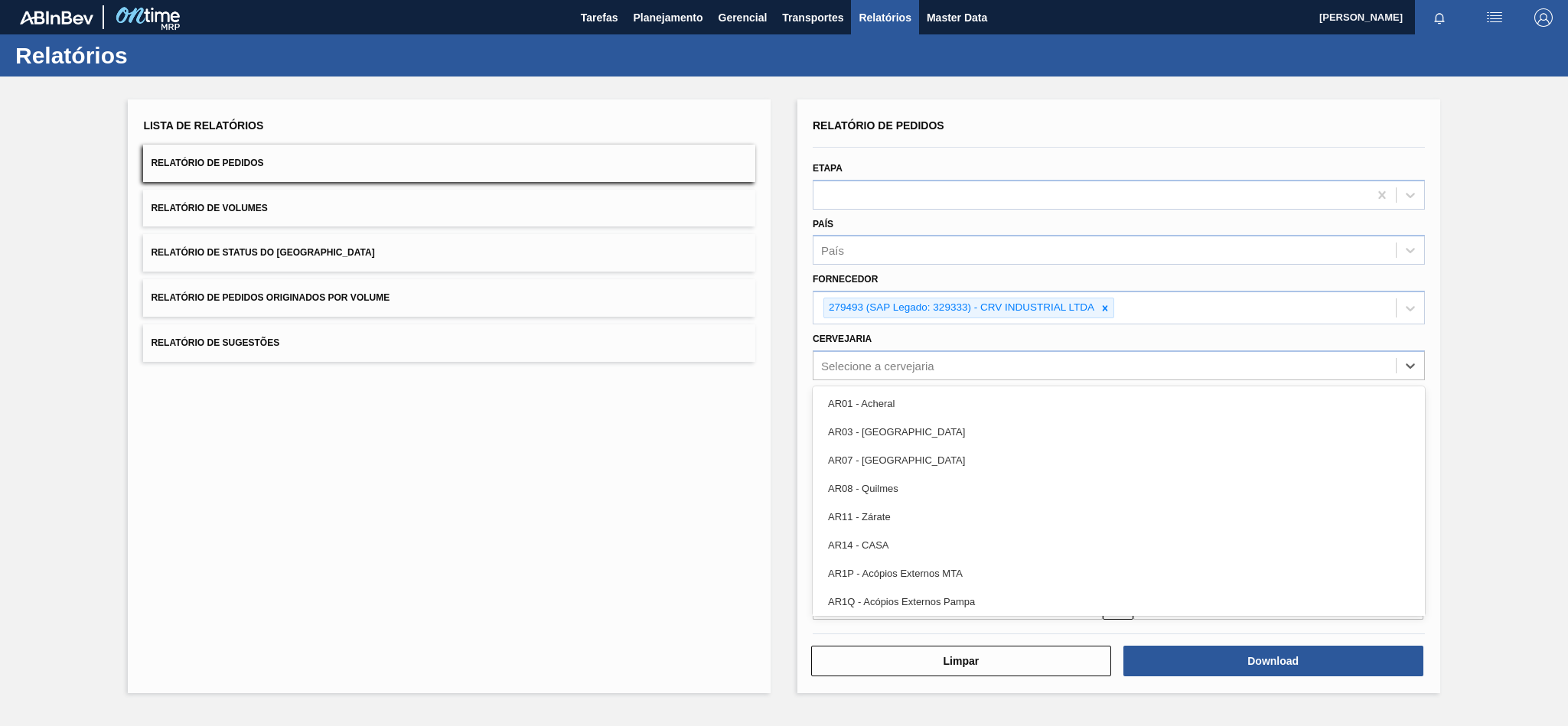
click at [880, 354] on div "Selecione a cervejaria" at bounding box center [1119, 365] width 612 height 30
paste input "BR08"
type input "BR08"
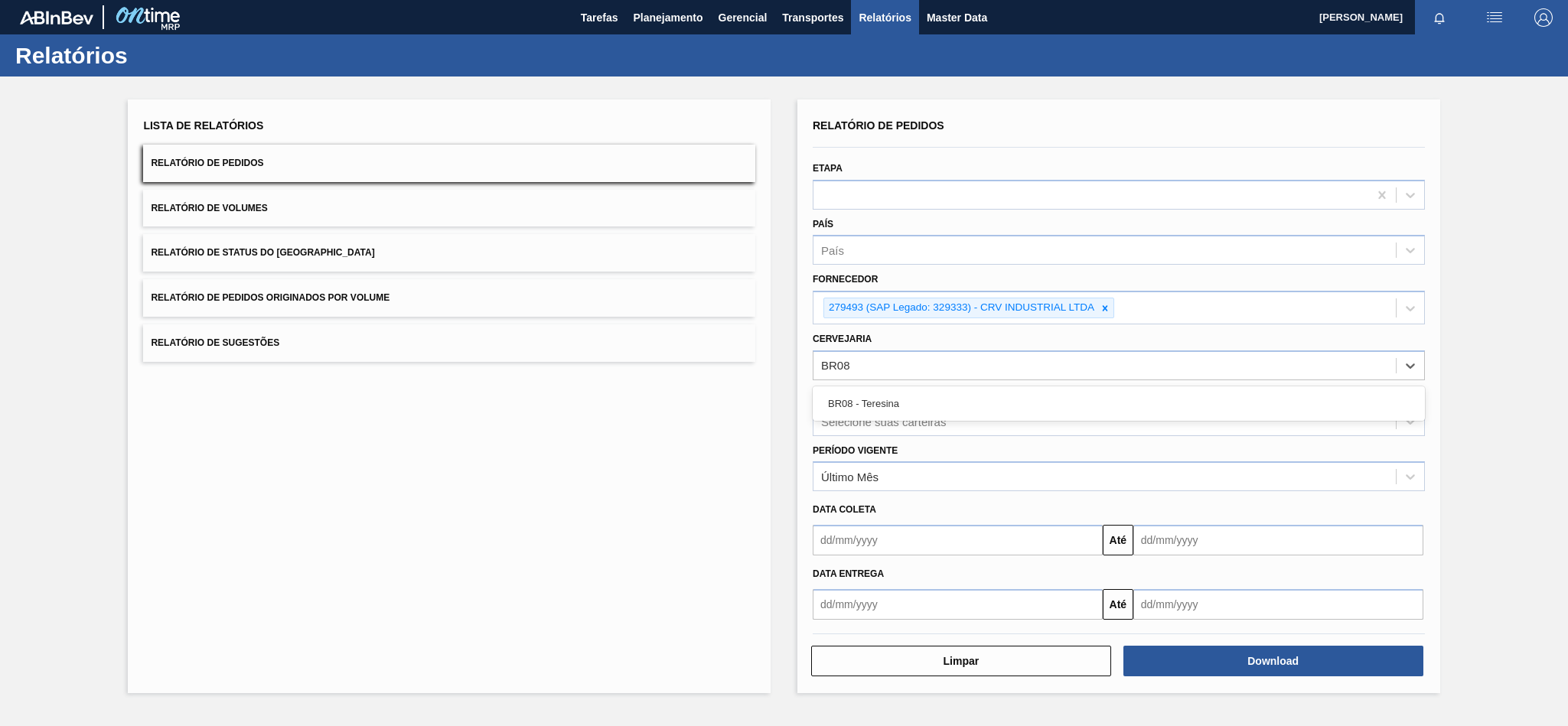
click at [884, 388] on div "BR08 - Teresina" at bounding box center [1119, 403] width 612 height 34
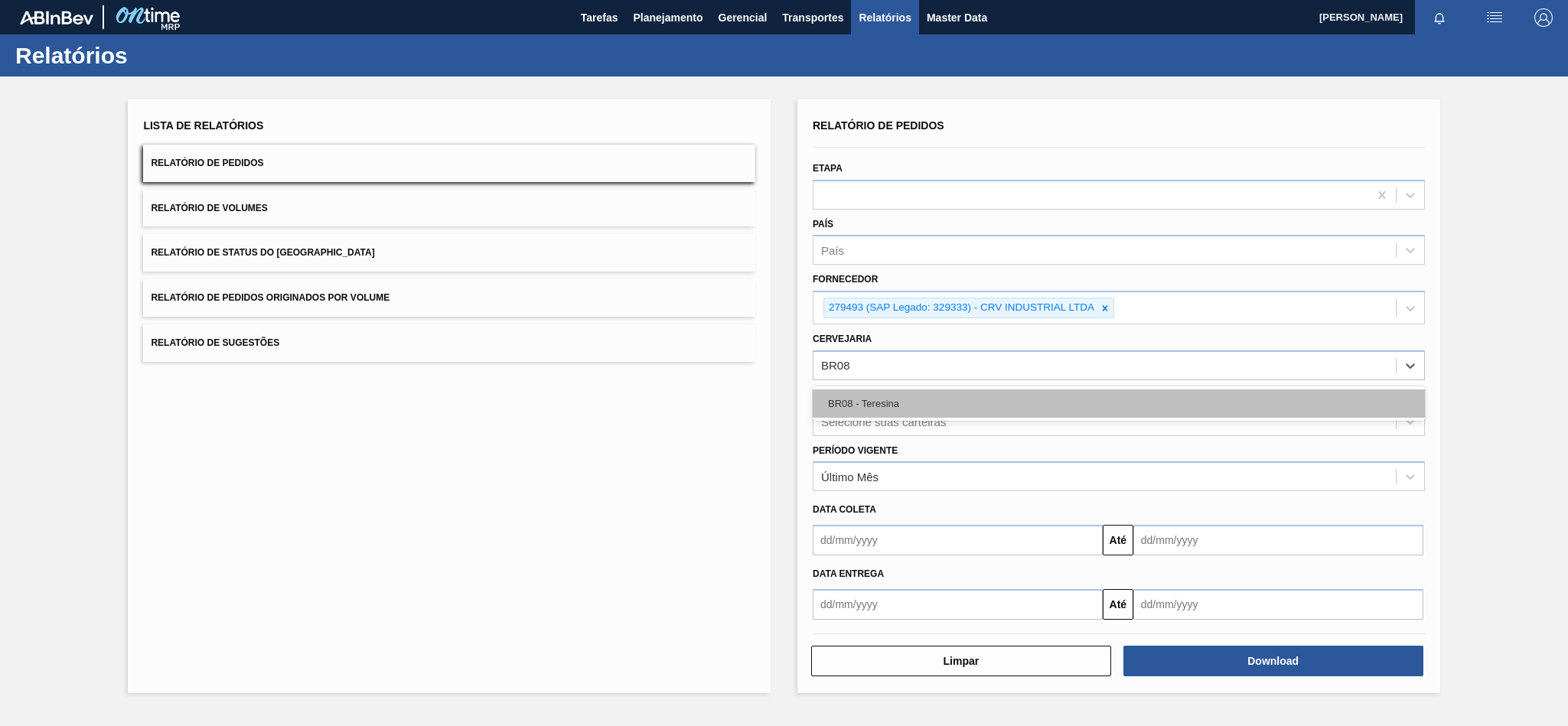
click at [882, 397] on div "BR08 - Teresina" at bounding box center [1119, 403] width 612 height 28
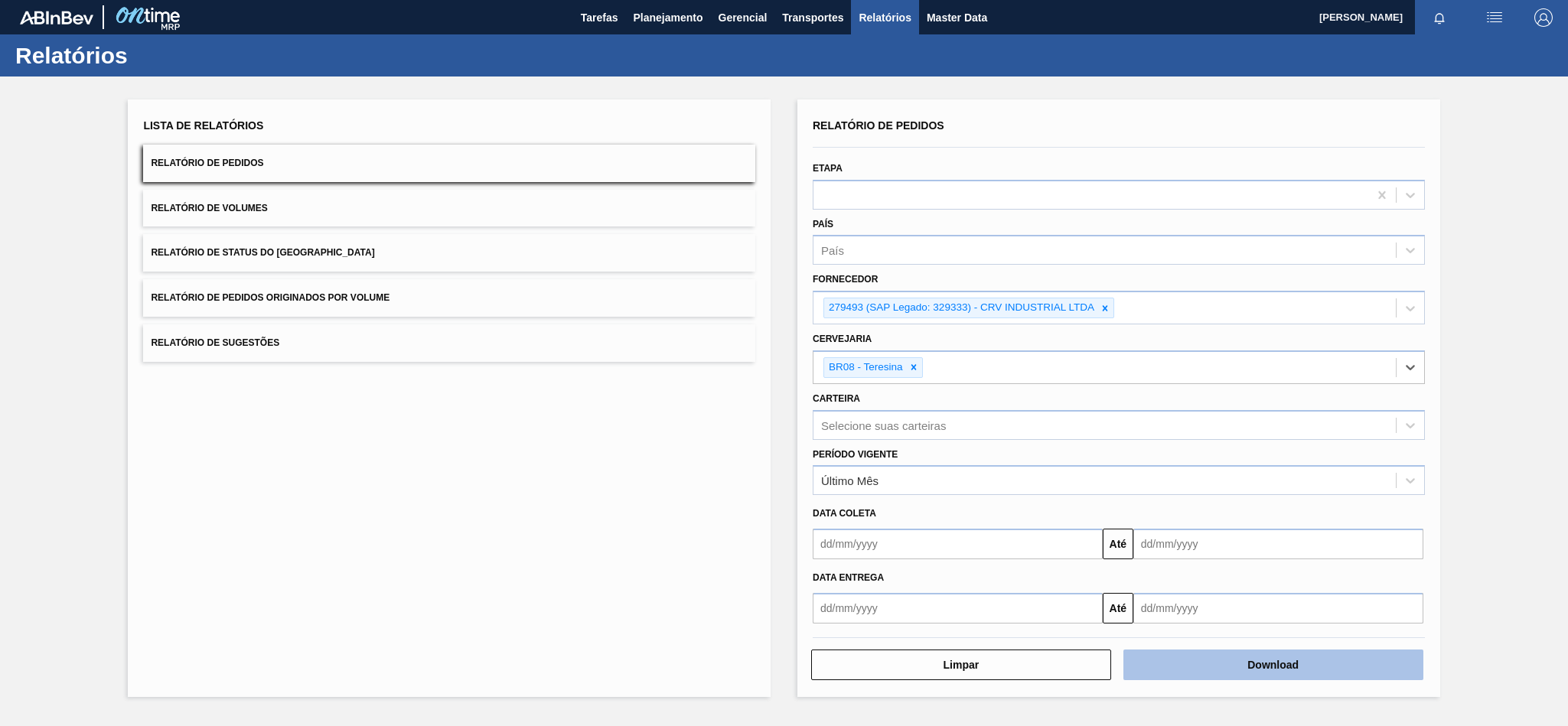
click at [1208, 662] on button "Download" at bounding box center [1273, 665] width 300 height 31
click at [1109, 305] on icon at bounding box center [1104, 308] width 10 height 10
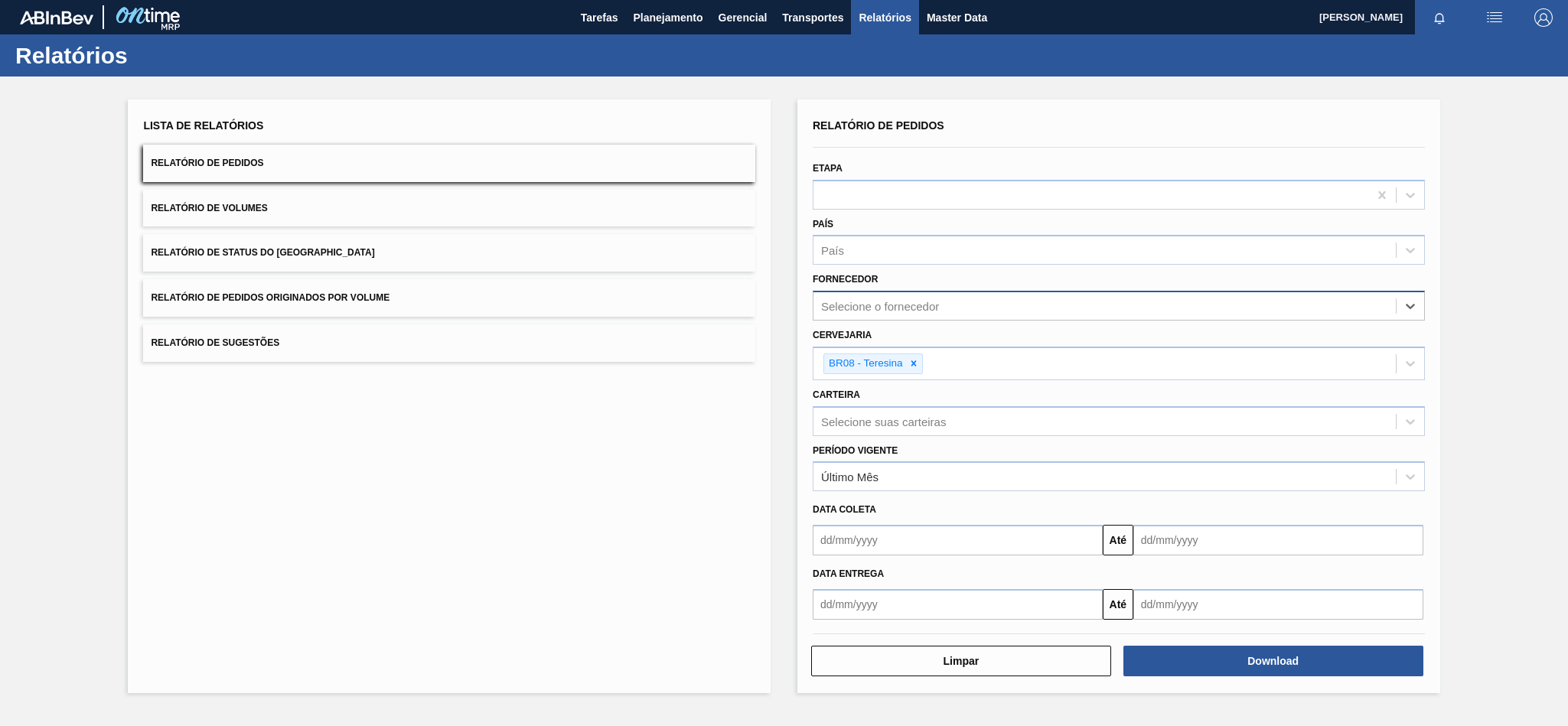
paste input "279493"
type input "279493"
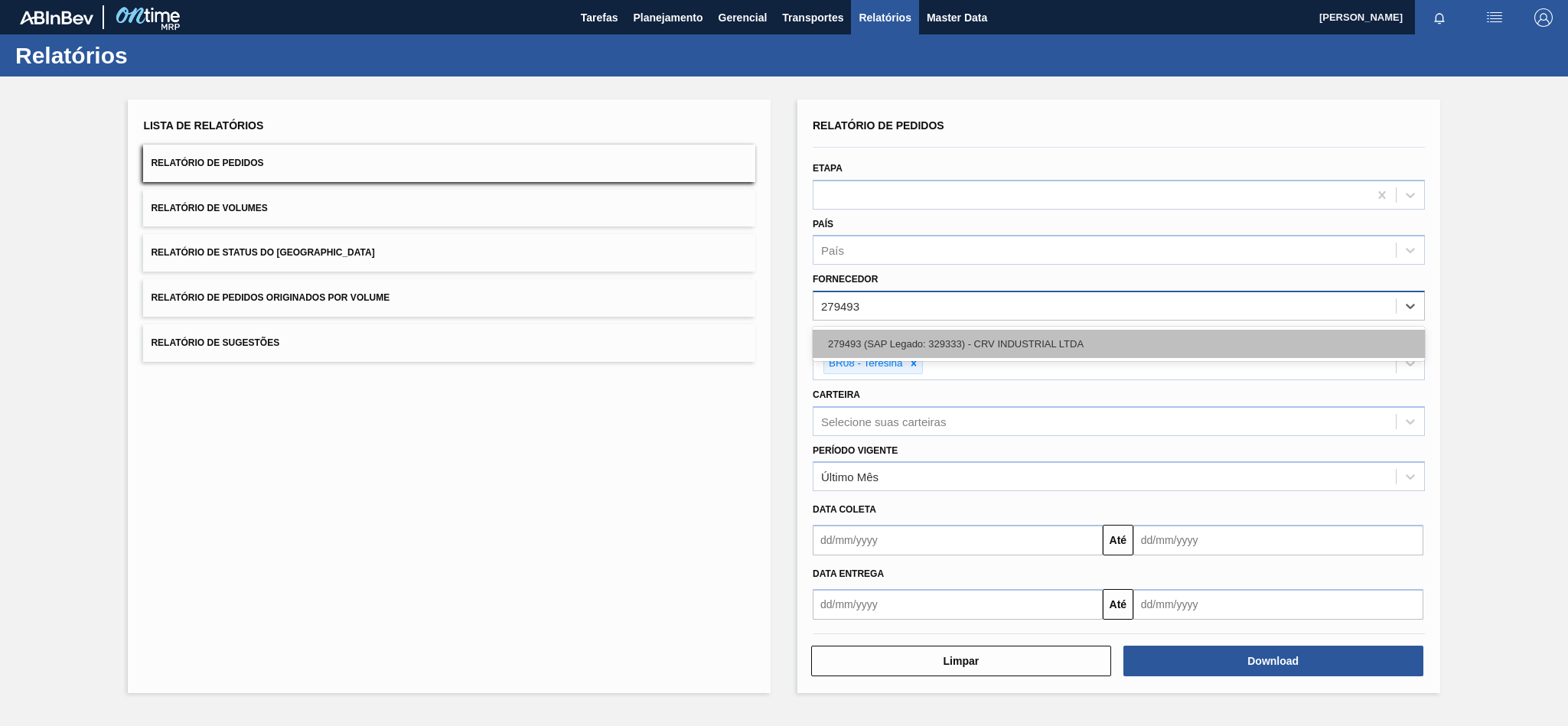
click at [953, 344] on div "279493 (SAP Legado: 329333) - CRV INDUSTRIAL LTDA" at bounding box center [1119, 343] width 612 height 28
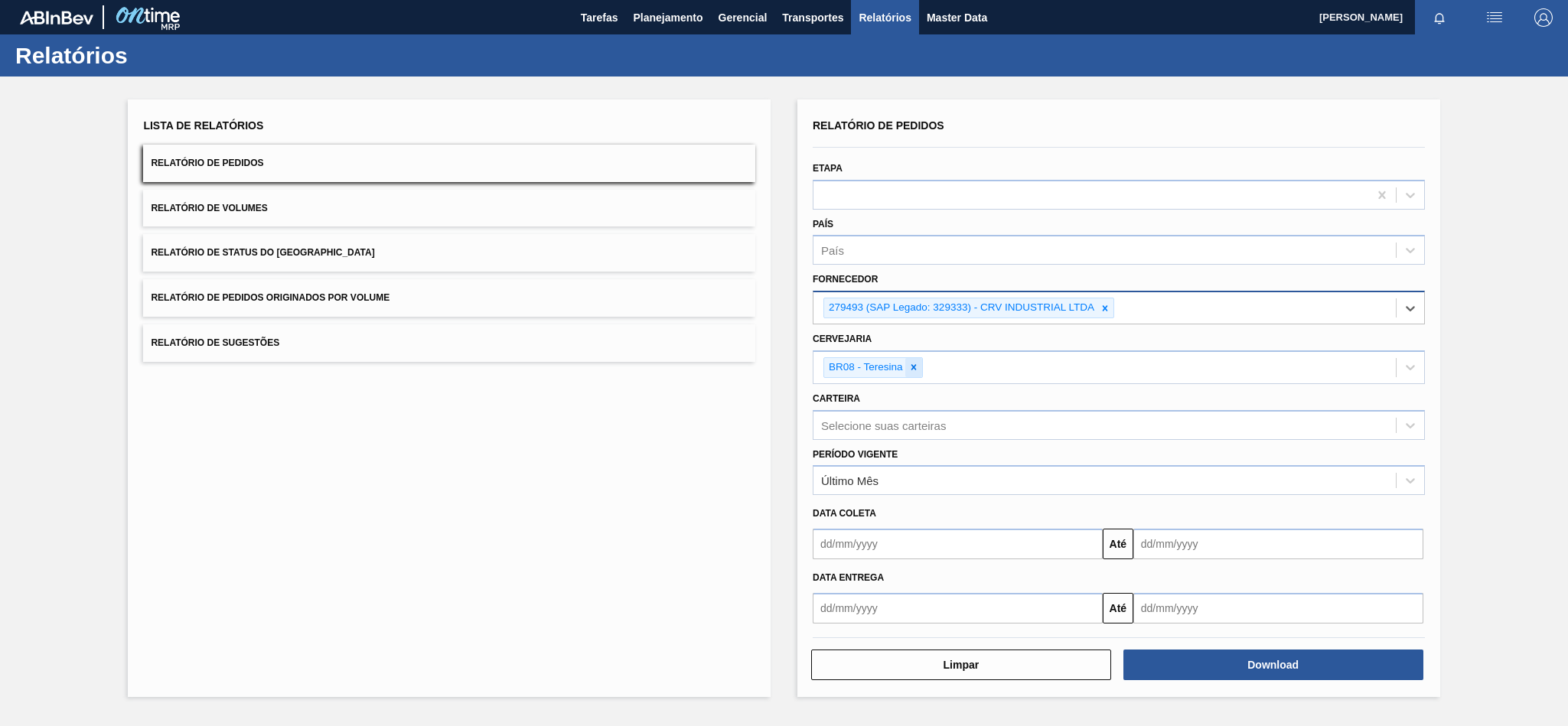
click at [916, 365] on icon at bounding box center [913, 367] width 10 height 10
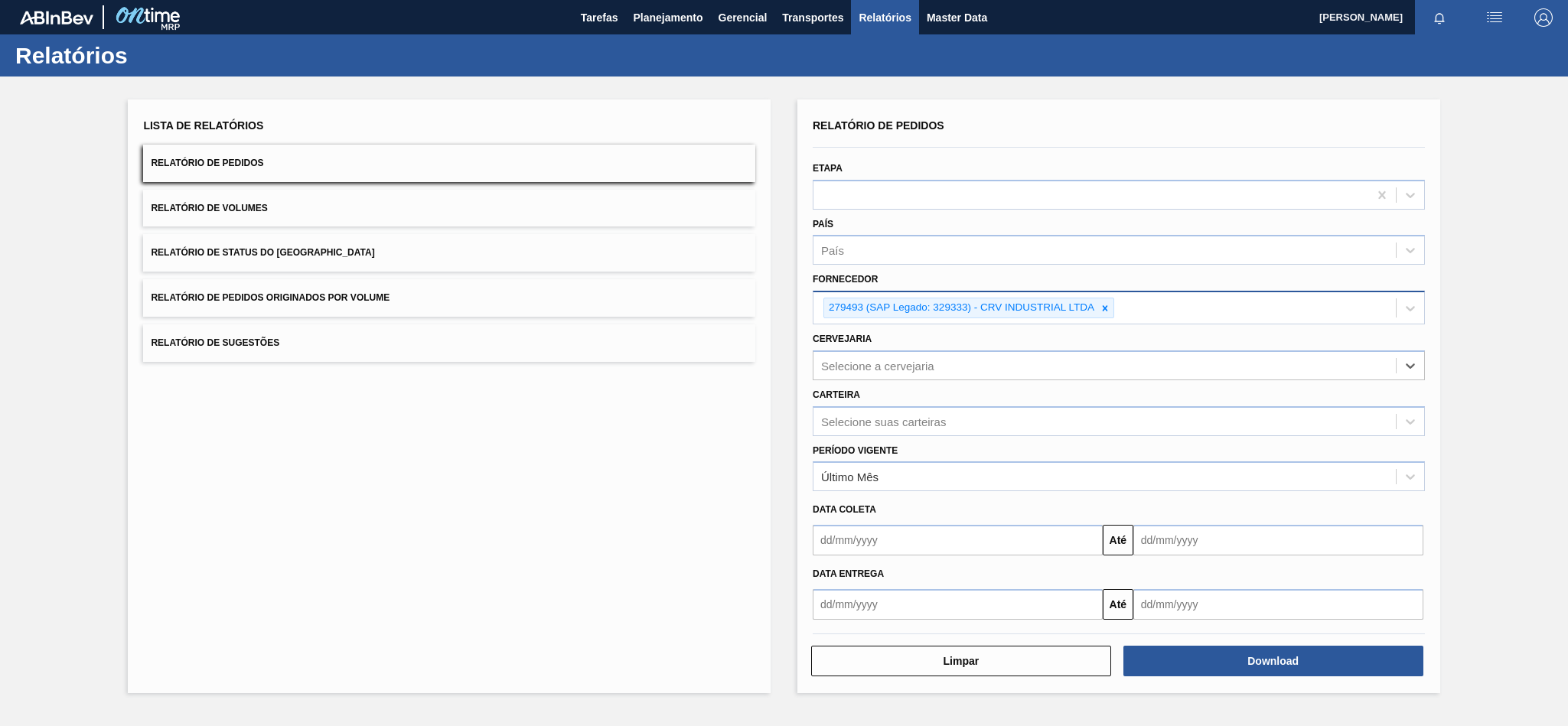
paste input "BR08"
type input "BR08"
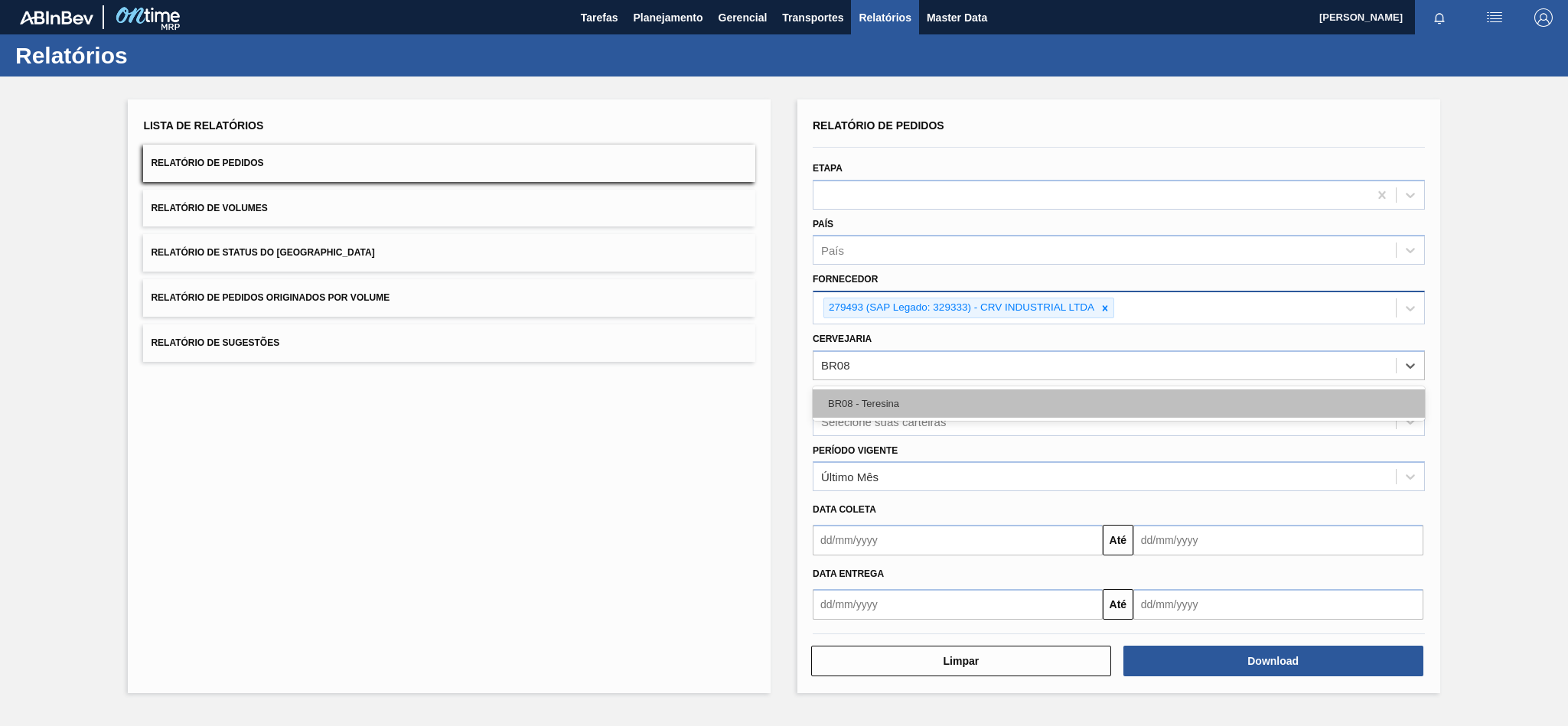
click at [891, 396] on div "BR08 - Teresina" at bounding box center [1119, 403] width 612 height 28
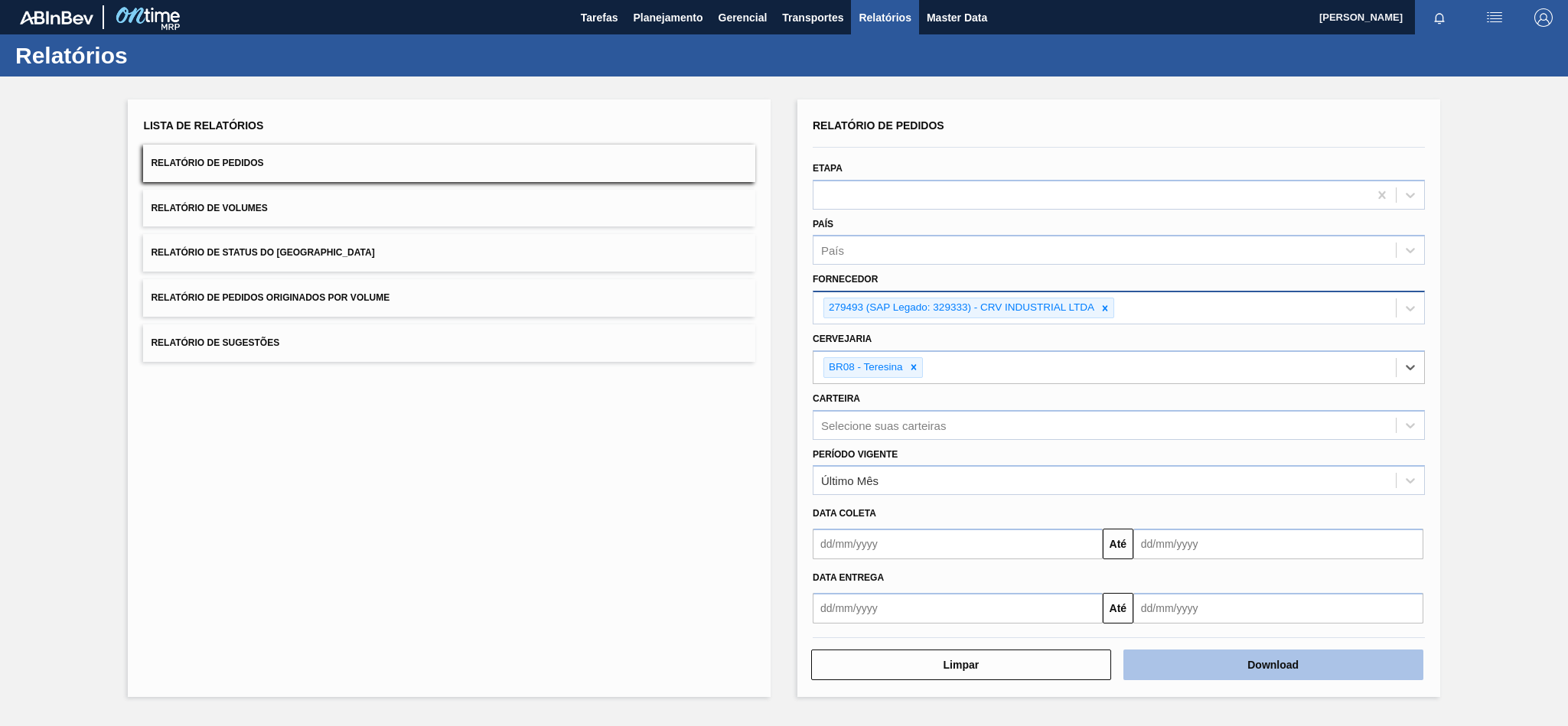
click at [1196, 656] on button "Download" at bounding box center [1273, 665] width 300 height 31
